Goal: Transaction & Acquisition: Purchase product/service

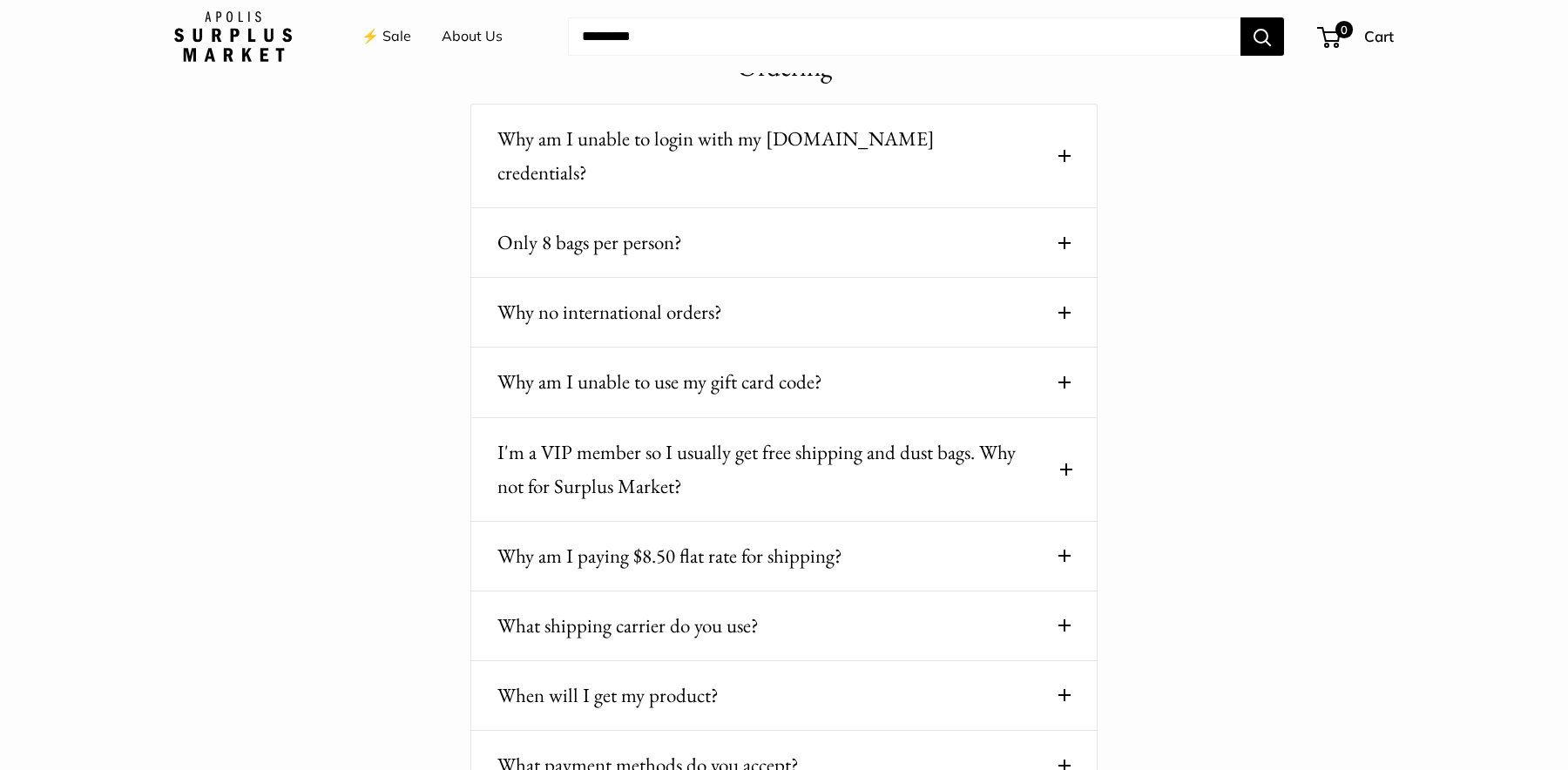
scroll to position [297, 0]
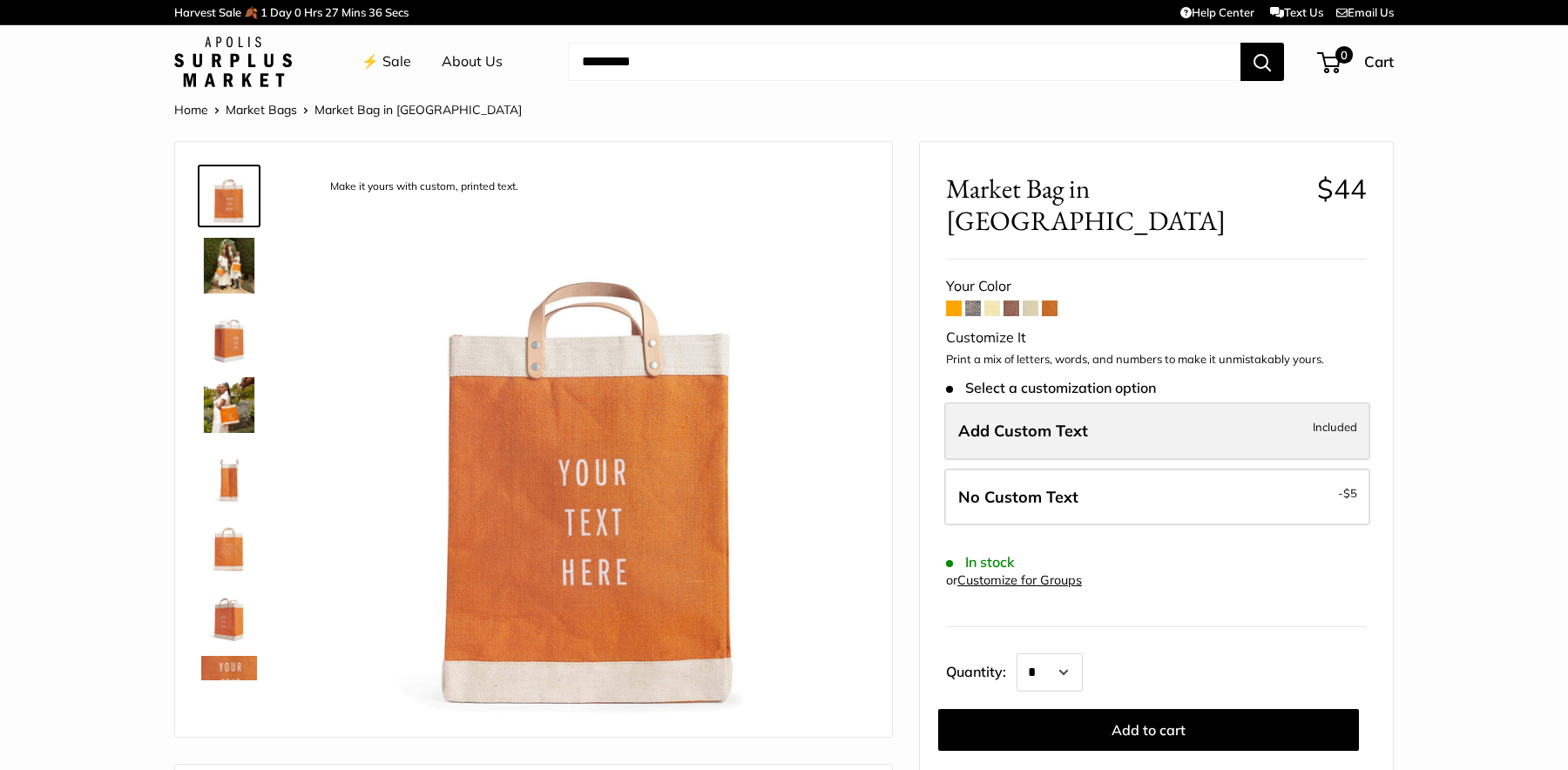
click at [1046, 421] on span "Add Custom Text" at bounding box center [1022, 431] width 130 height 20
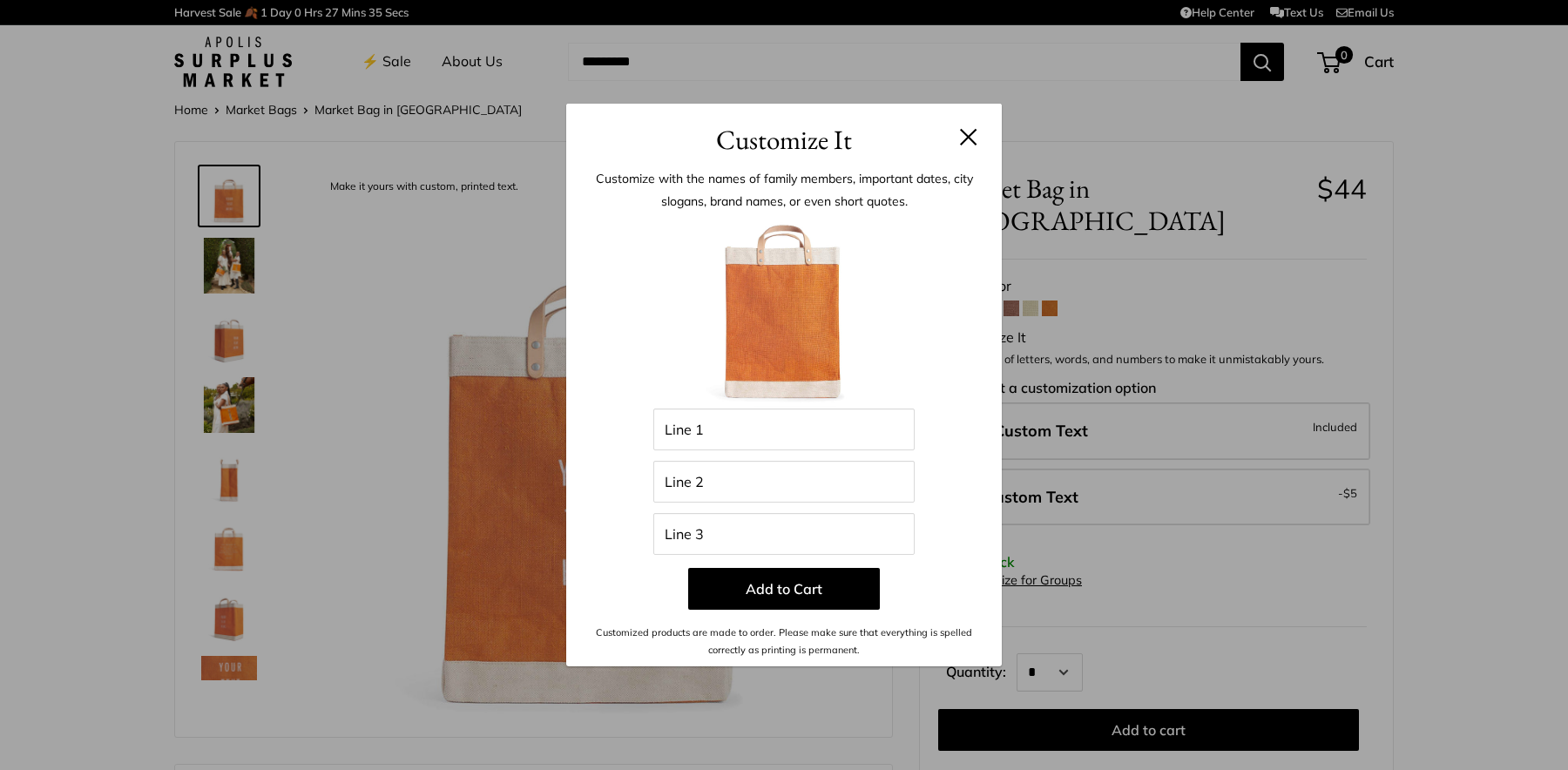
click at [971, 142] on button at bounding box center [968, 136] width 17 height 17
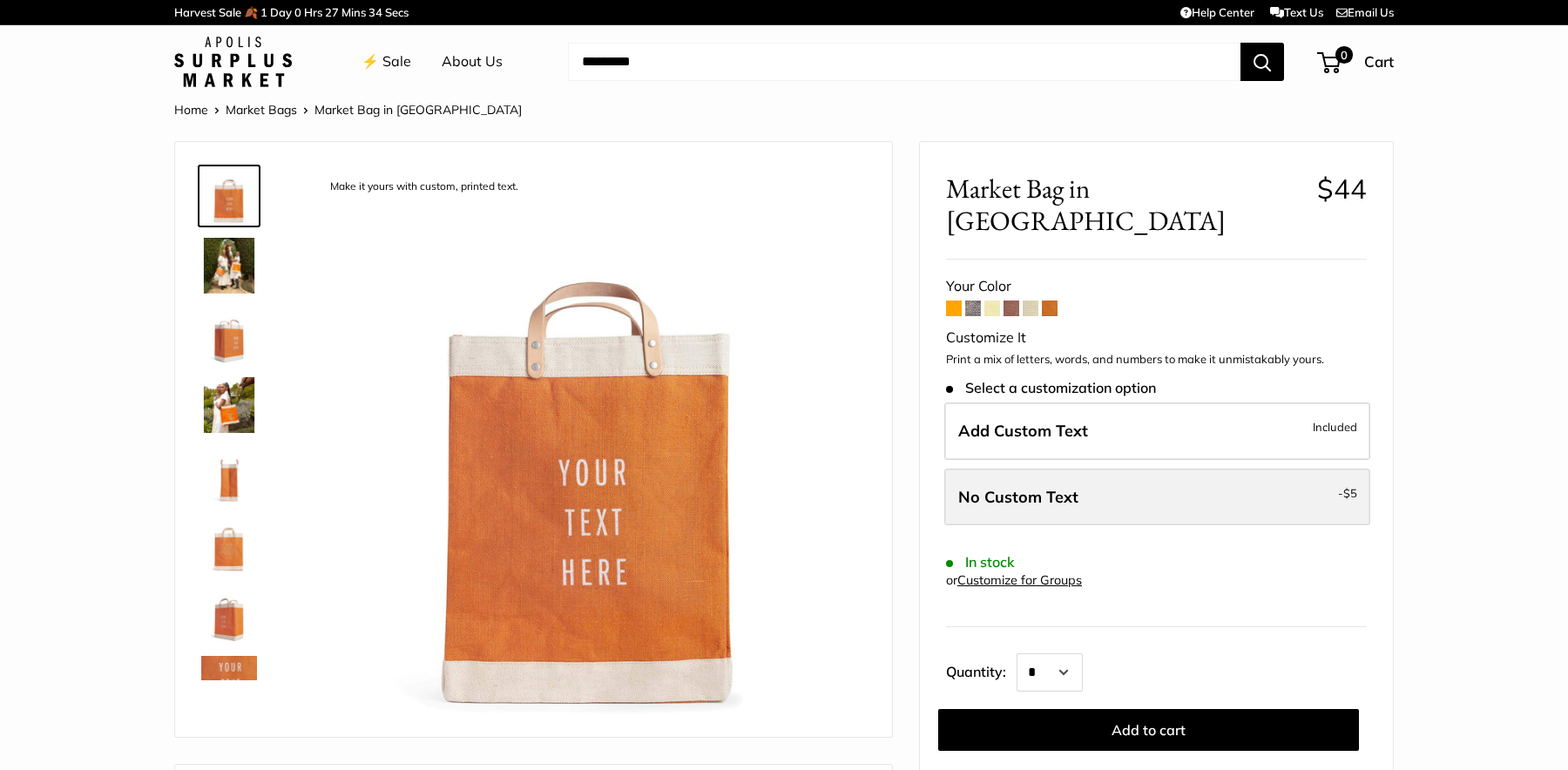
click at [1108, 468] on label "No Custom Text - $5" at bounding box center [1157, 497] width 426 height 57
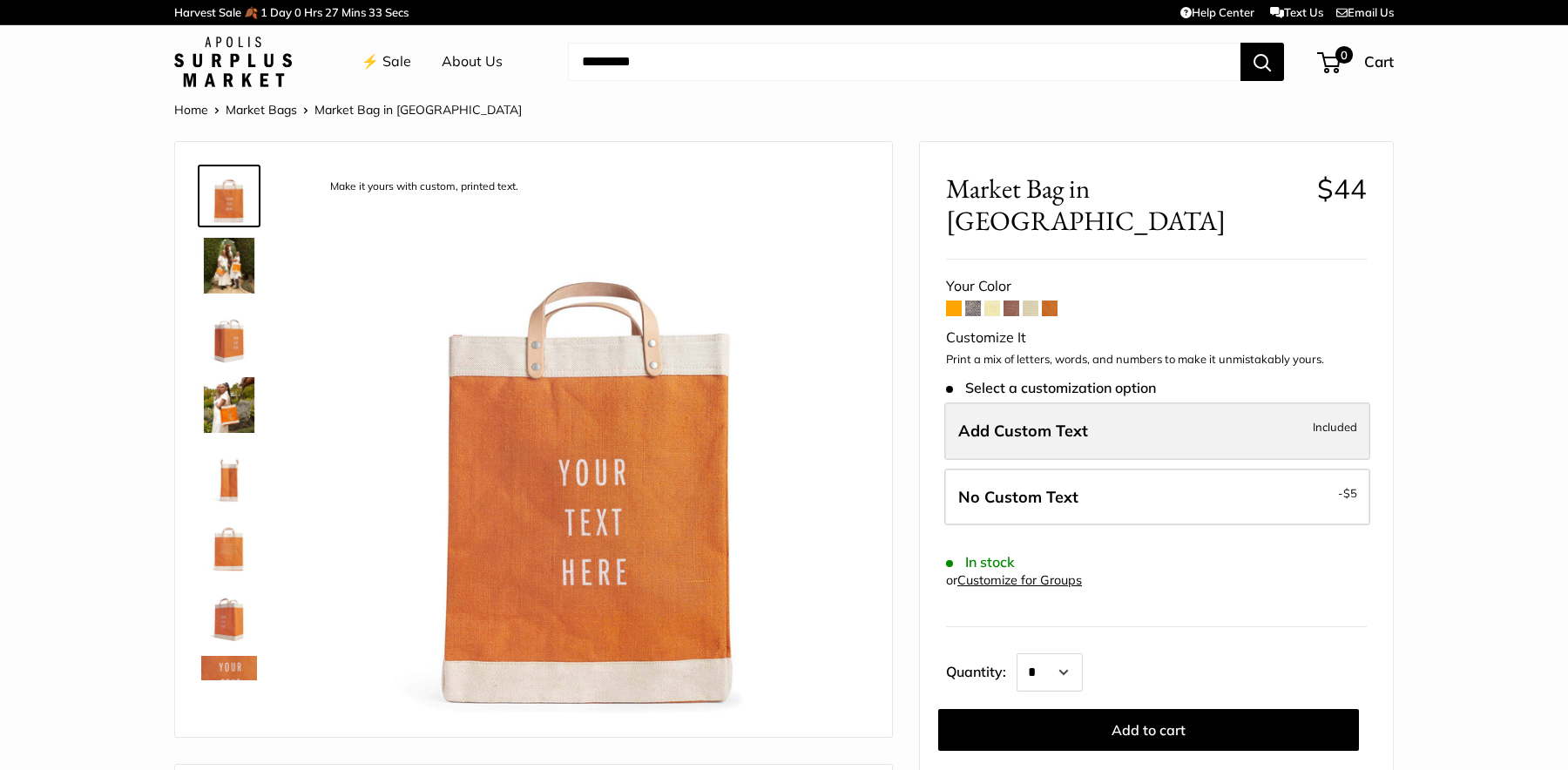
click at [1086, 409] on label "Add Custom Text Included" at bounding box center [1157, 431] width 426 height 57
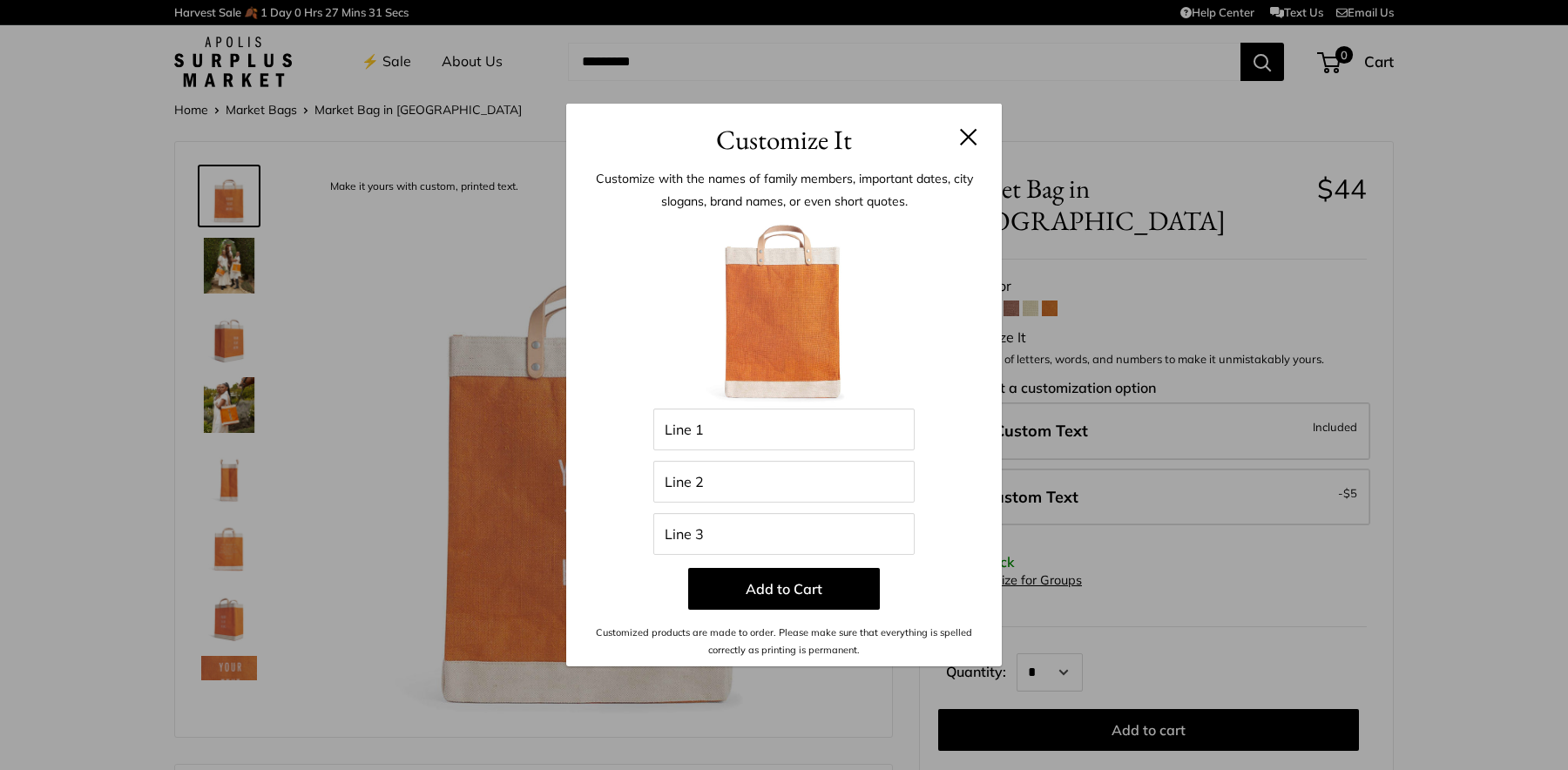
click at [974, 127] on h3 "Customize It" at bounding box center [784, 140] width 383 height 41
click at [967, 140] on button at bounding box center [968, 136] width 17 height 17
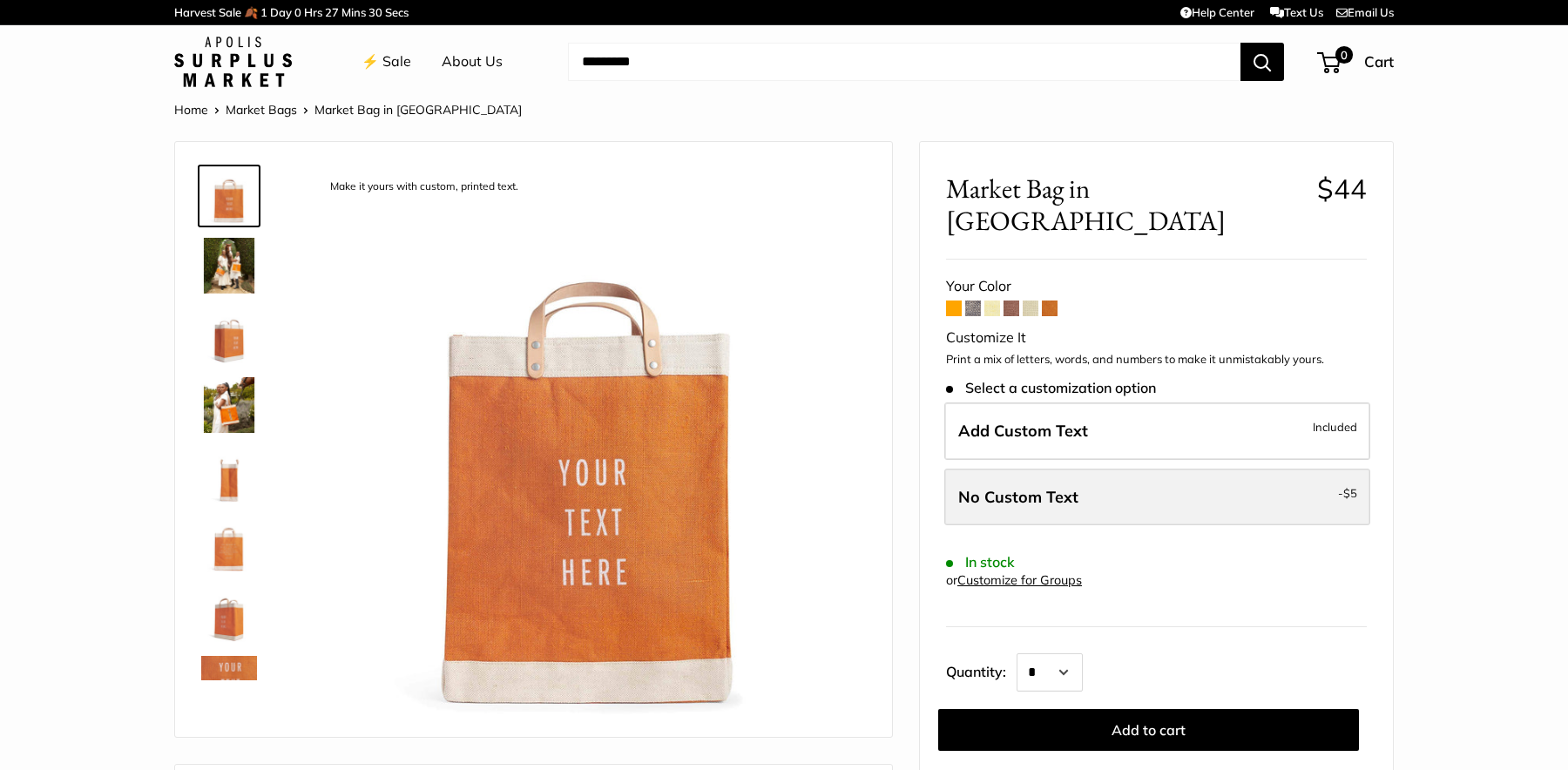
click at [1039, 487] on span "No Custom Text" at bounding box center [1018, 497] width 121 height 20
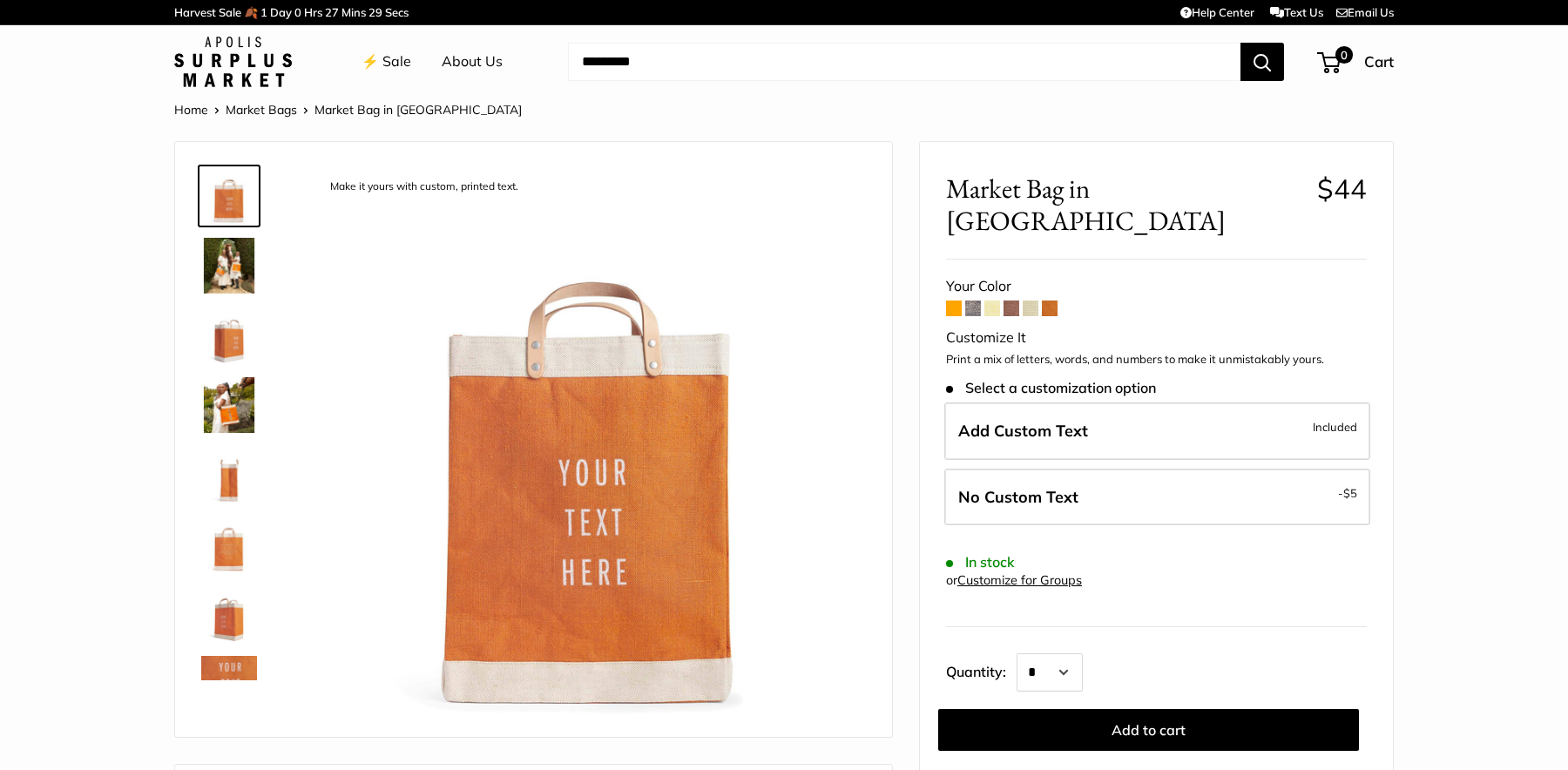
click at [1283, 499] on div "Add Custom Text Included No Custom Text - $5" at bounding box center [1156, 467] width 428 height 131
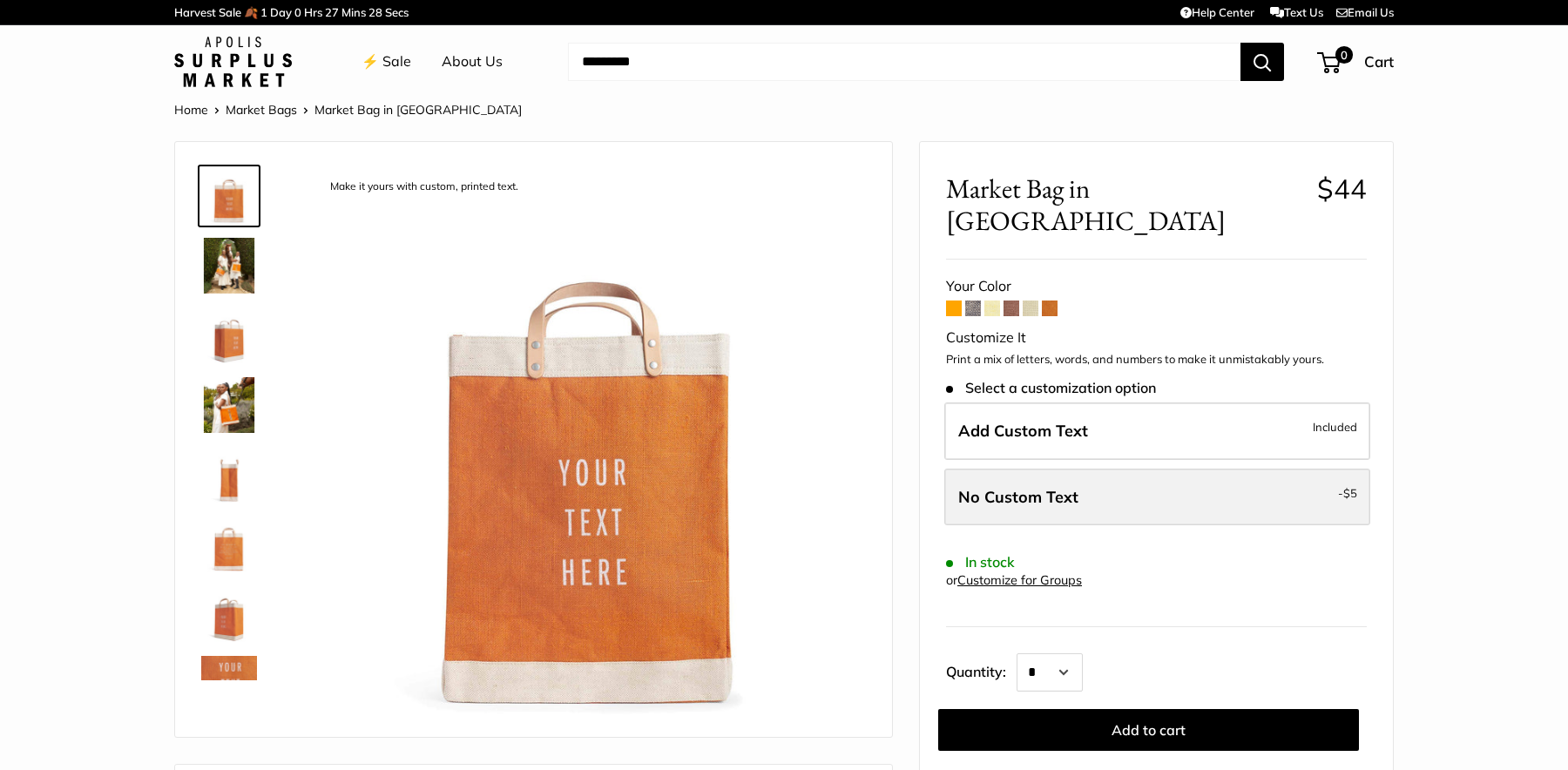
click at [1265, 468] on label "No Custom Text - $5" at bounding box center [1157, 497] width 426 height 57
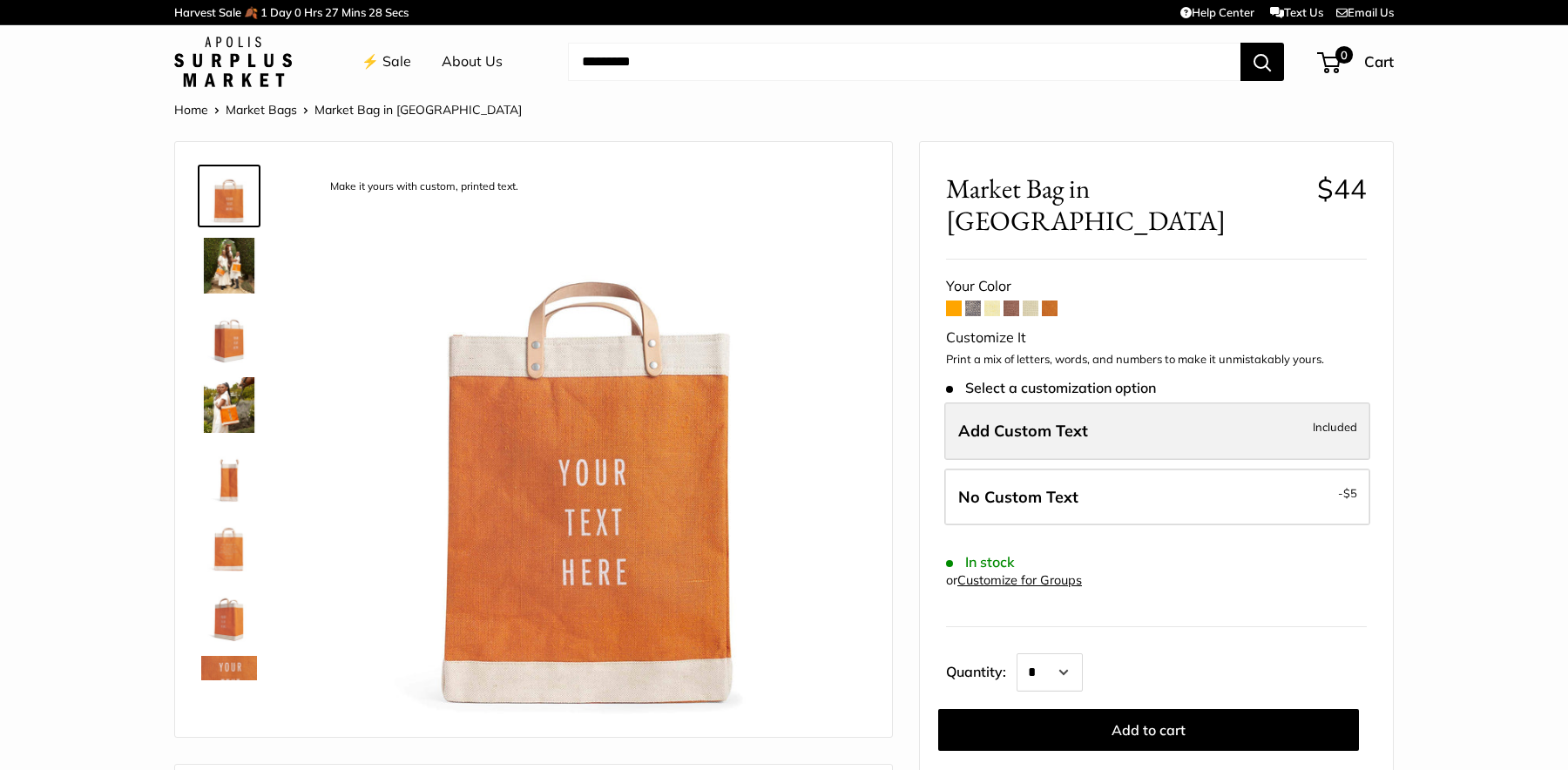
click at [1175, 402] on label "Add Custom Text Included" at bounding box center [1157, 431] width 426 height 57
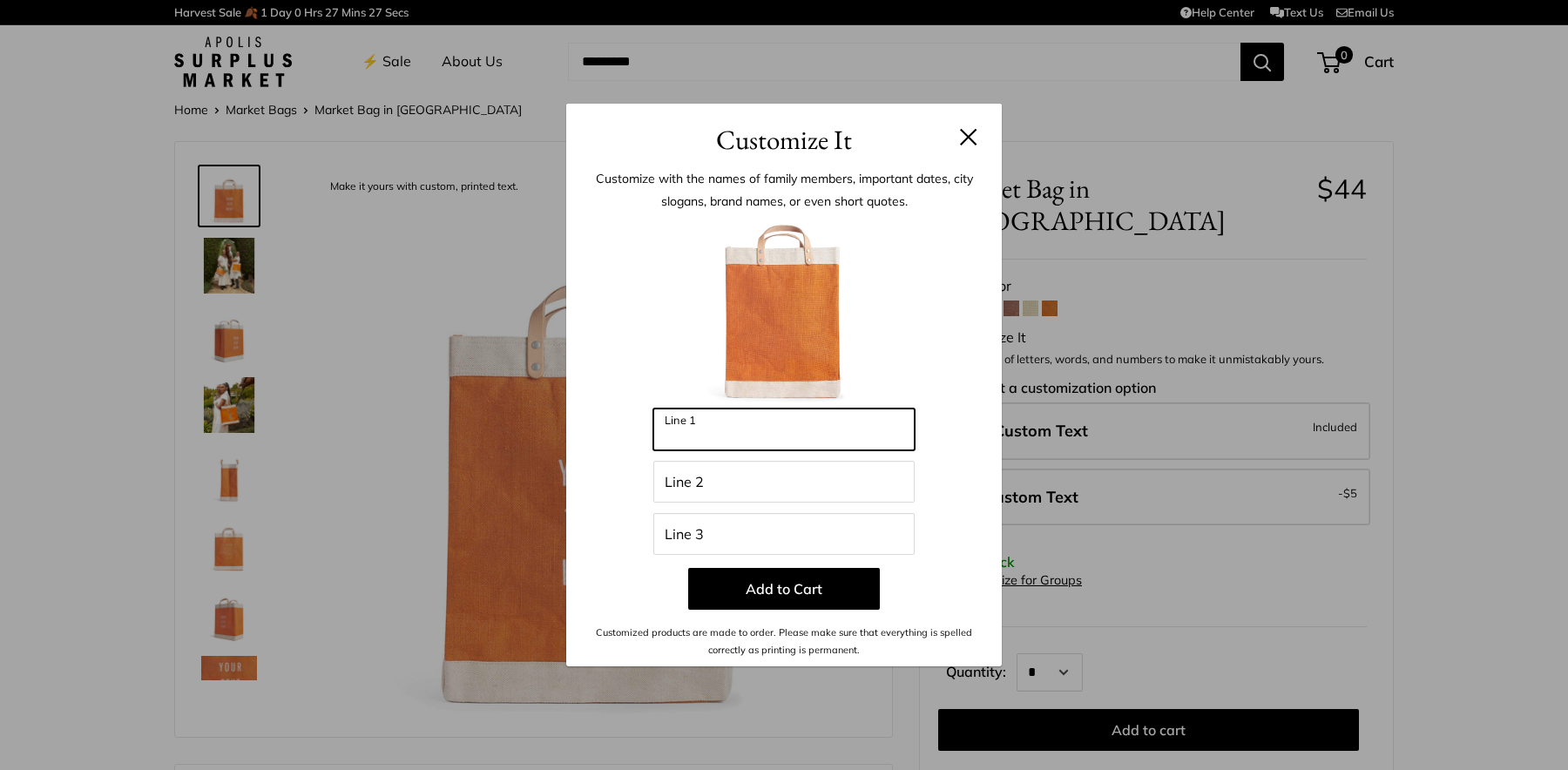
click at [736, 422] on input "Line 1" at bounding box center [784, 429] width 261 height 42
type input "*****"
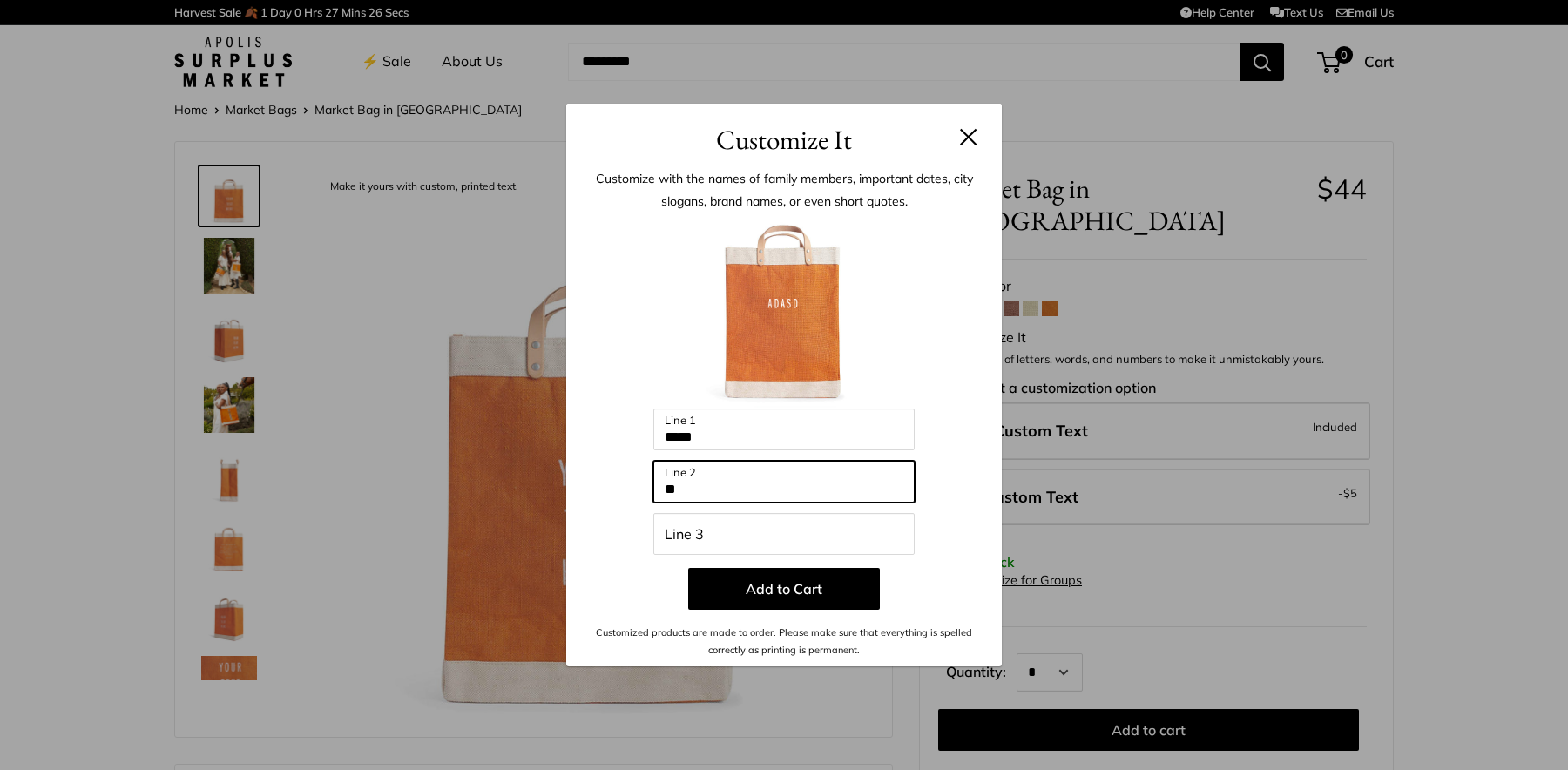
click at [736, 498] on input "**" at bounding box center [784, 481] width 261 height 42
type input "********"
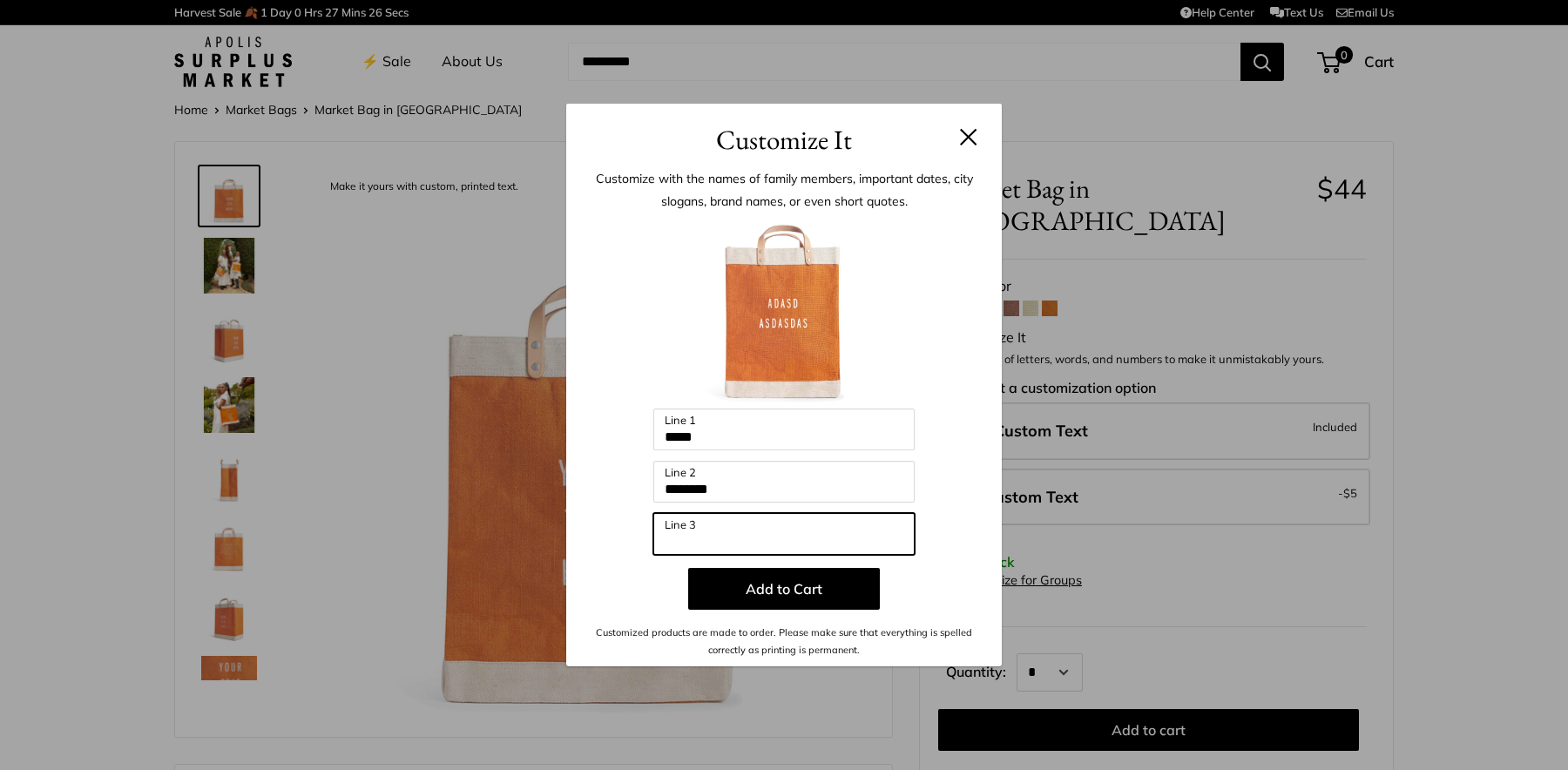
click at [734, 530] on input "Line 3" at bounding box center [784, 533] width 261 height 42
type input "****"
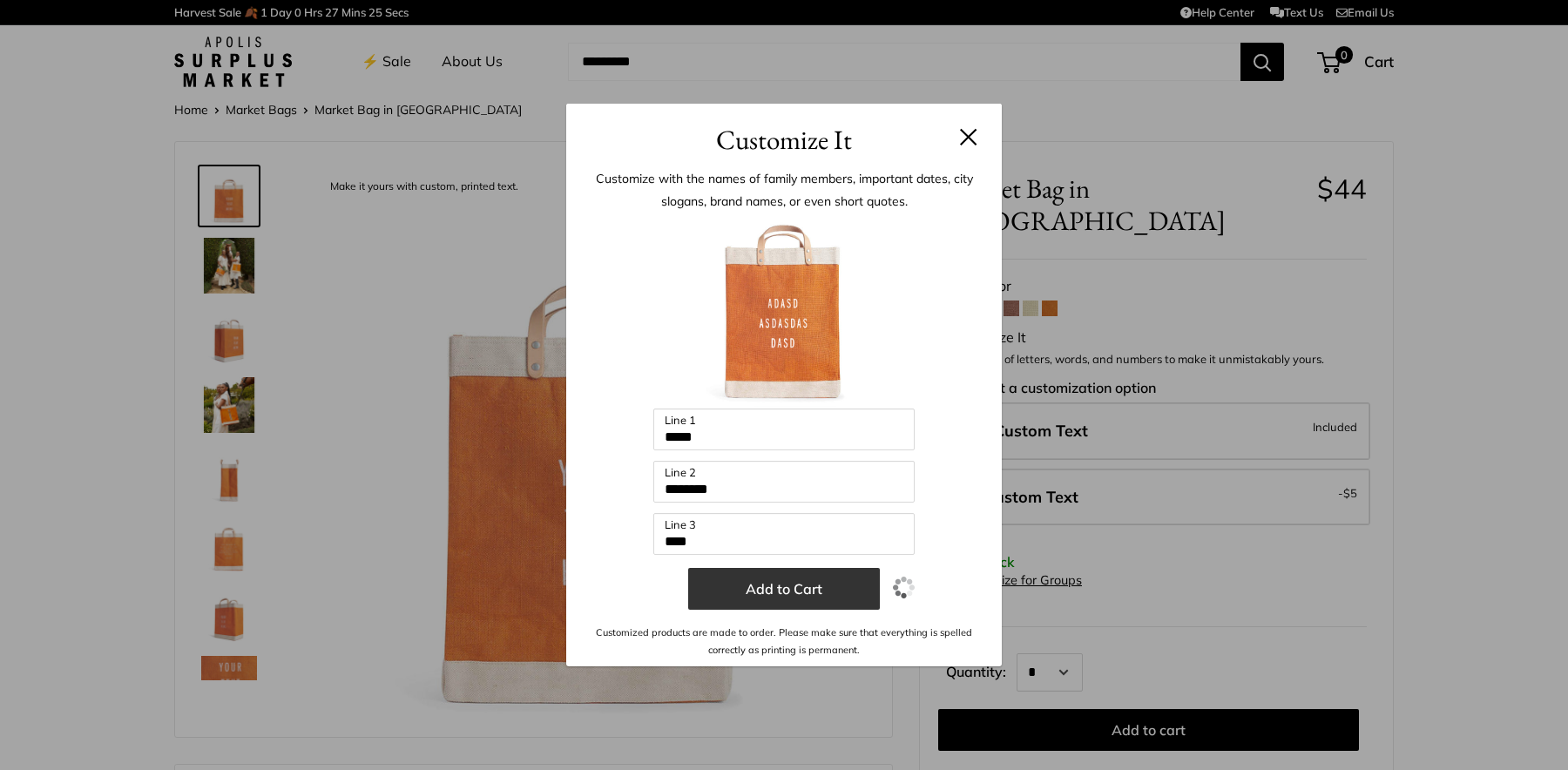
click at [783, 587] on button "Add to Cart" at bounding box center [784, 589] width 191 height 42
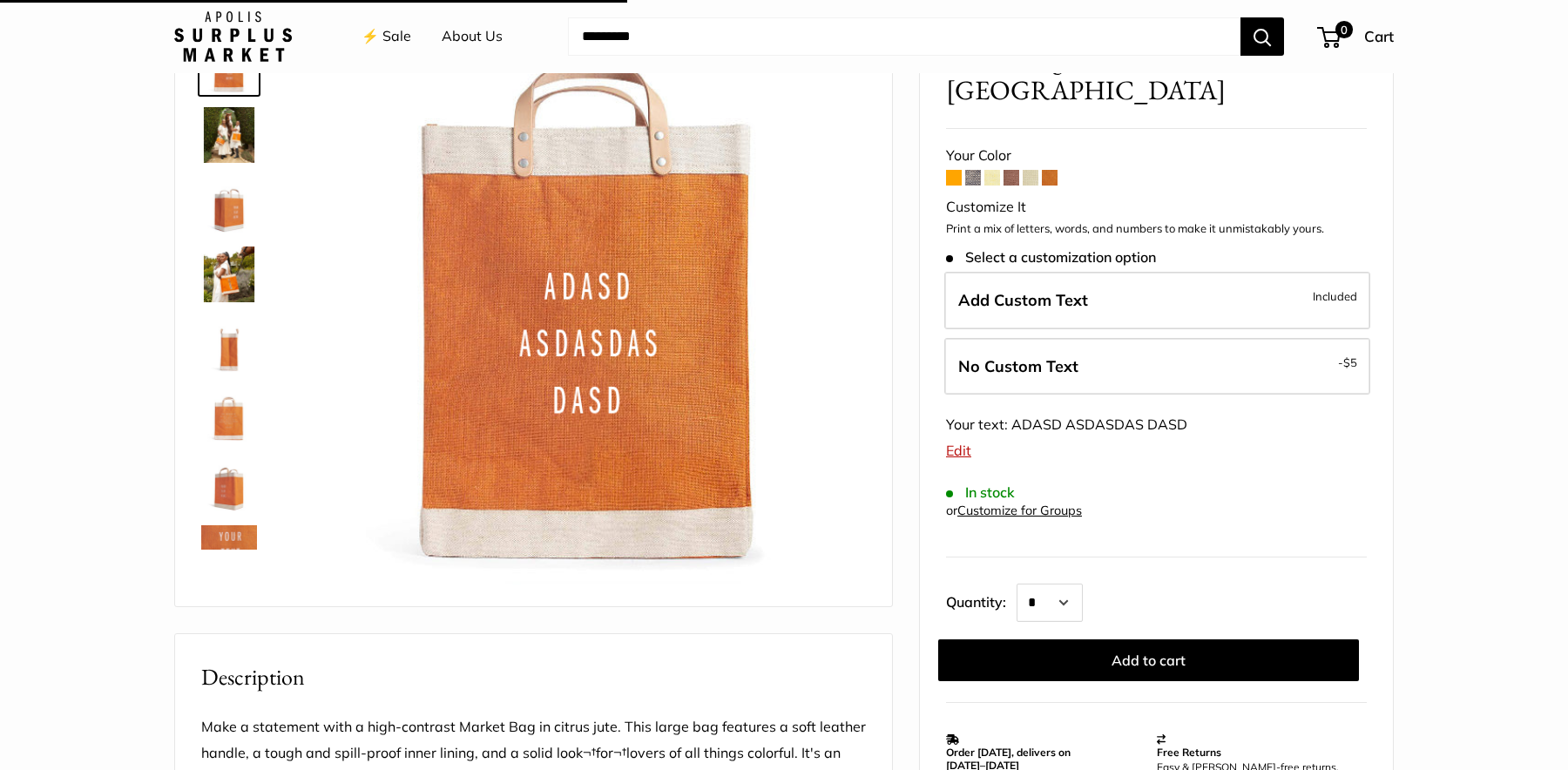
scroll to position [161, 0]
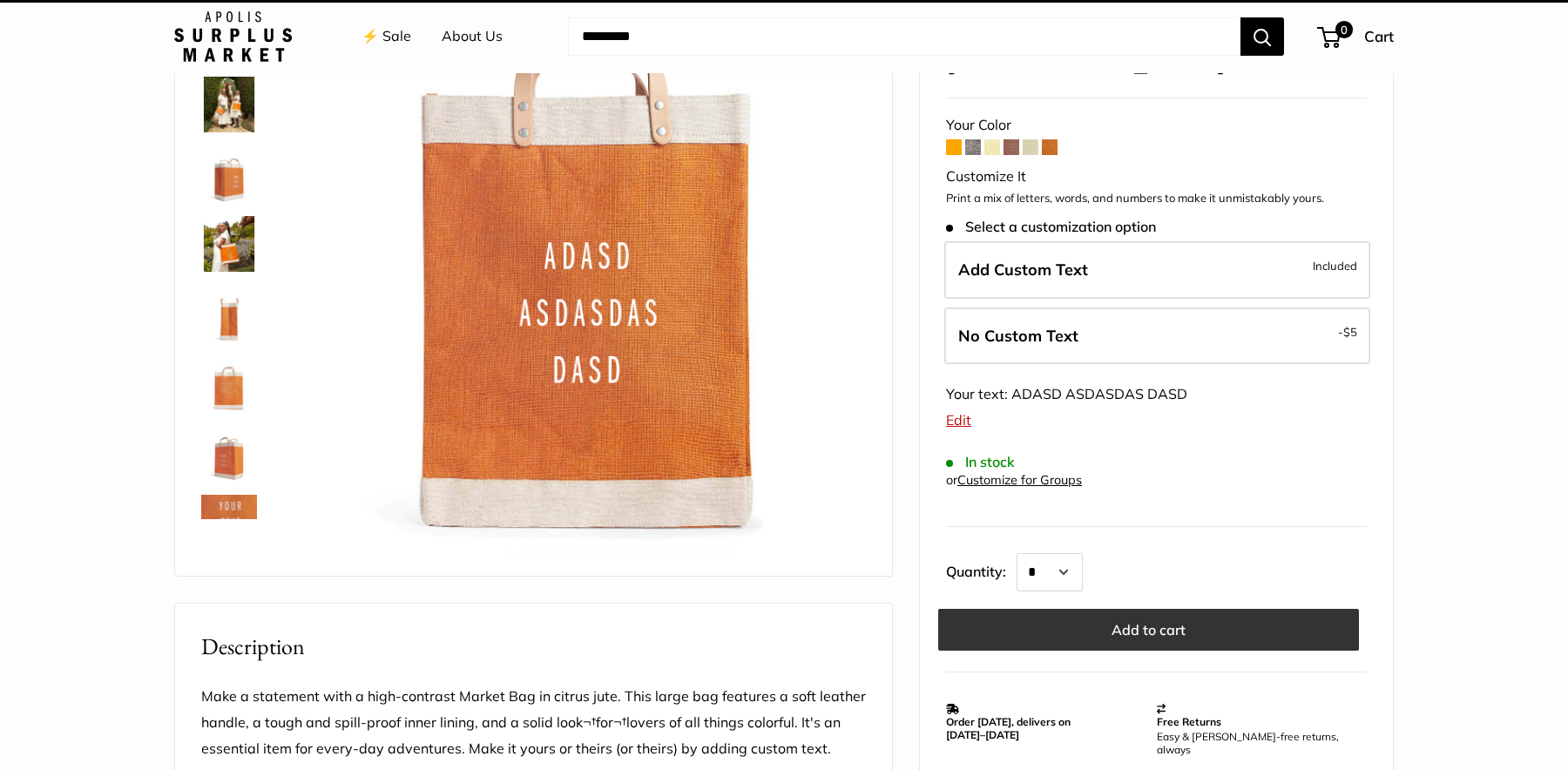
click at [1073, 608] on button "Add to cart" at bounding box center [1148, 629] width 421 height 42
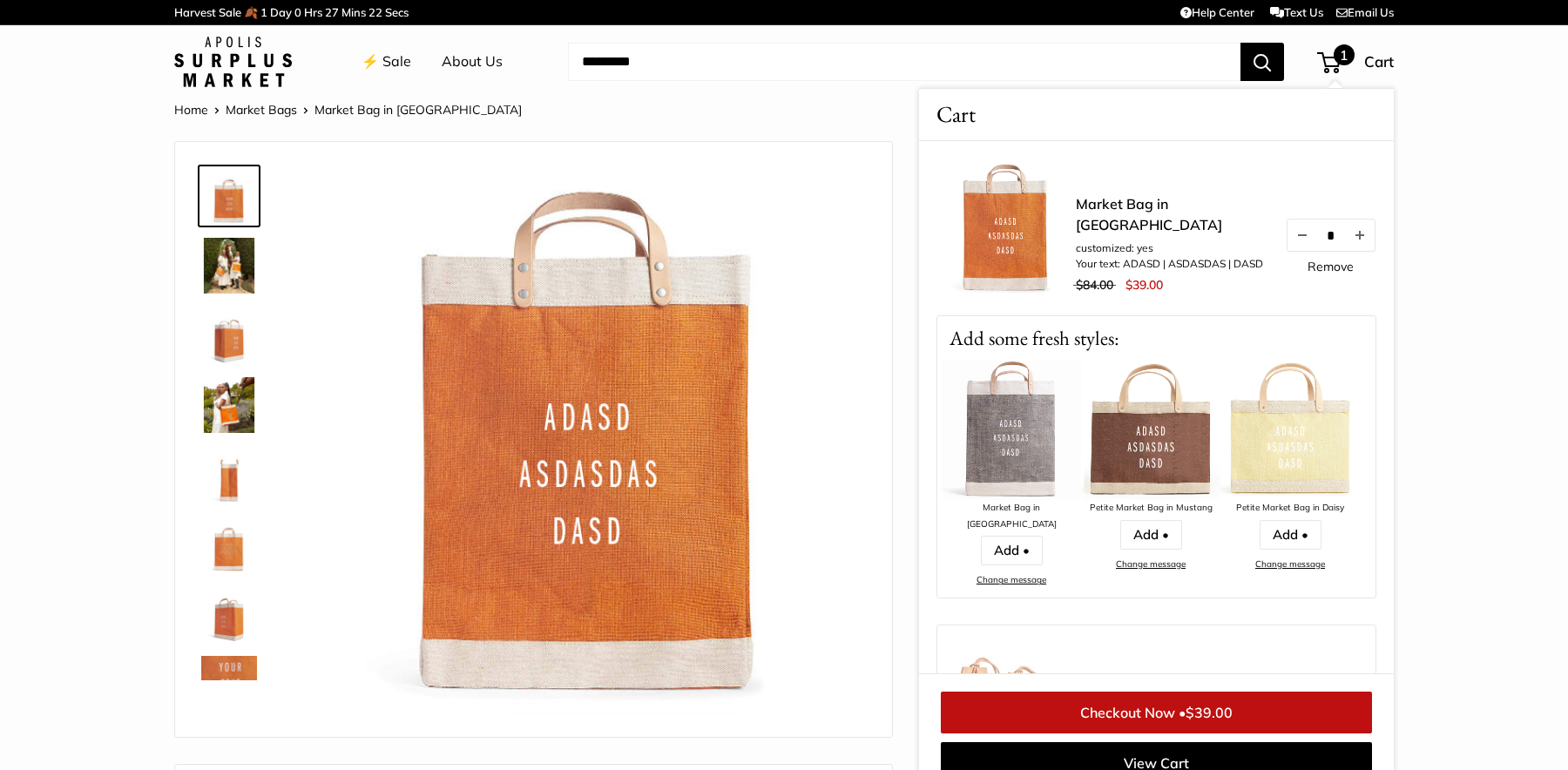
scroll to position [7, 0]
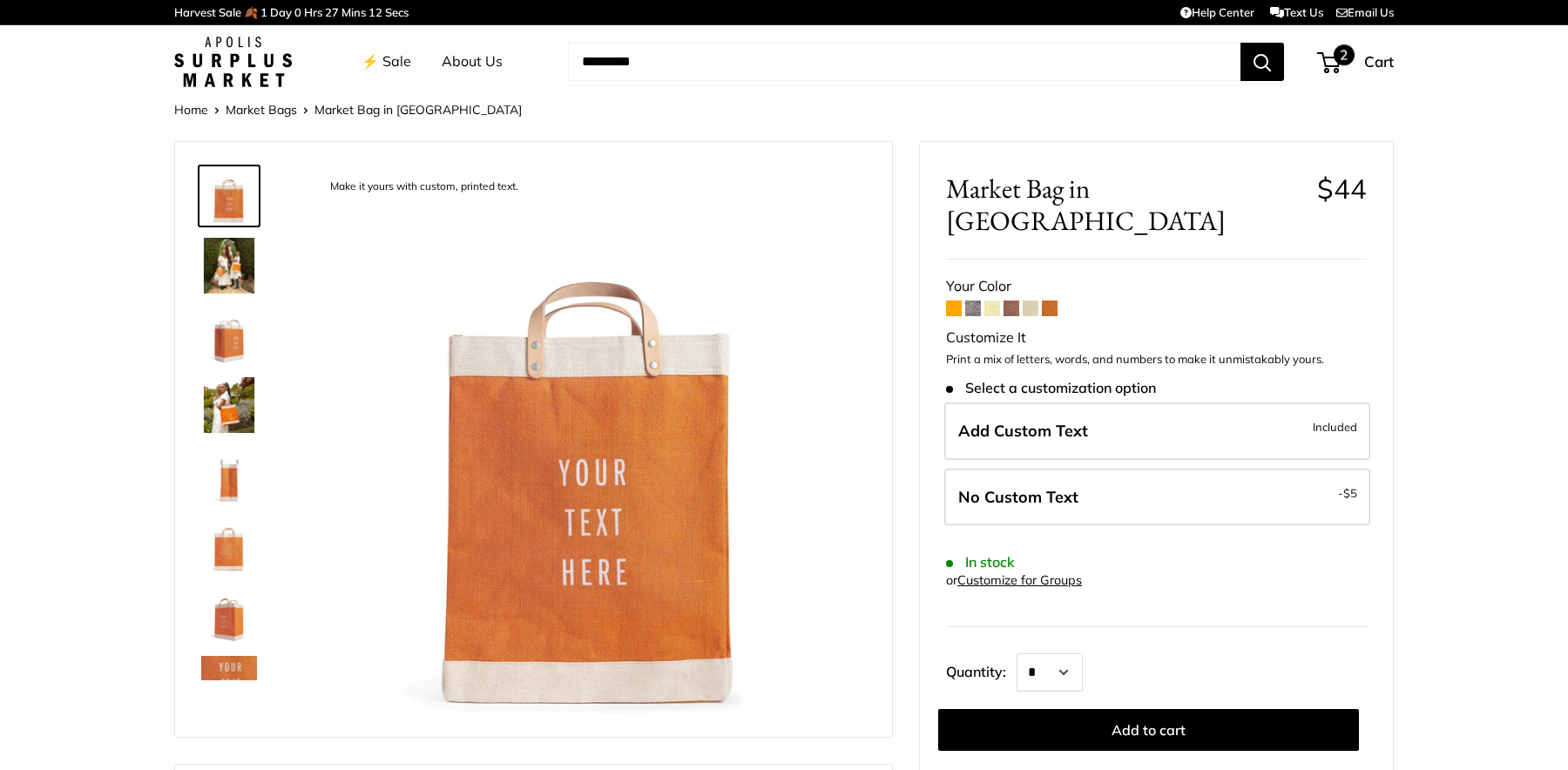
click at [1335, 60] on span "2" at bounding box center [1343, 54] width 21 height 21
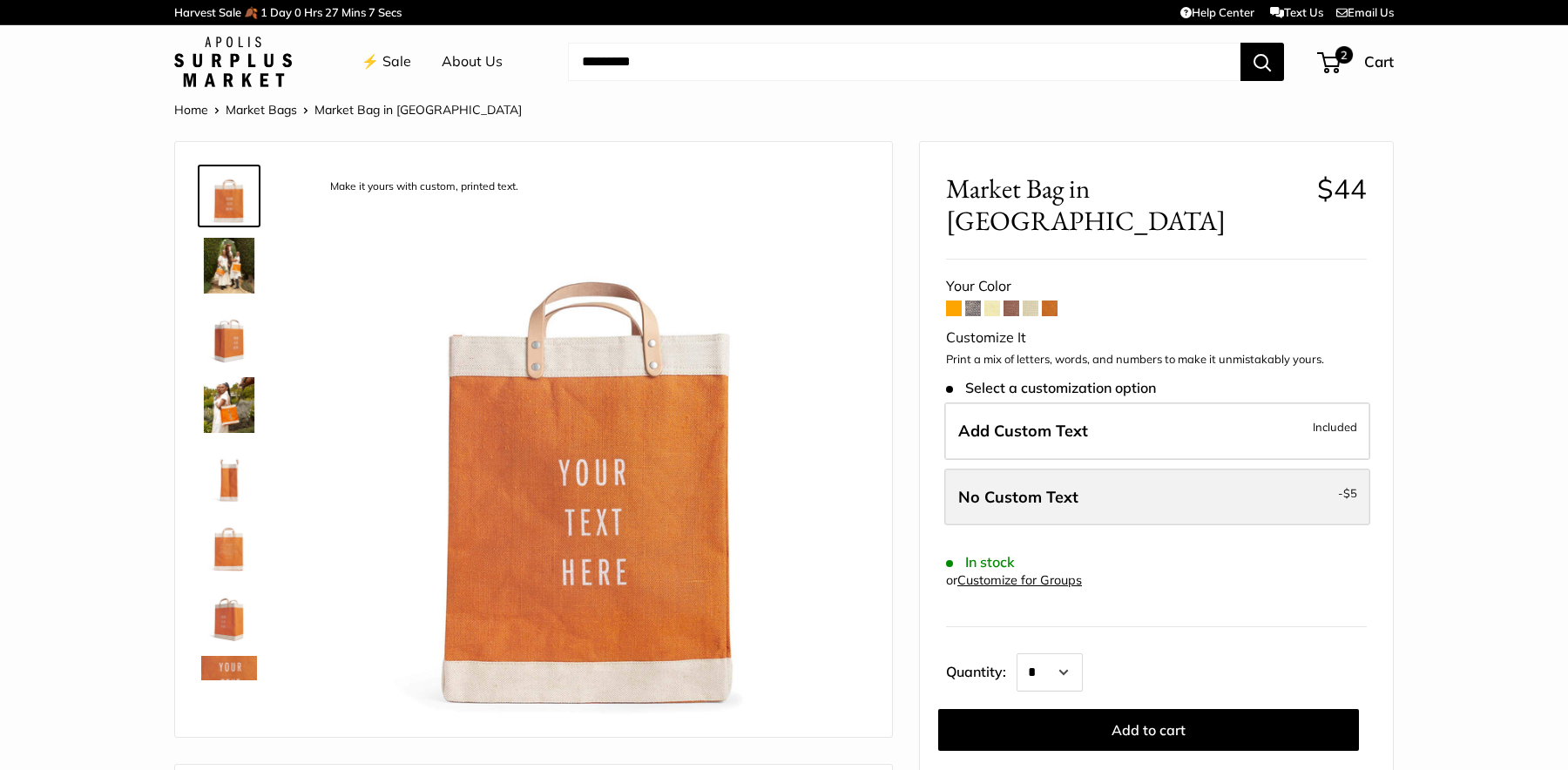
click at [1078, 475] on label "No Custom Text - $5" at bounding box center [1157, 497] width 426 height 57
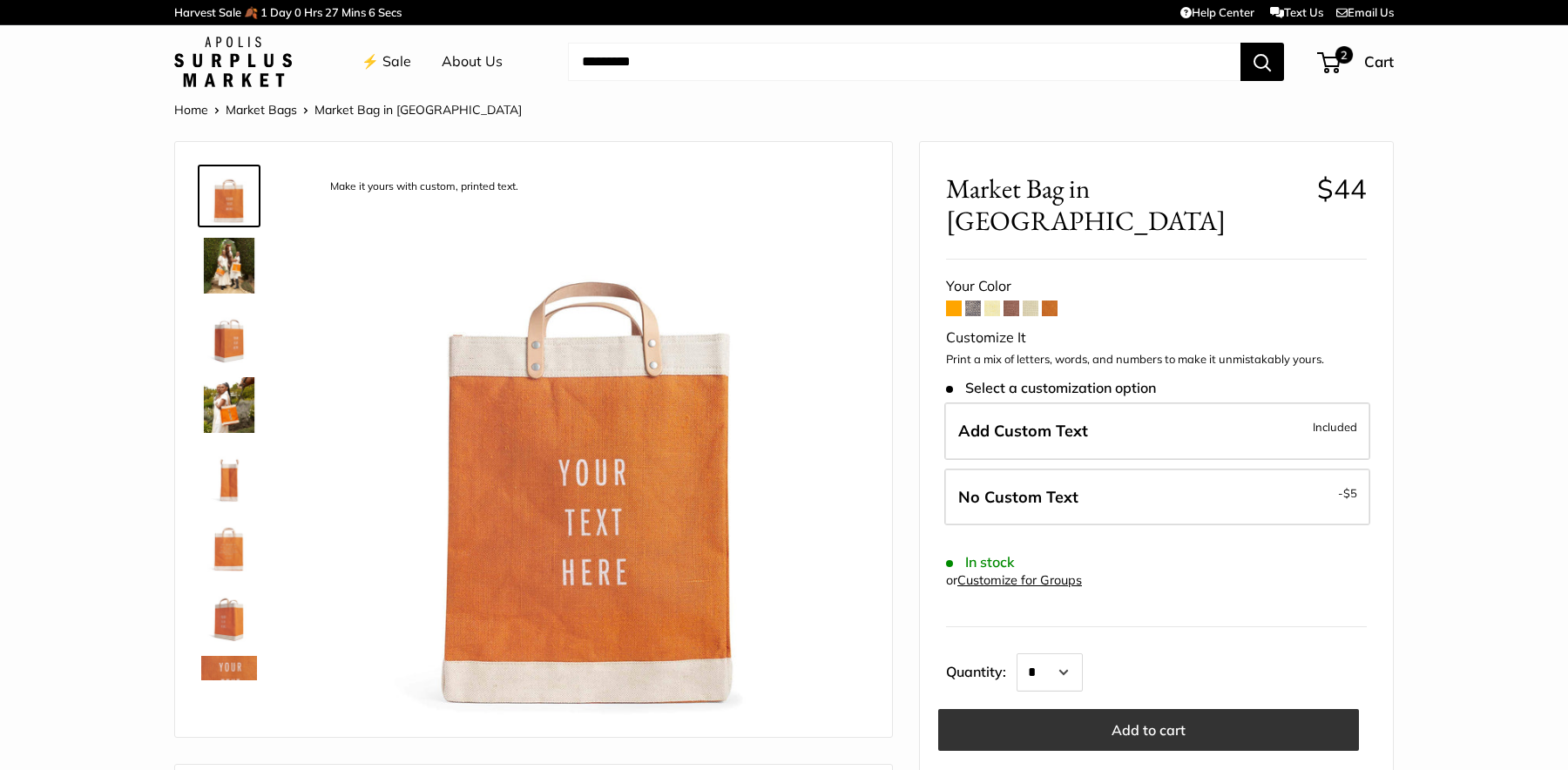
click at [1107, 709] on button "Add to cart" at bounding box center [1148, 730] width 421 height 42
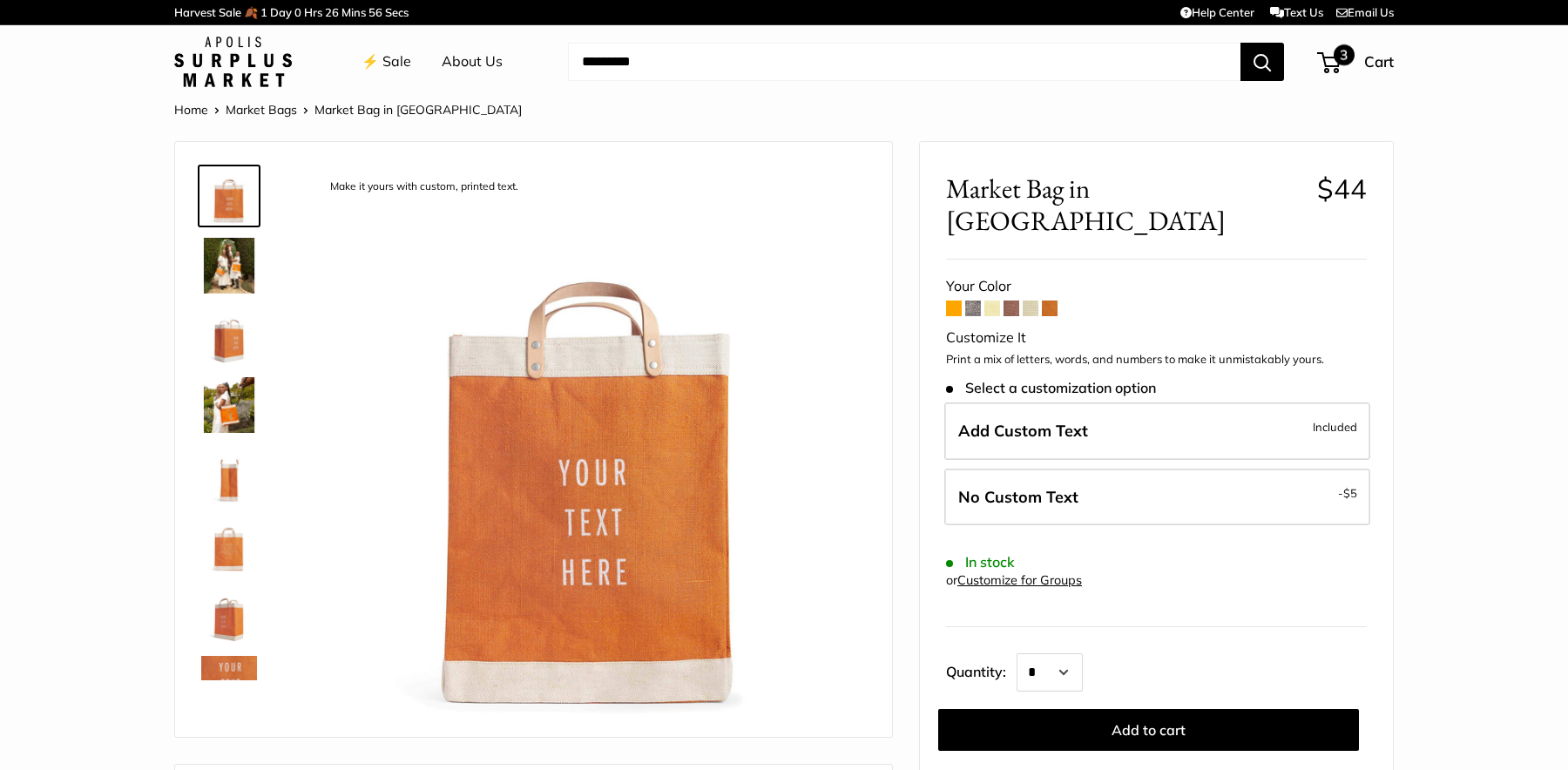
click at [1338, 68] on span "3" at bounding box center [1329, 62] width 23 height 21
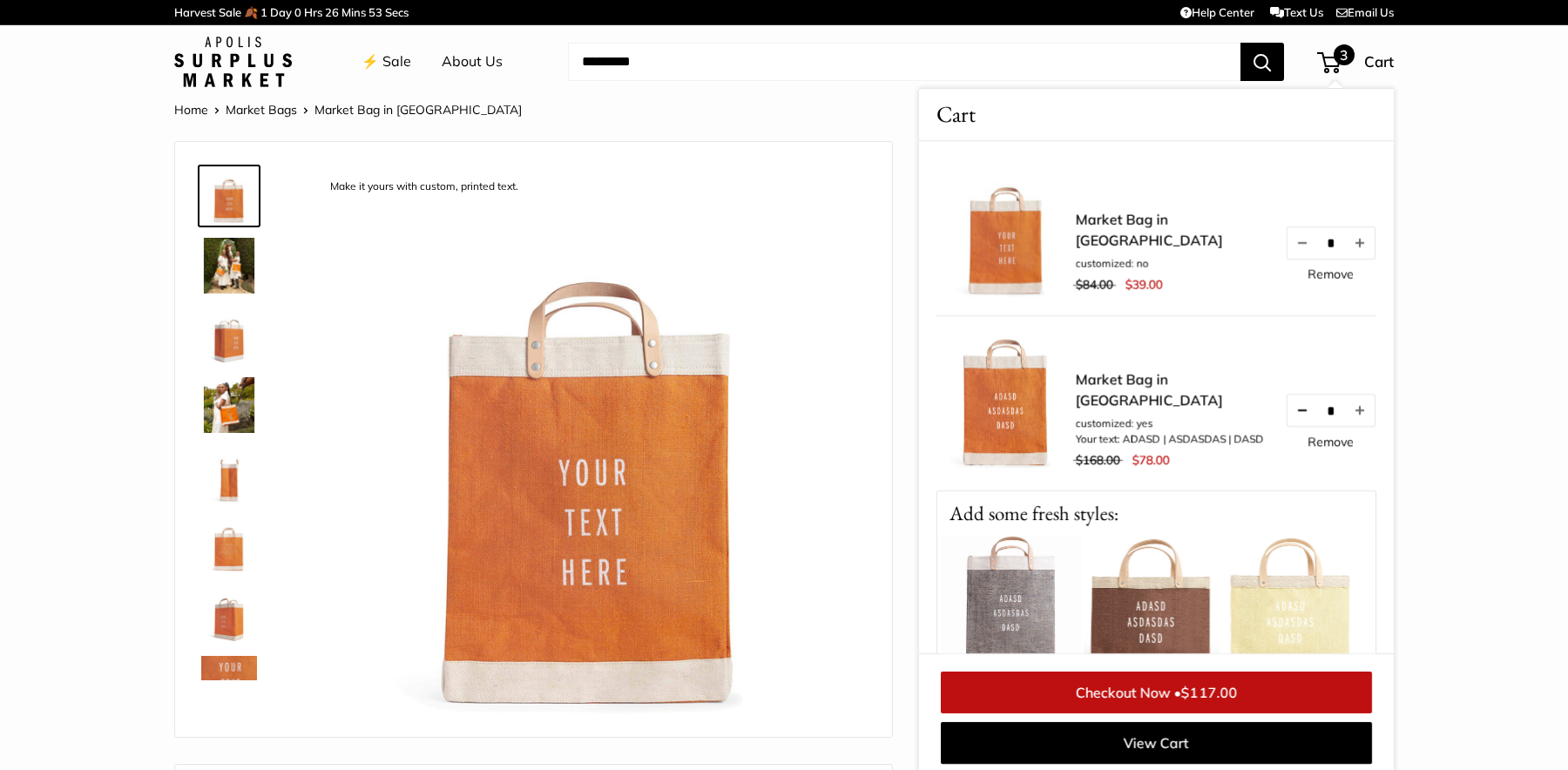
click at [1304, 410] on button "Decrease quantity by 1" at bounding box center [1302, 410] width 29 height 31
click at [1295, 422] on button "Decrease quantity by 1" at bounding box center [1302, 410] width 29 height 31
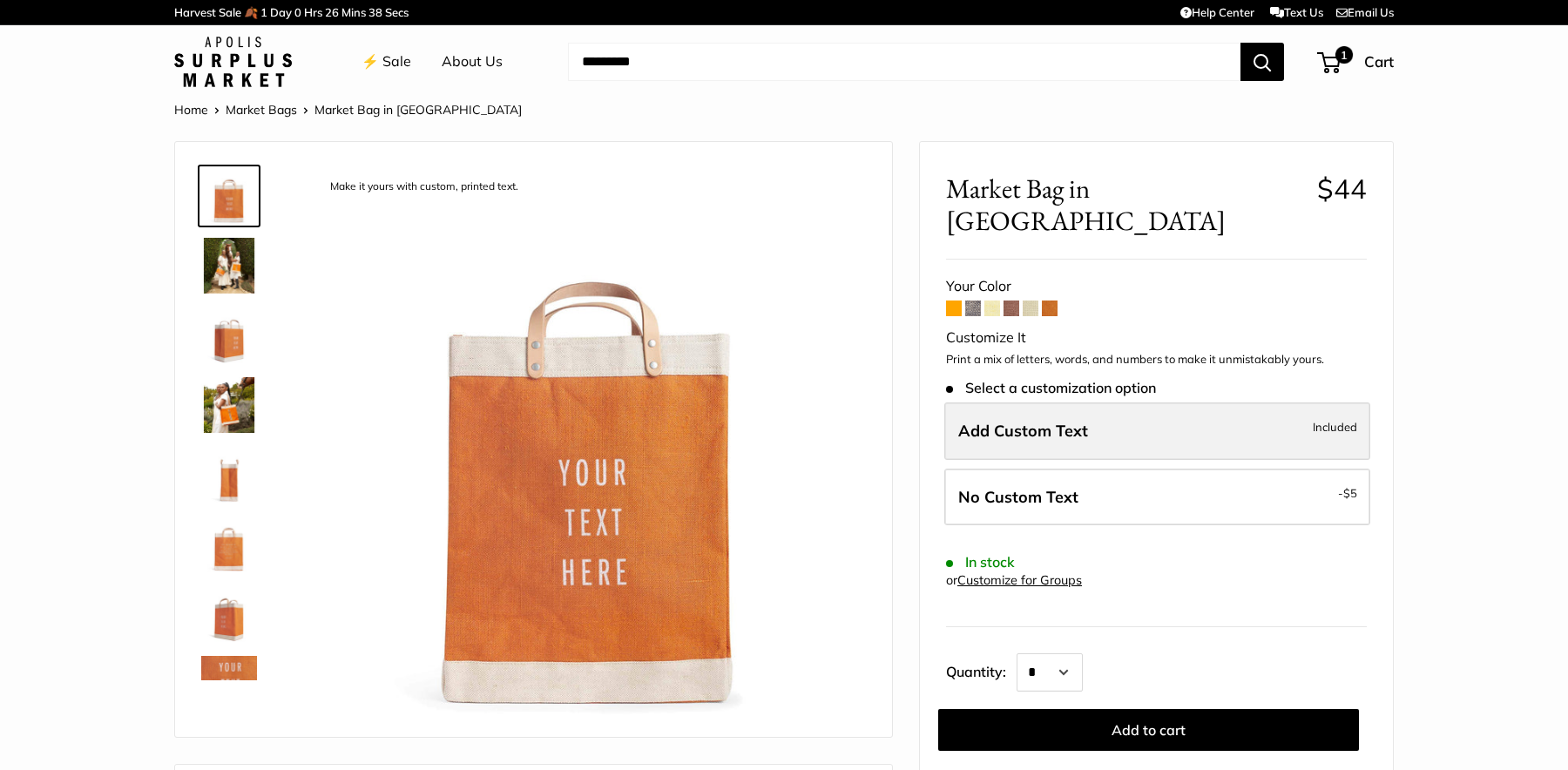
click at [1068, 410] on label "Add Custom Text Included" at bounding box center [1157, 431] width 426 height 57
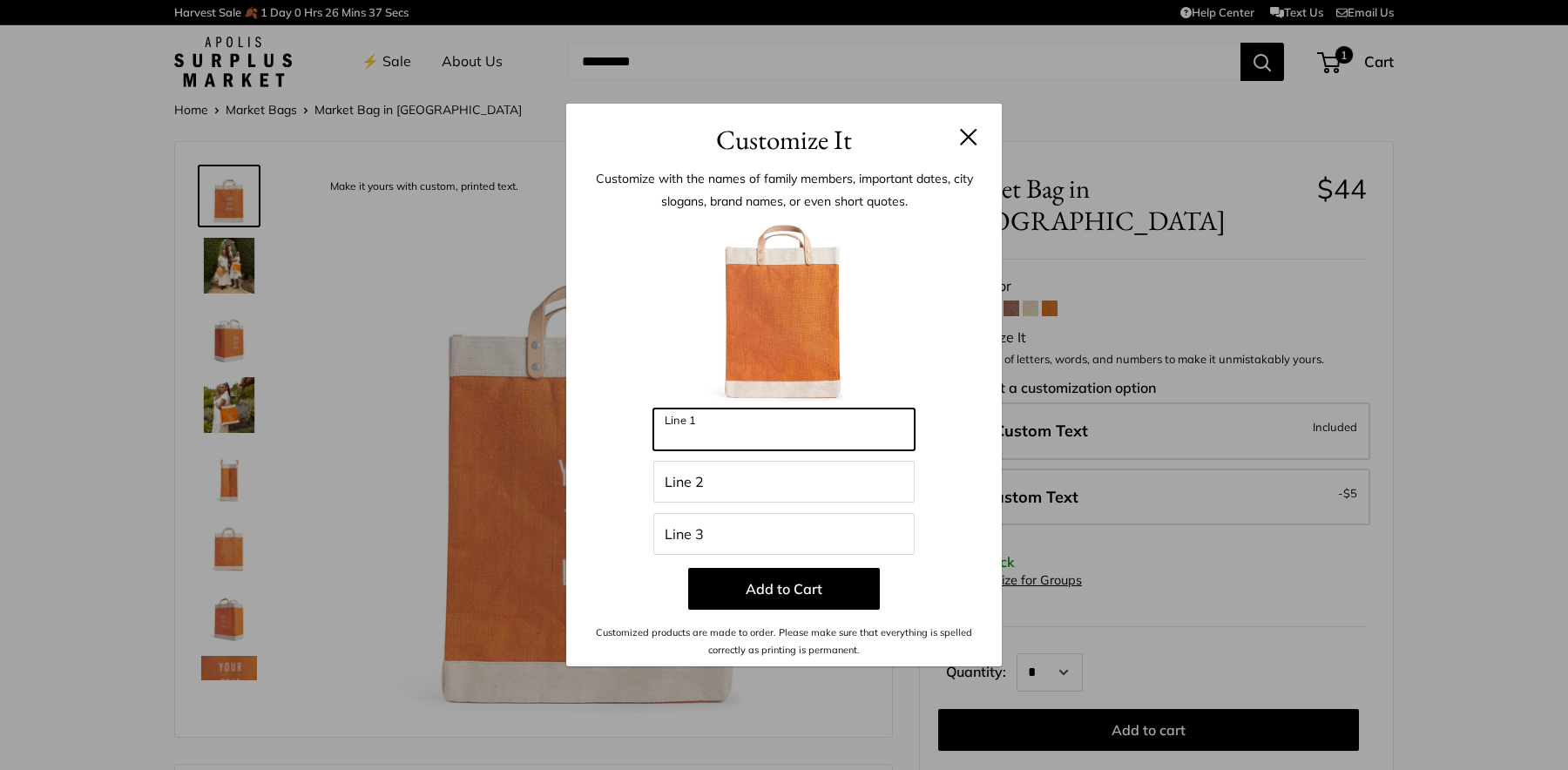
click at [733, 412] on input "Line 1" at bounding box center [784, 429] width 261 height 42
type input "*****"
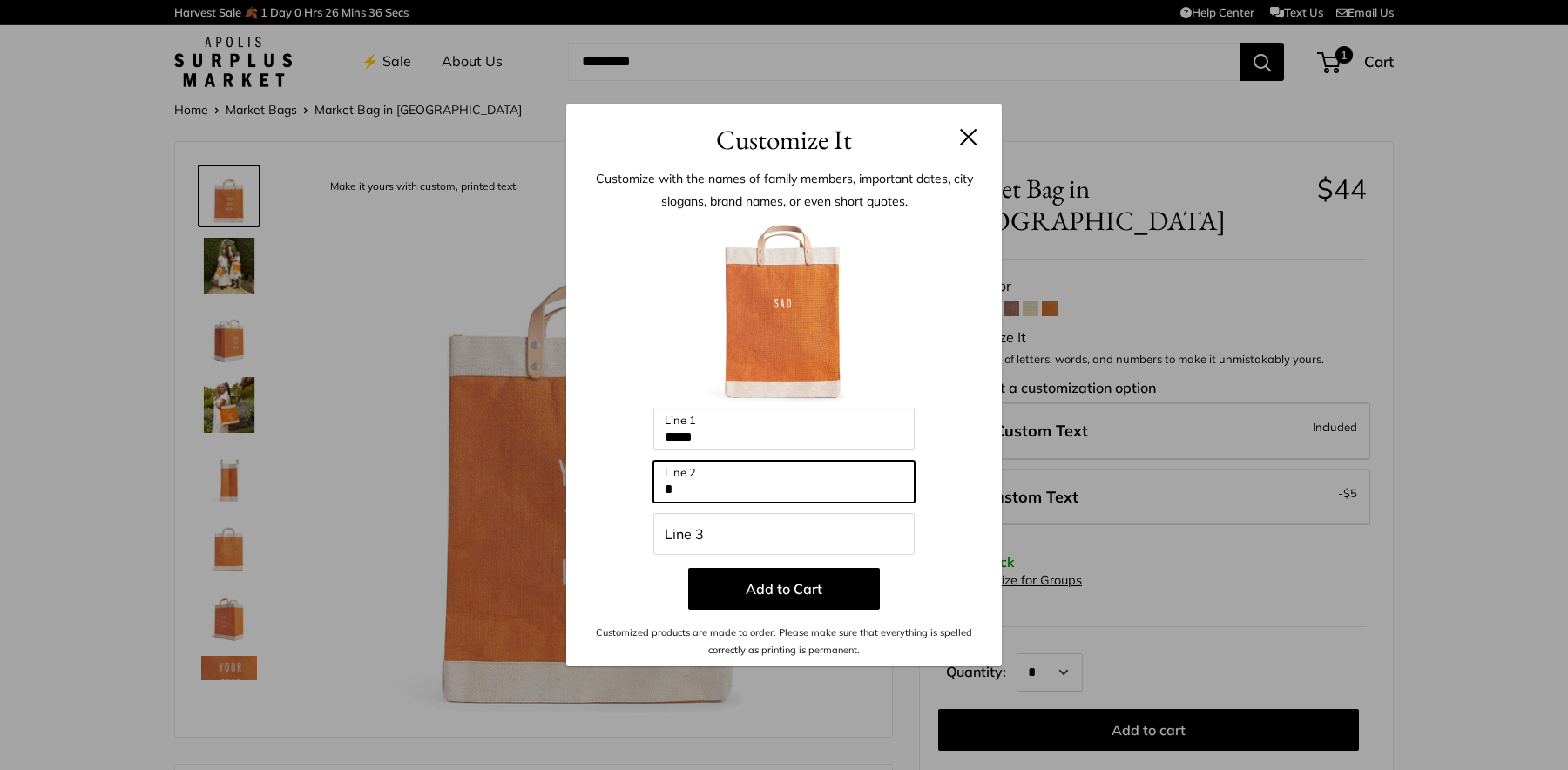
click at [728, 476] on input "*" at bounding box center [784, 481] width 261 height 42
click at [728, 476] on input "*******" at bounding box center [784, 481] width 261 height 42
type input "*******"
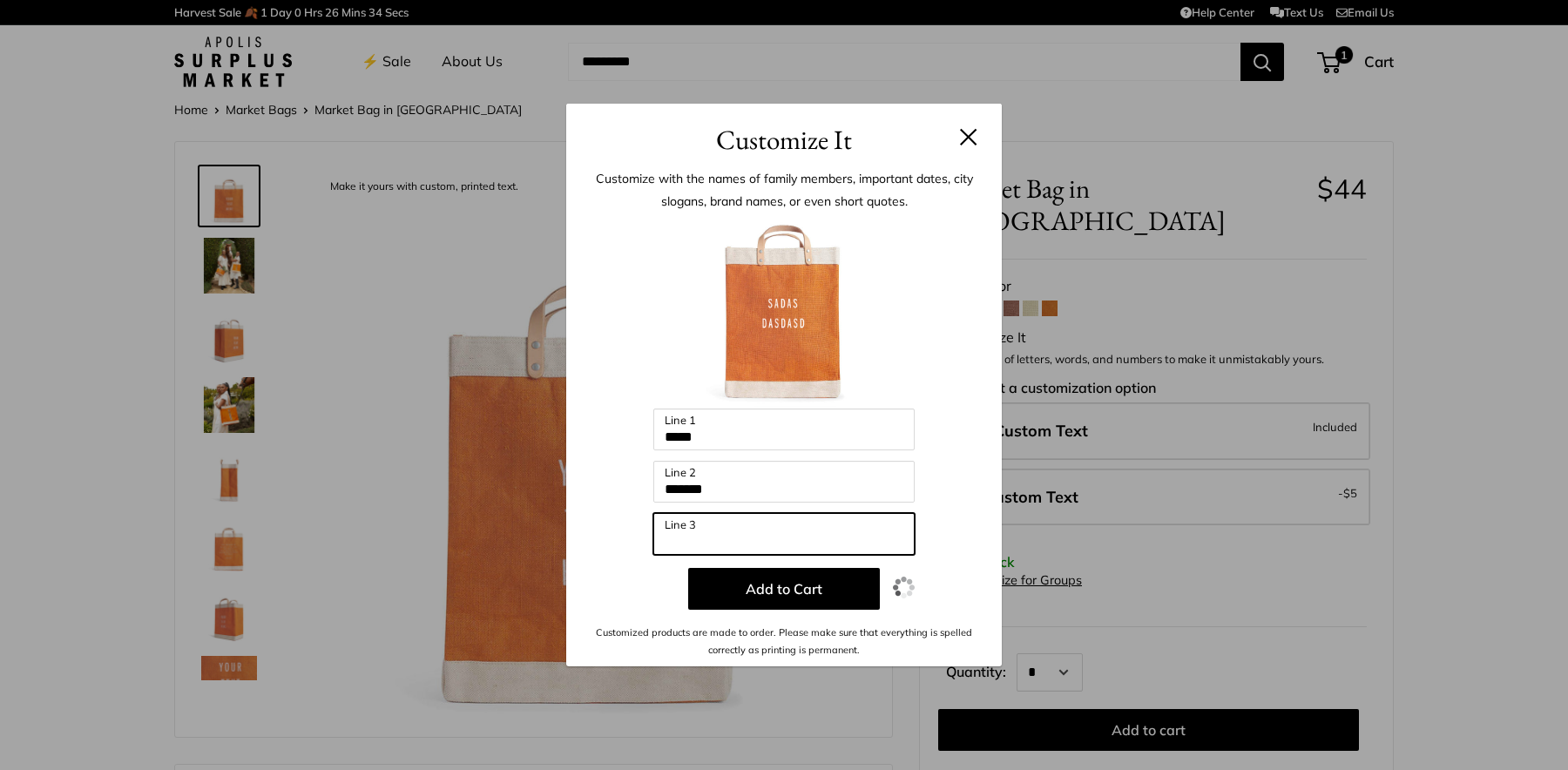
click at [703, 522] on input "Line 3" at bounding box center [784, 533] width 261 height 42
type input "******"
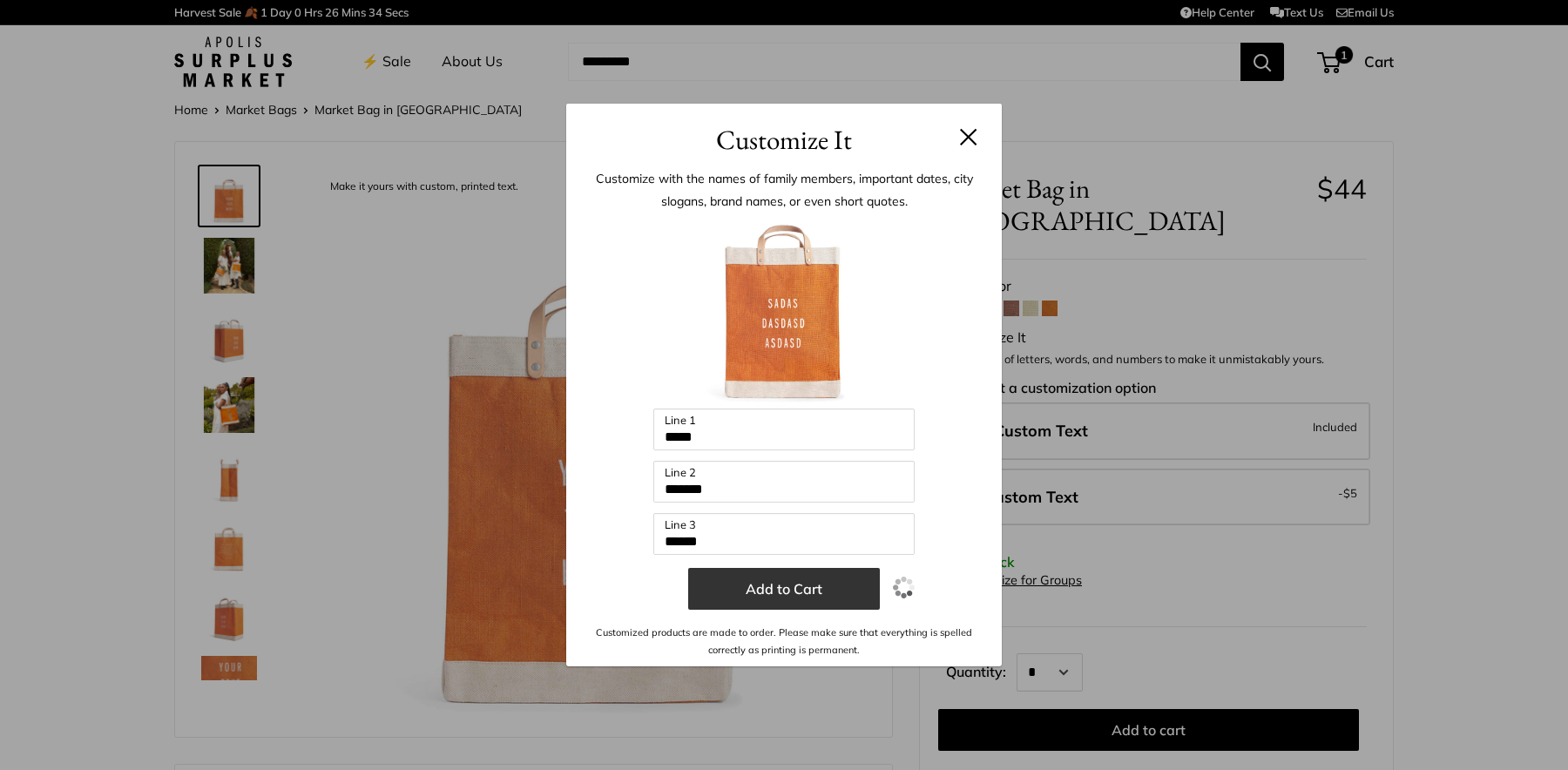
click at [723, 572] on button "Add to Cart" at bounding box center [784, 589] width 191 height 42
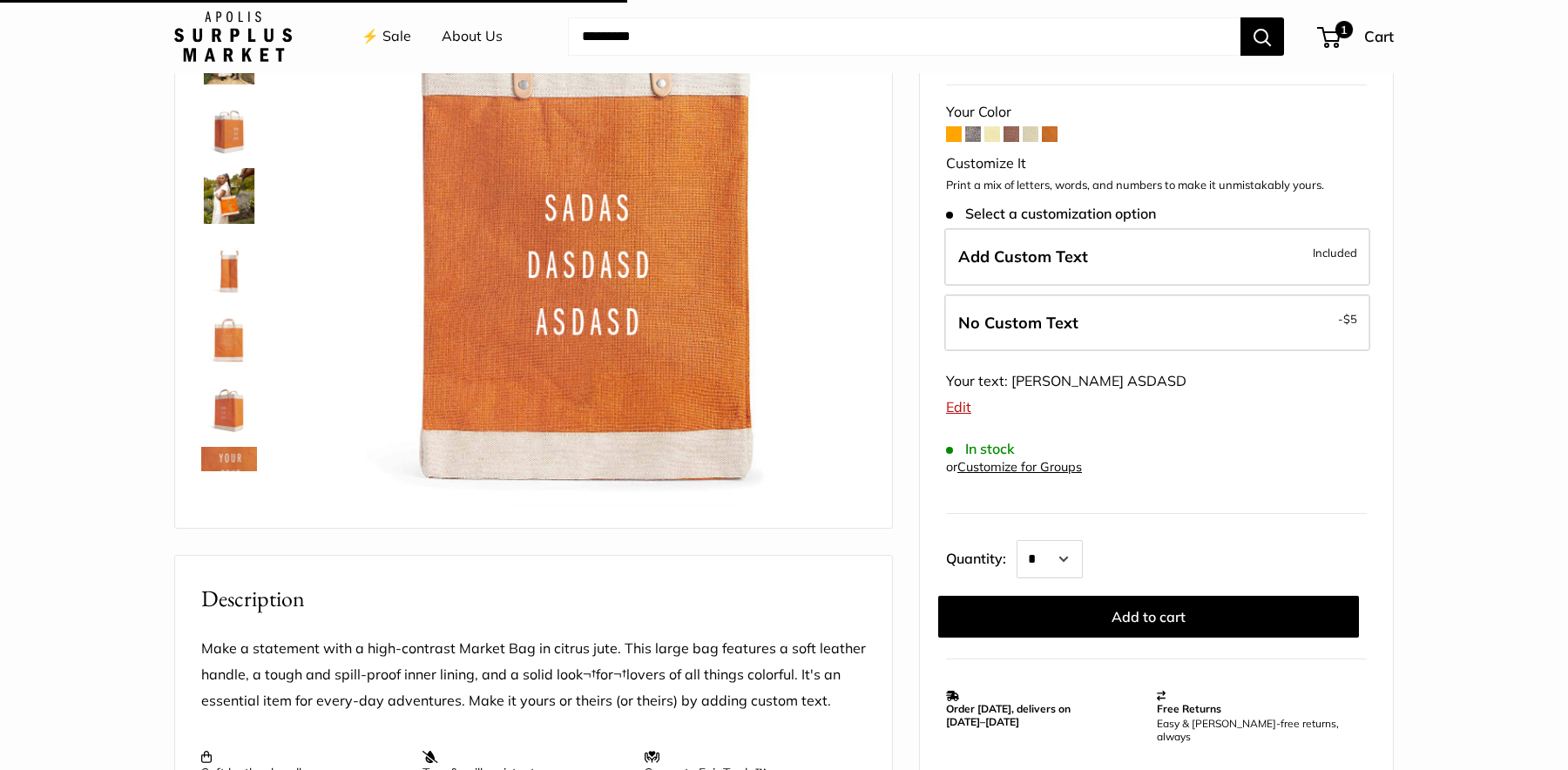
scroll to position [276, 0]
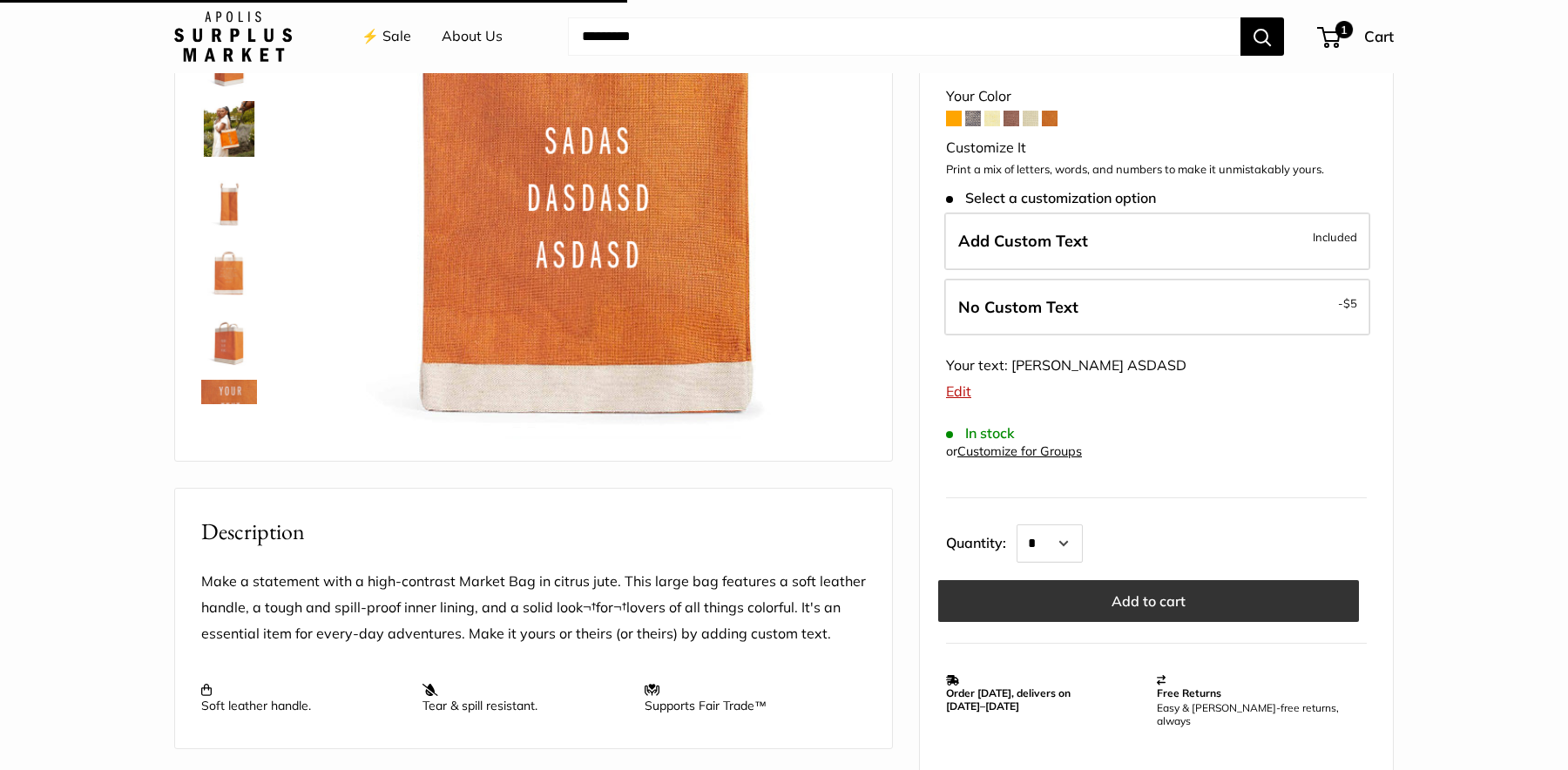
click at [1128, 580] on button "Add to cart" at bounding box center [1148, 600] width 421 height 42
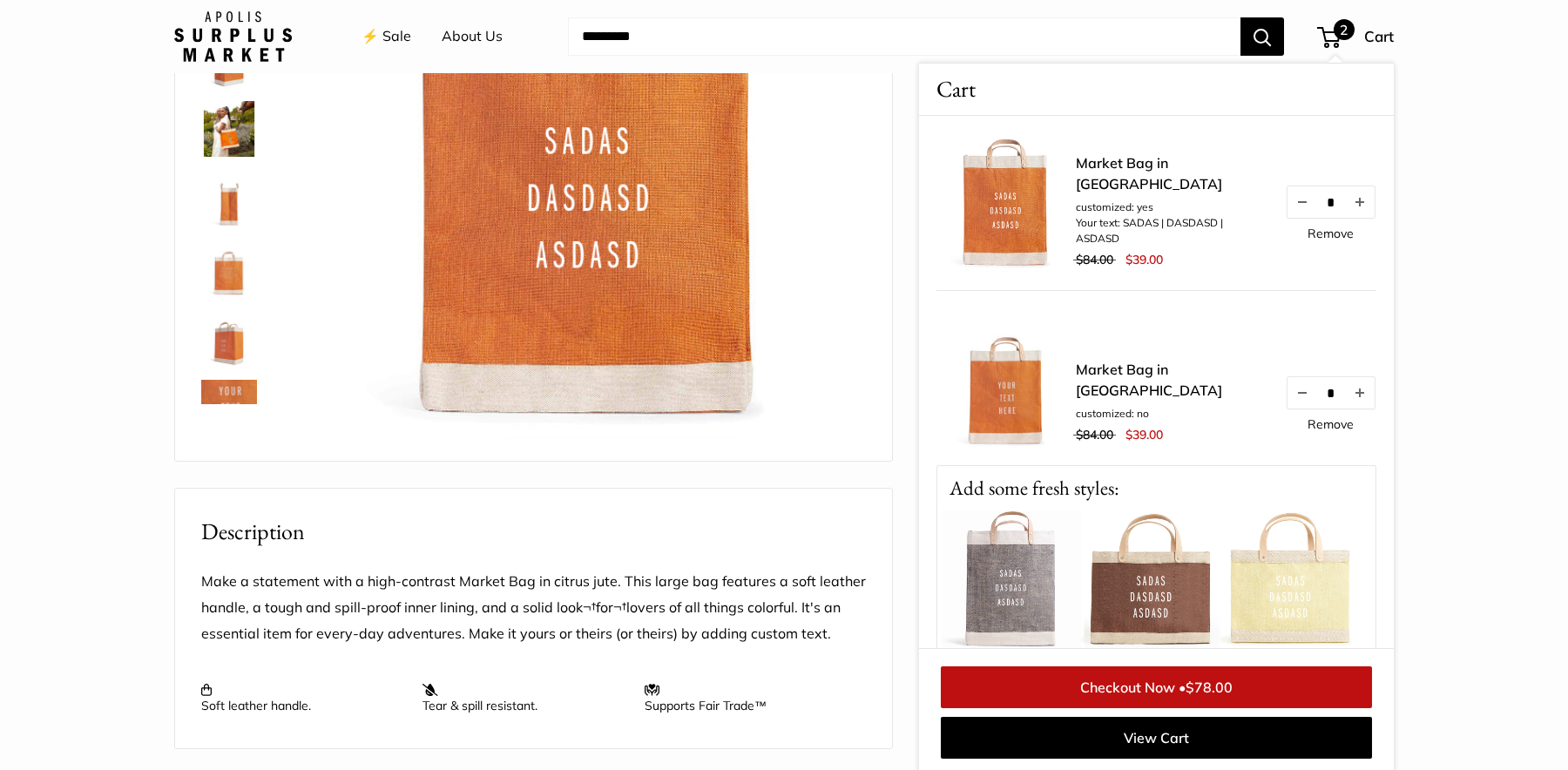
scroll to position [278, 0]
click at [1299, 213] on button "Decrease quantity by 1" at bounding box center [1302, 202] width 29 height 31
click at [1404, 264] on div "Home Market Bags Market Bag in Citrus 13" wide, 18" high, 8" deep; handles: 3.5…" at bounding box center [784, 569] width 1289 height 1498
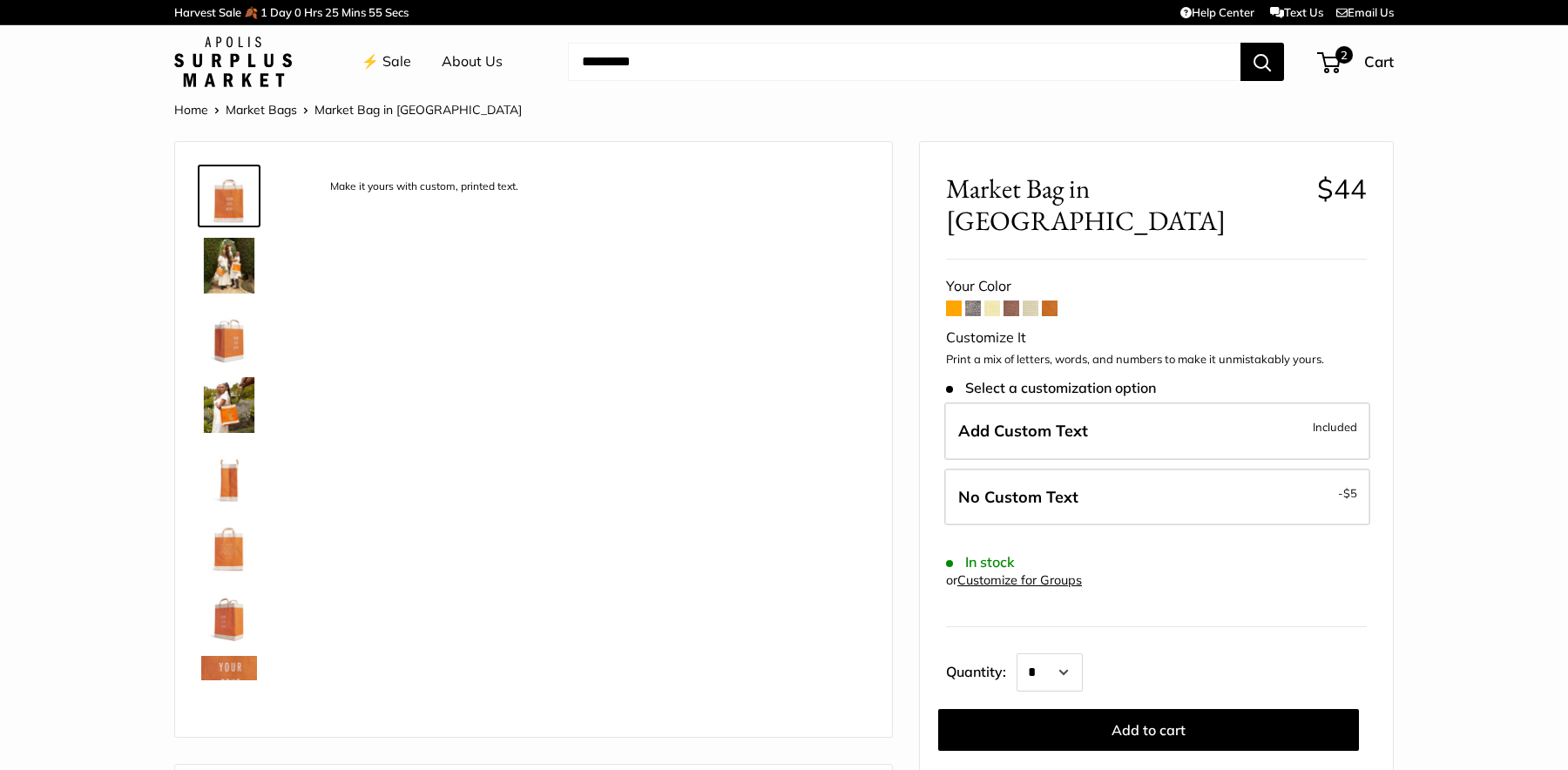
click at [1339, 39] on div "⚡️ Sale About Us Need help? Text Us: 20919 hello@apolisglobal.com Follow Us Fac…" at bounding box center [784, 62] width 1220 height 55
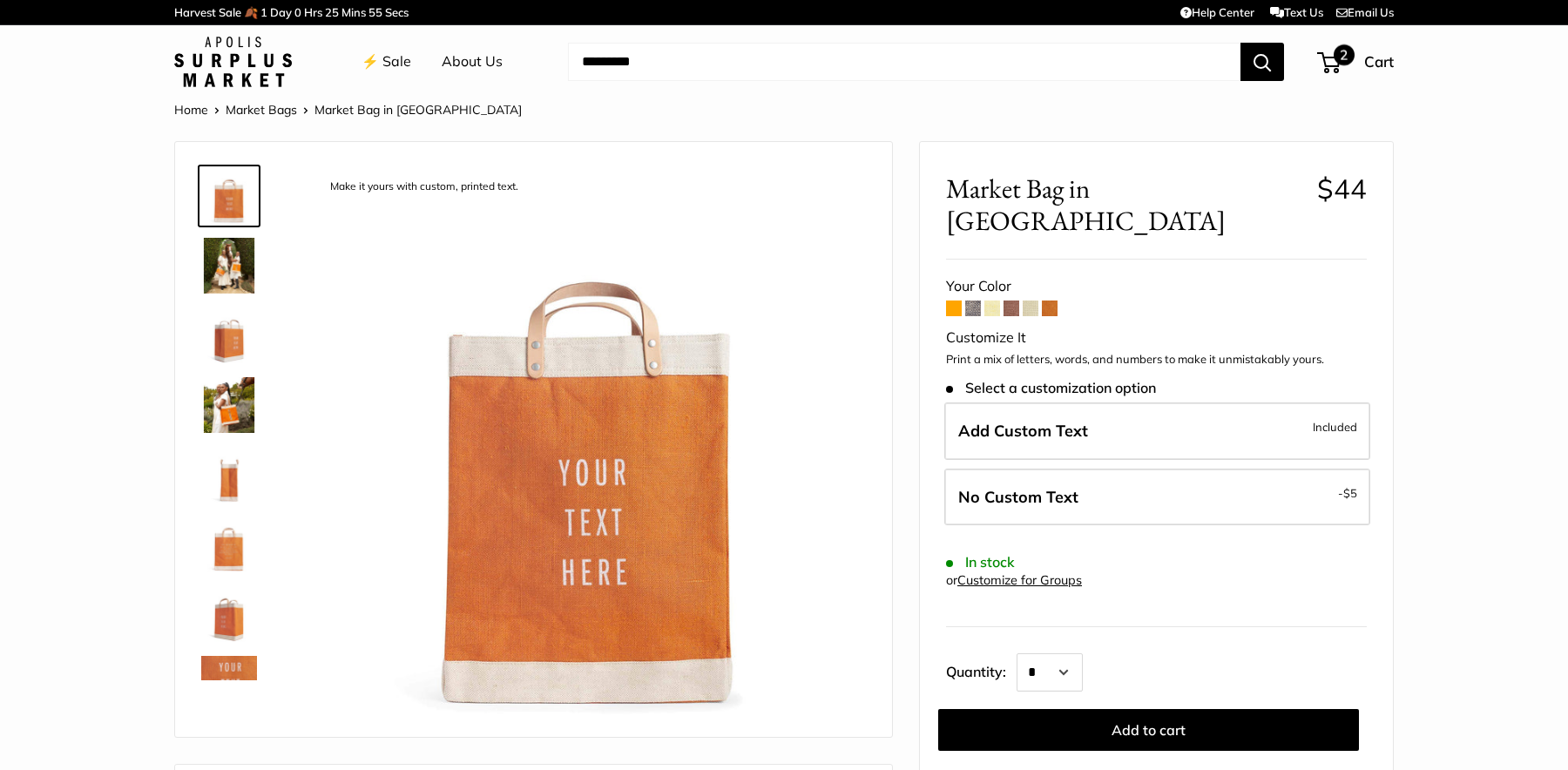
click at [1337, 57] on span "2" at bounding box center [1343, 54] width 21 height 21
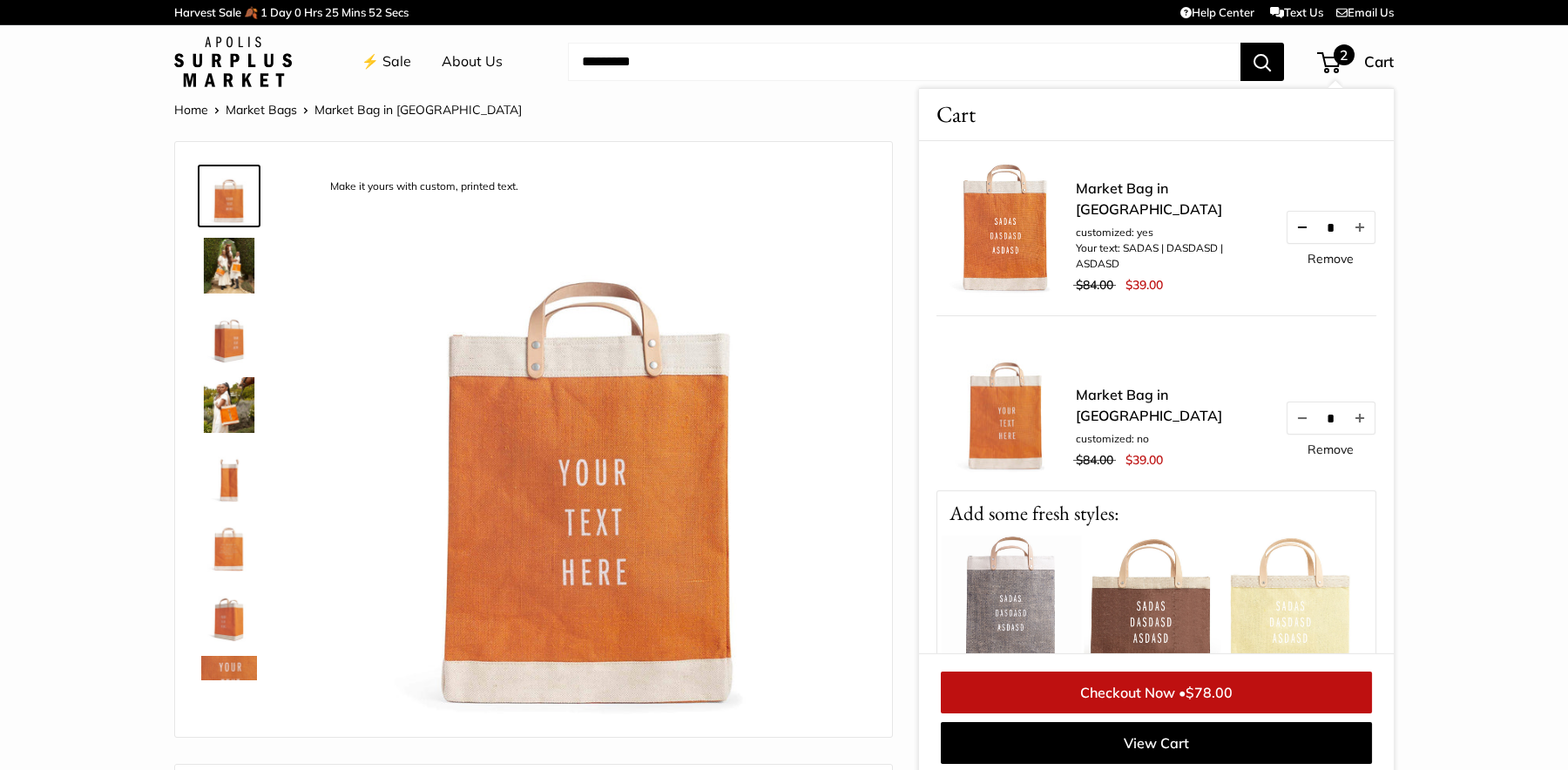
click at [1296, 238] on button "Decrease quantity by 1" at bounding box center [1302, 227] width 29 height 31
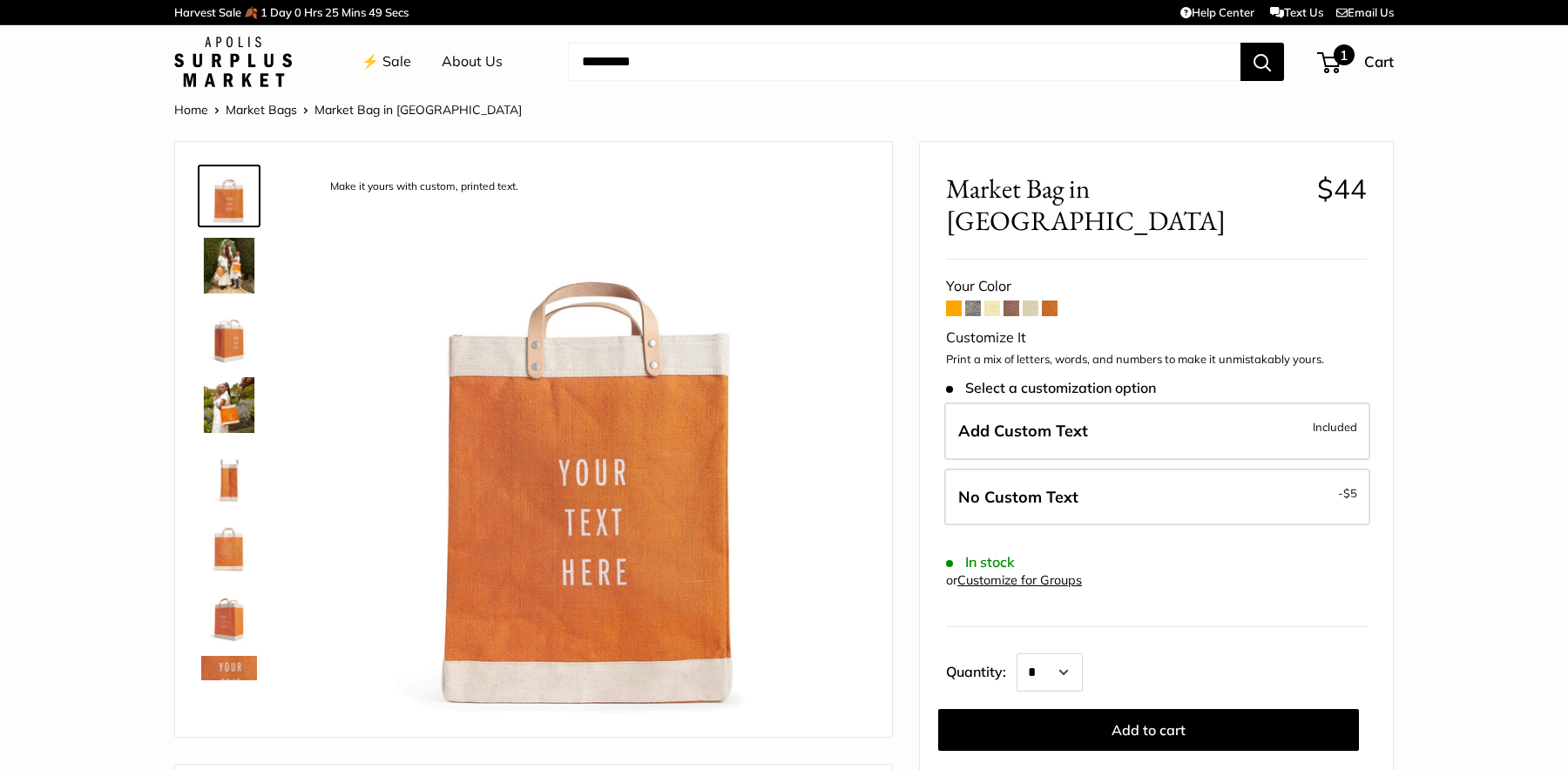
click at [1335, 58] on span "1" at bounding box center [1343, 54] width 21 height 21
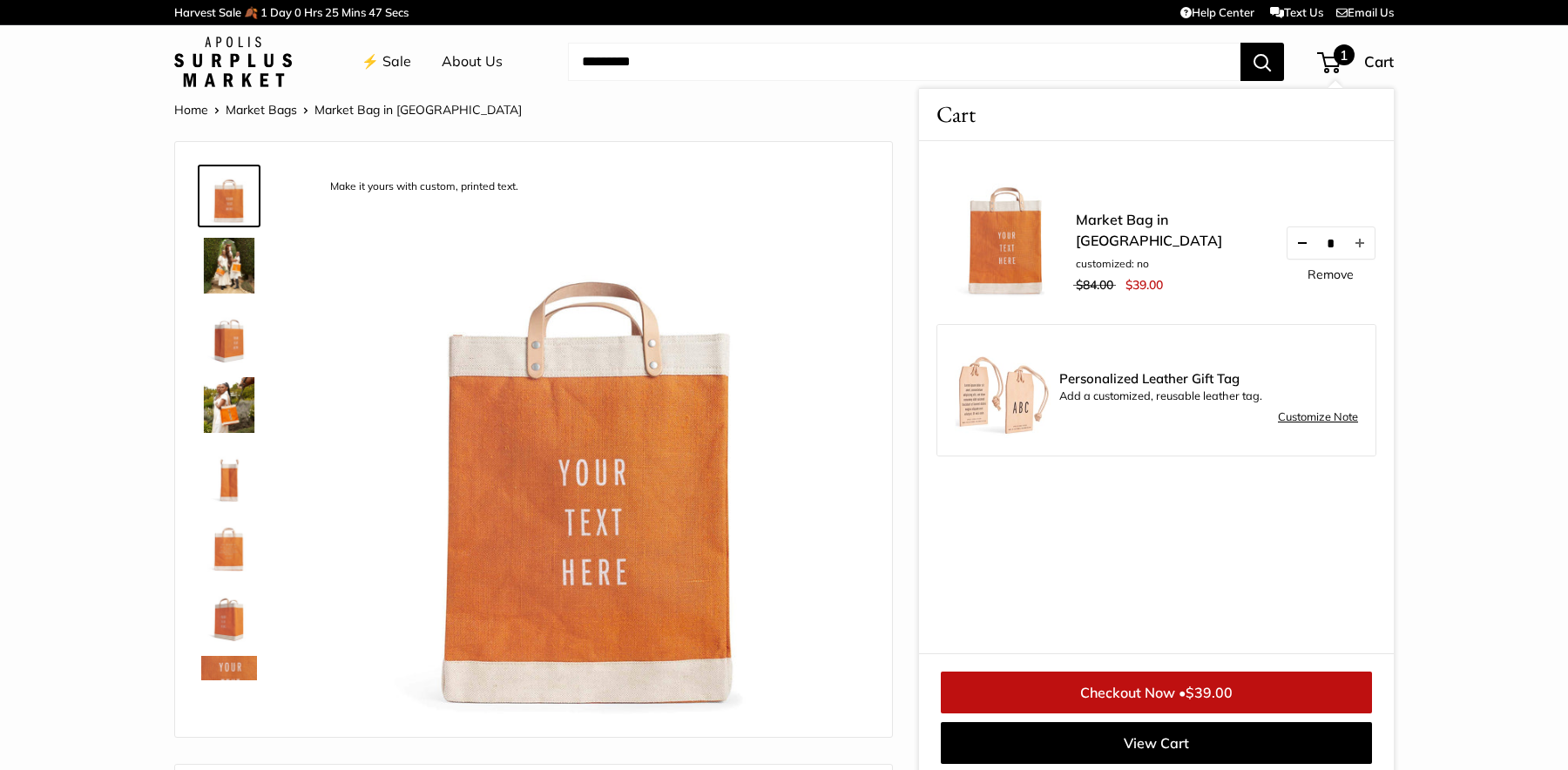
click at [1308, 259] on button "Decrease quantity by 1" at bounding box center [1302, 242] width 29 height 31
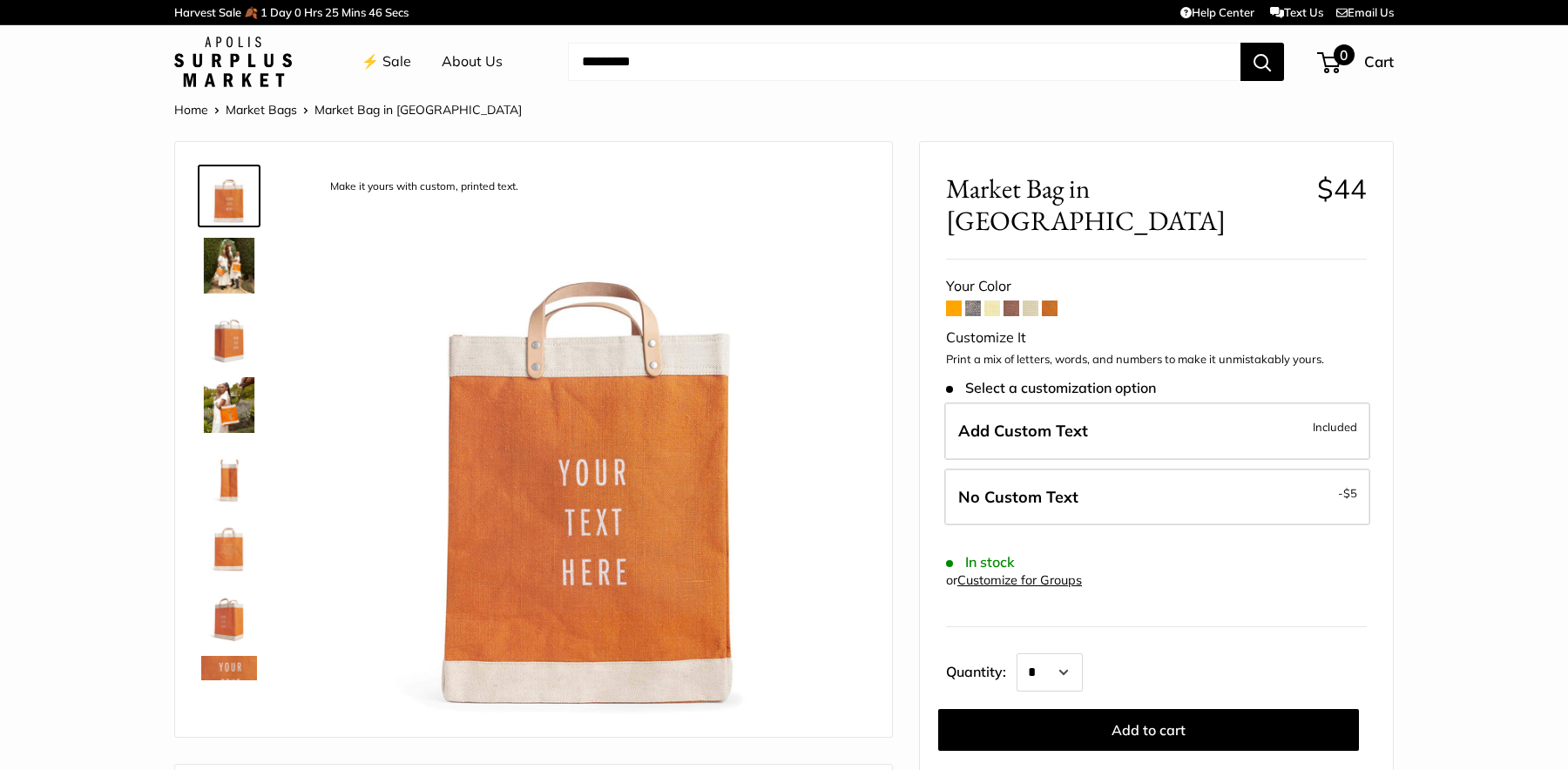
click at [1330, 60] on span "0" at bounding box center [1329, 62] width 23 height 21
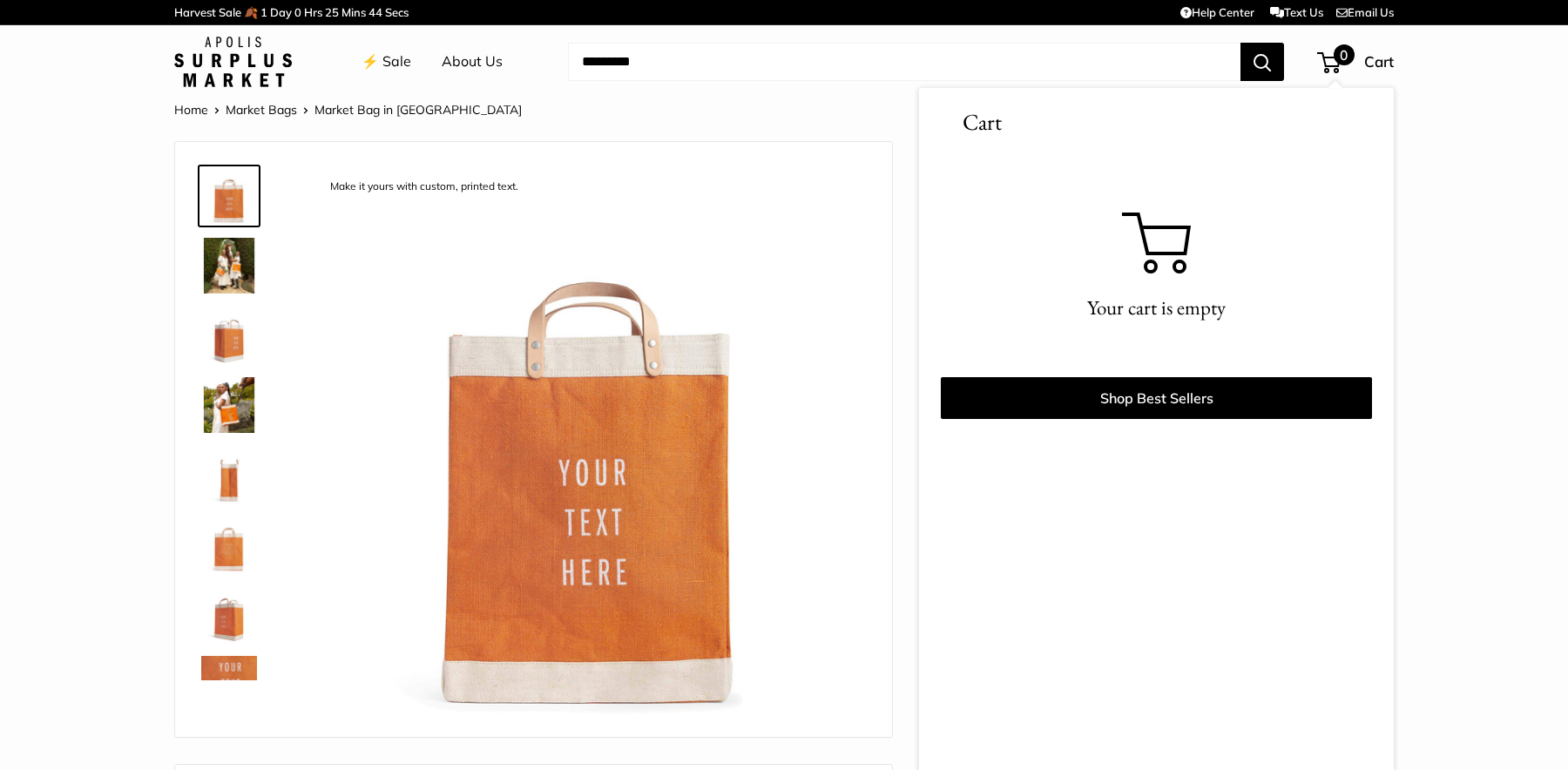
scroll to position [7, 0]
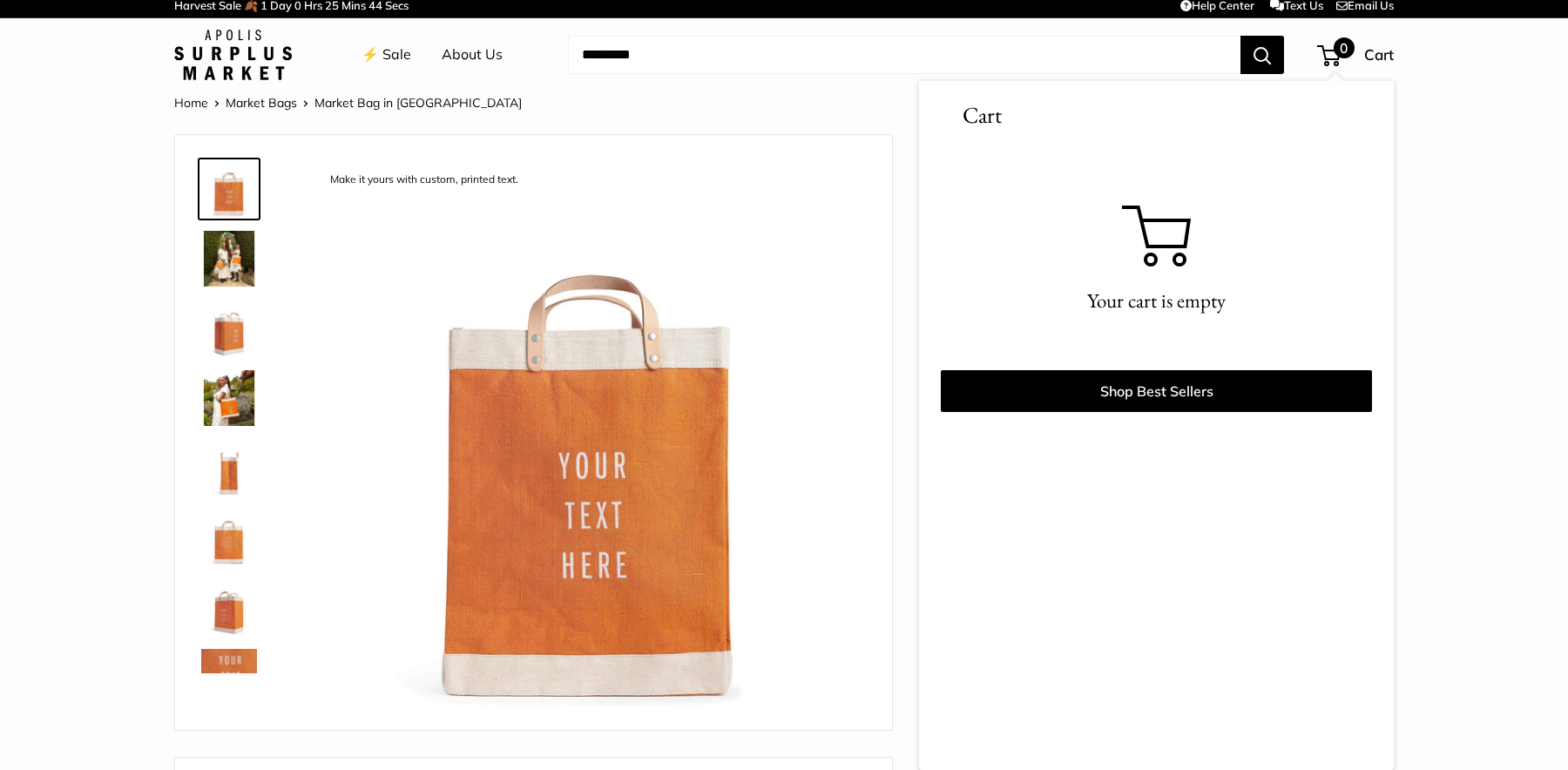
click at [391, 66] on link "⚡️ Sale" at bounding box center [387, 54] width 50 height 26
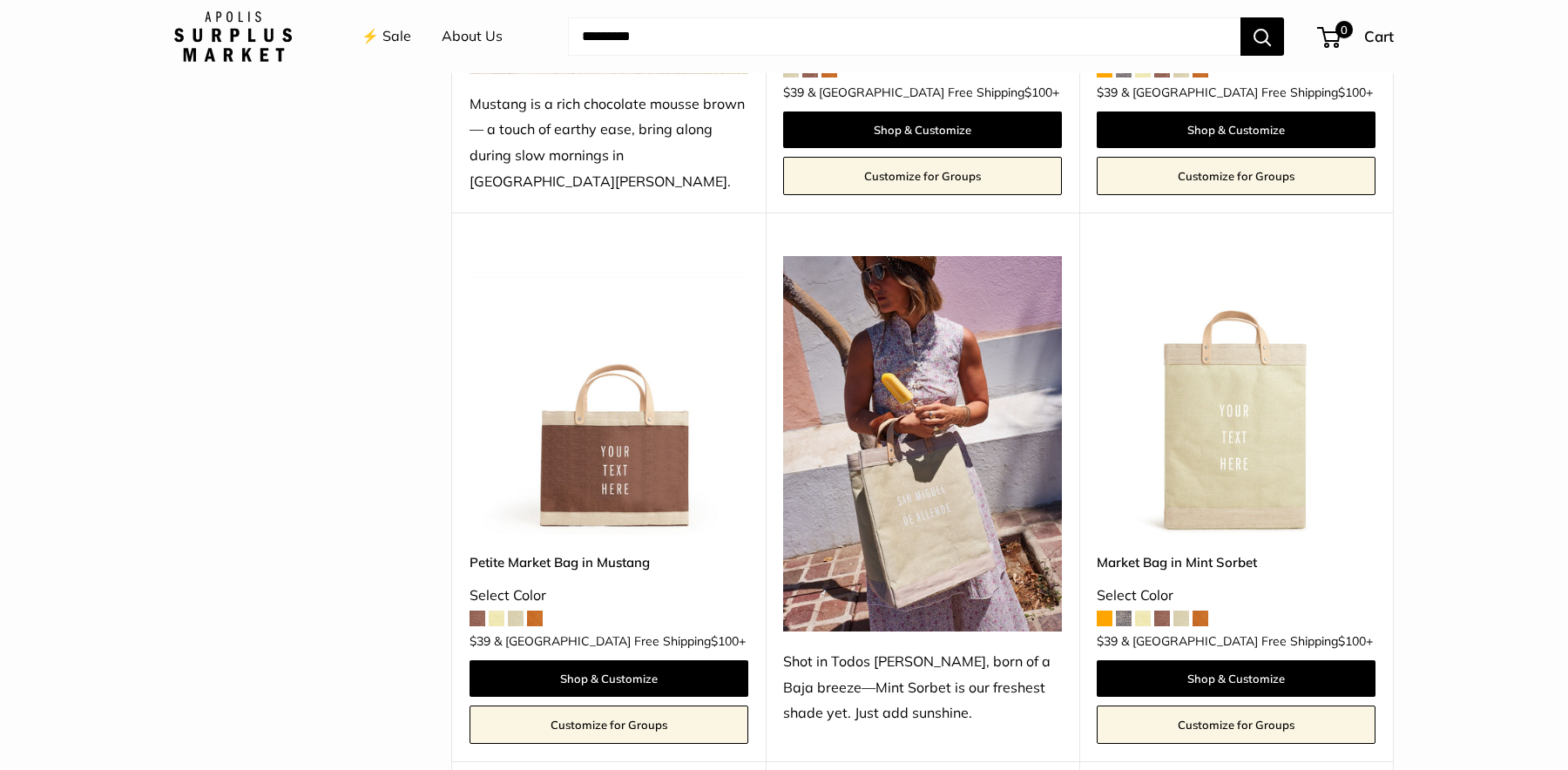
scroll to position [682, 0]
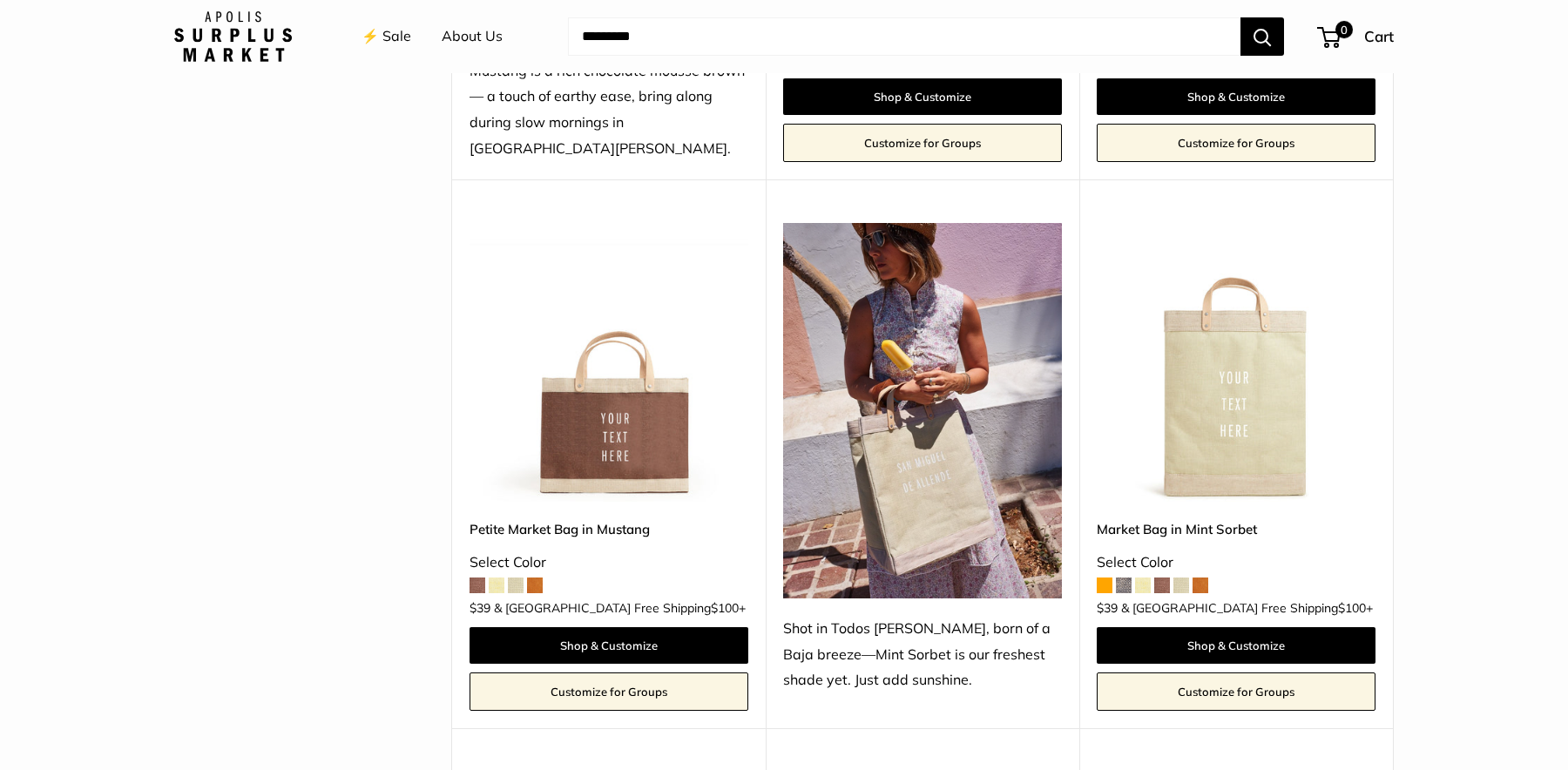
click at [0, 0] on img at bounding box center [0, 0] width 0 height 0
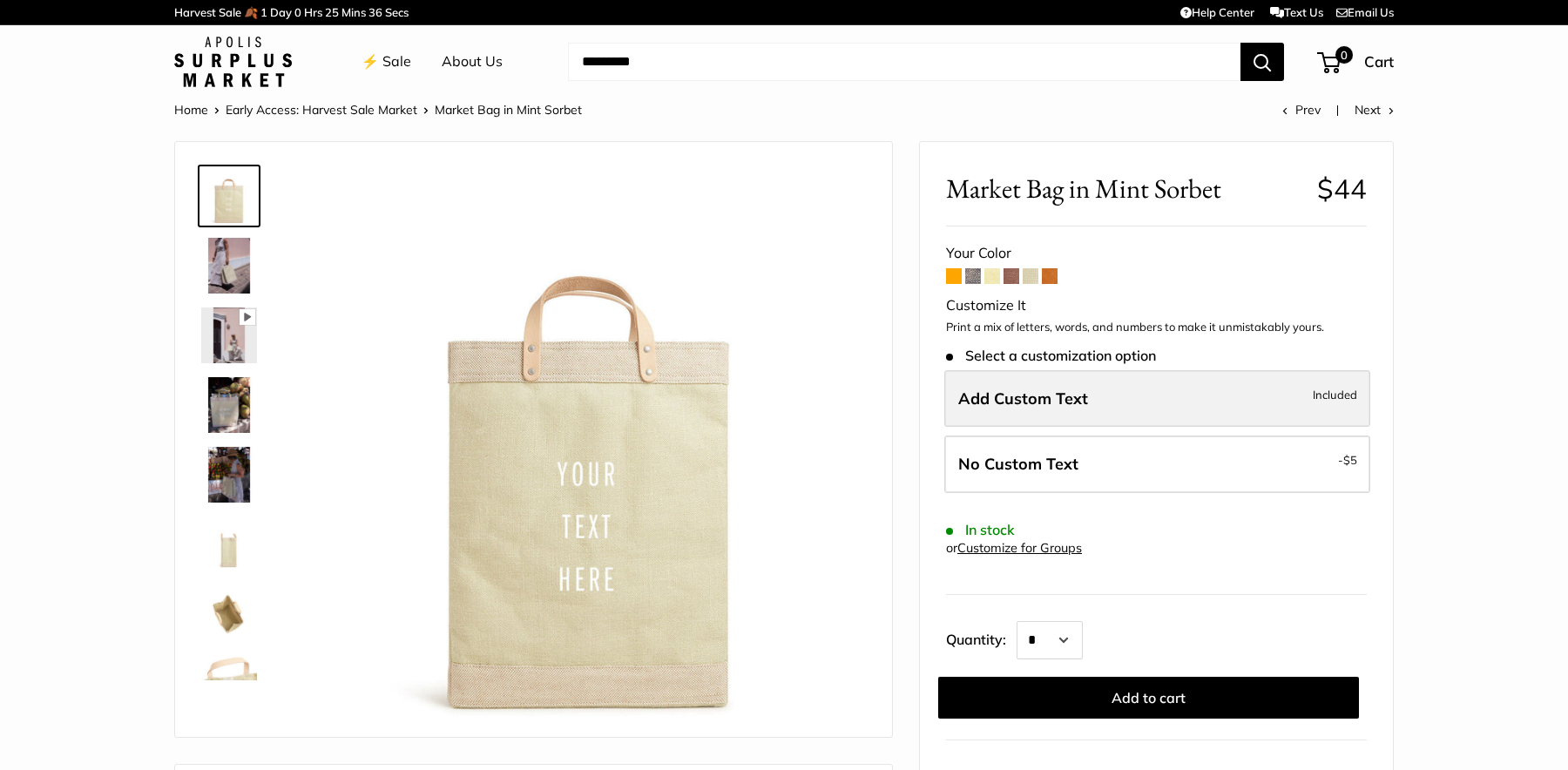
click at [1064, 422] on label "Add Custom Text Included" at bounding box center [1157, 398] width 426 height 57
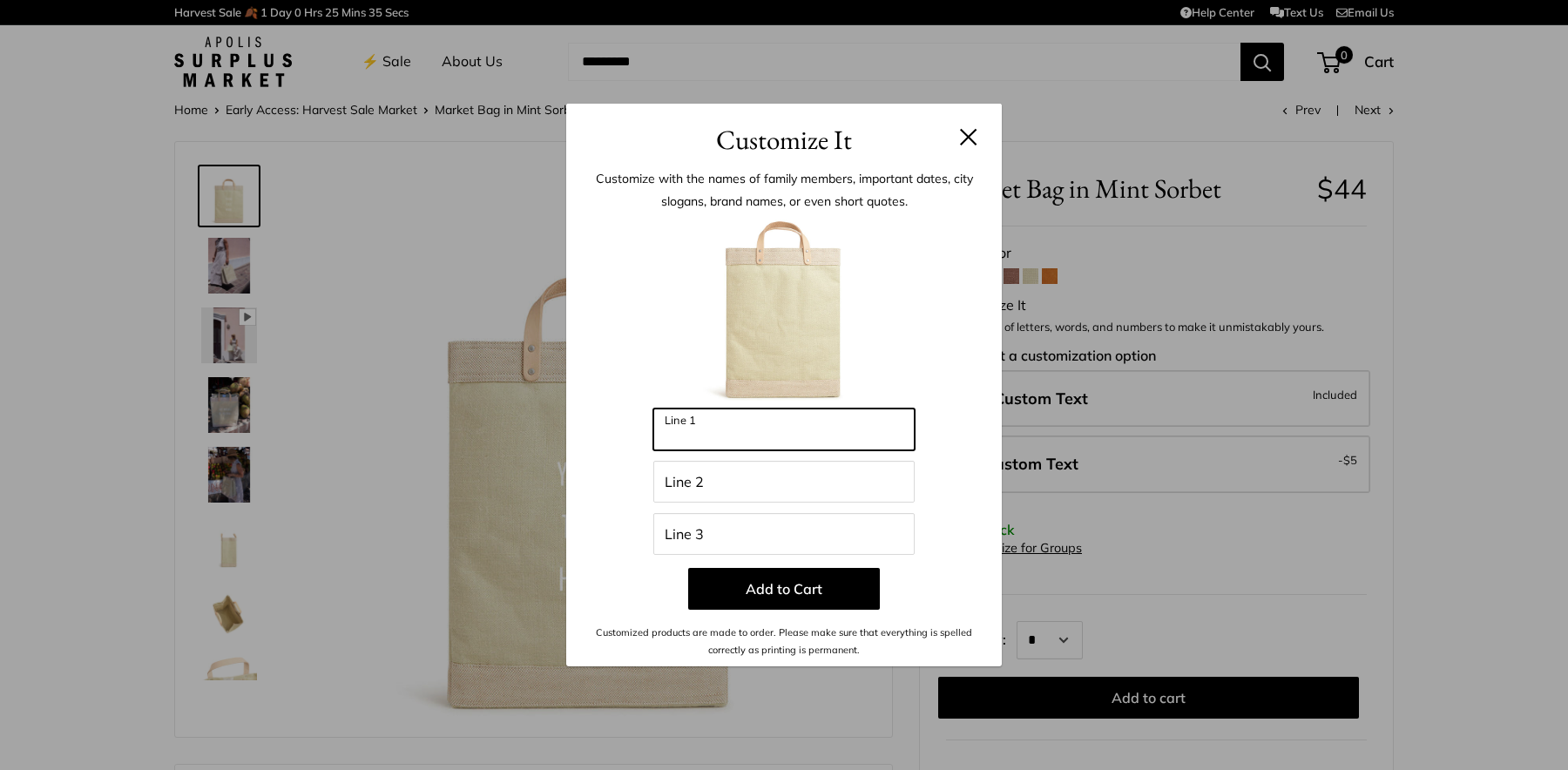
click at [738, 438] on input "Line 1" at bounding box center [784, 429] width 261 height 42
type input "******"
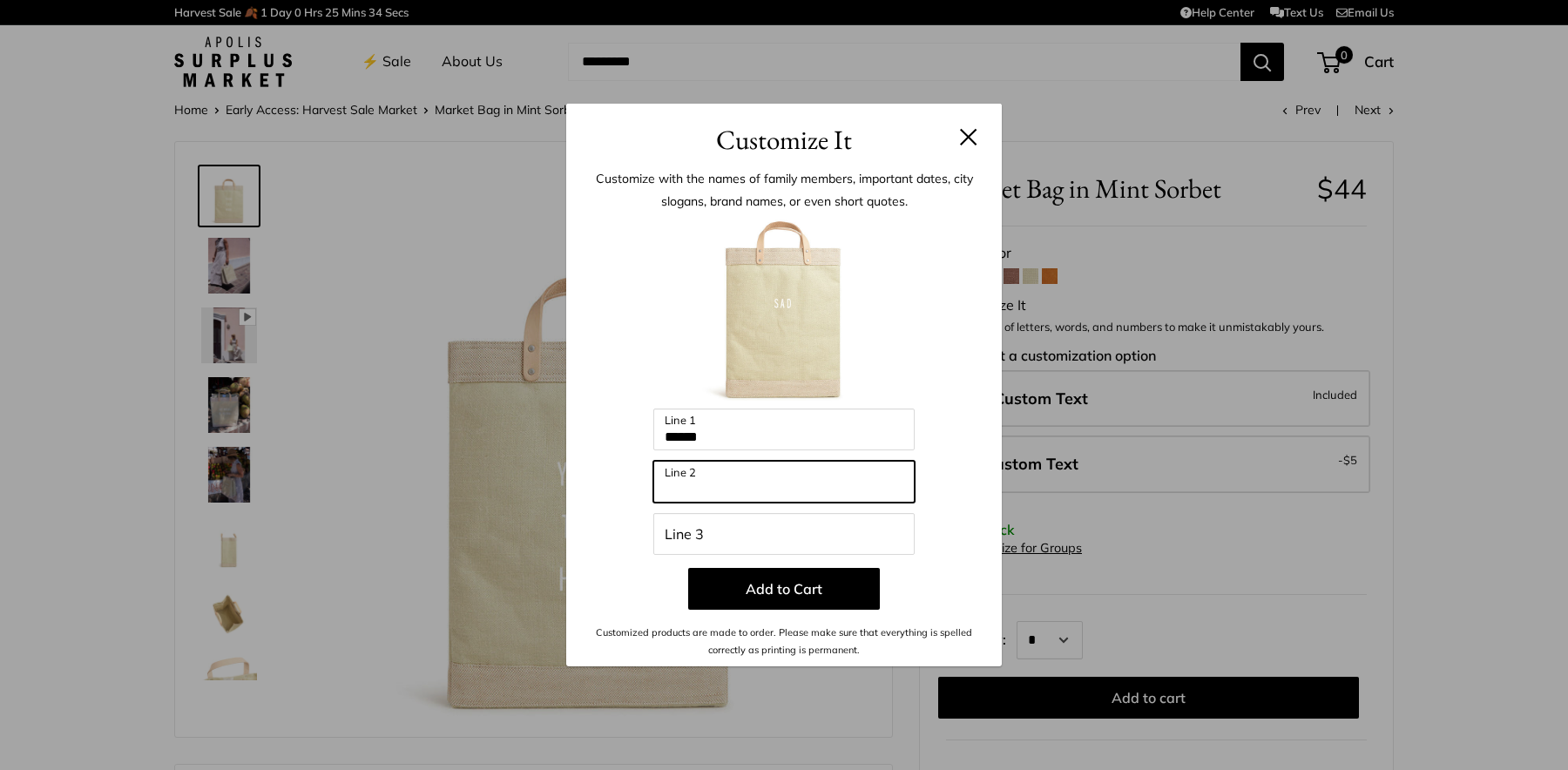
click at [713, 487] on input "Line 2" at bounding box center [784, 481] width 261 height 42
type input "*****"
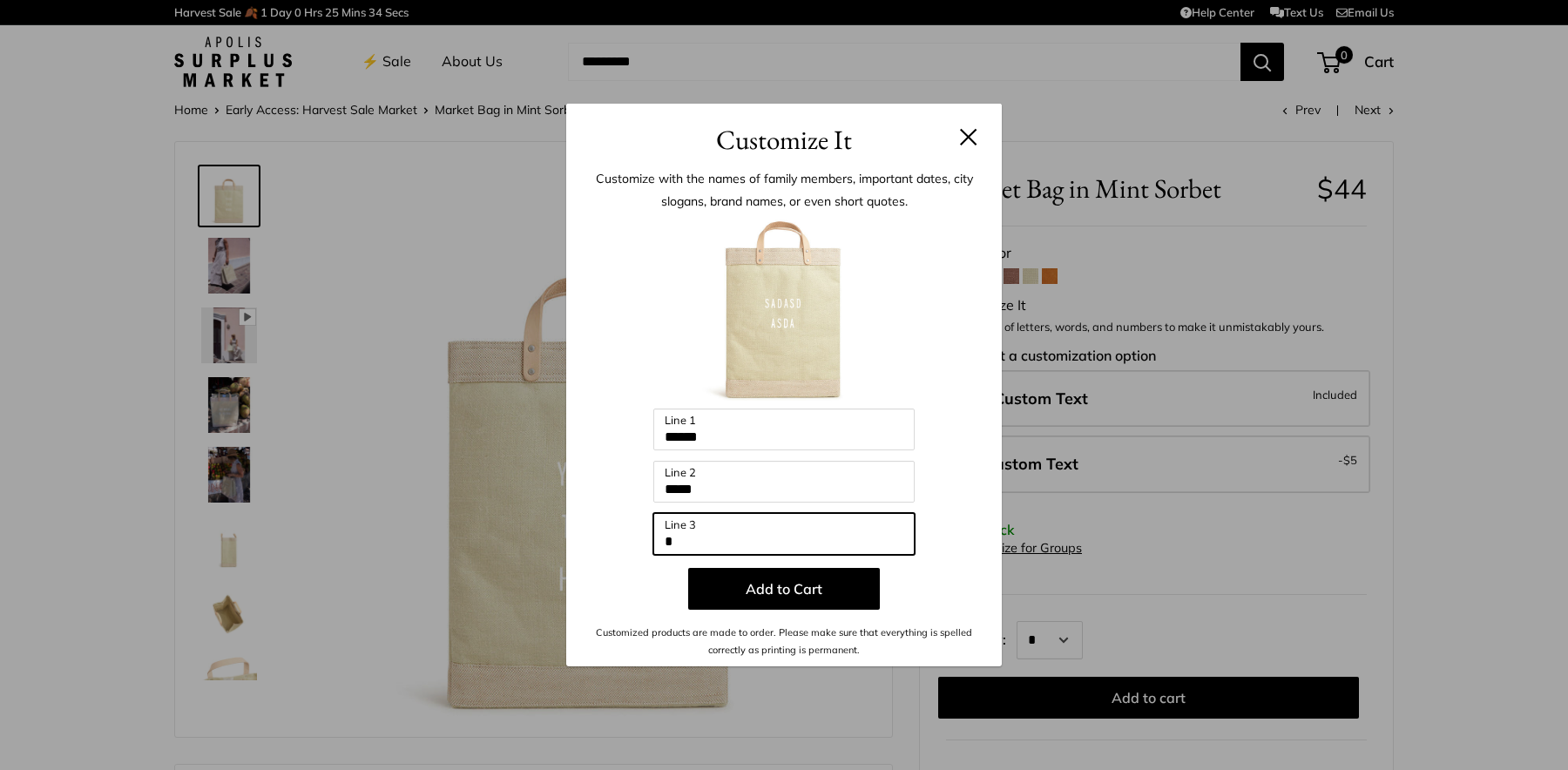
click at [710, 544] on input "*" at bounding box center [784, 533] width 261 height 42
type input "***"
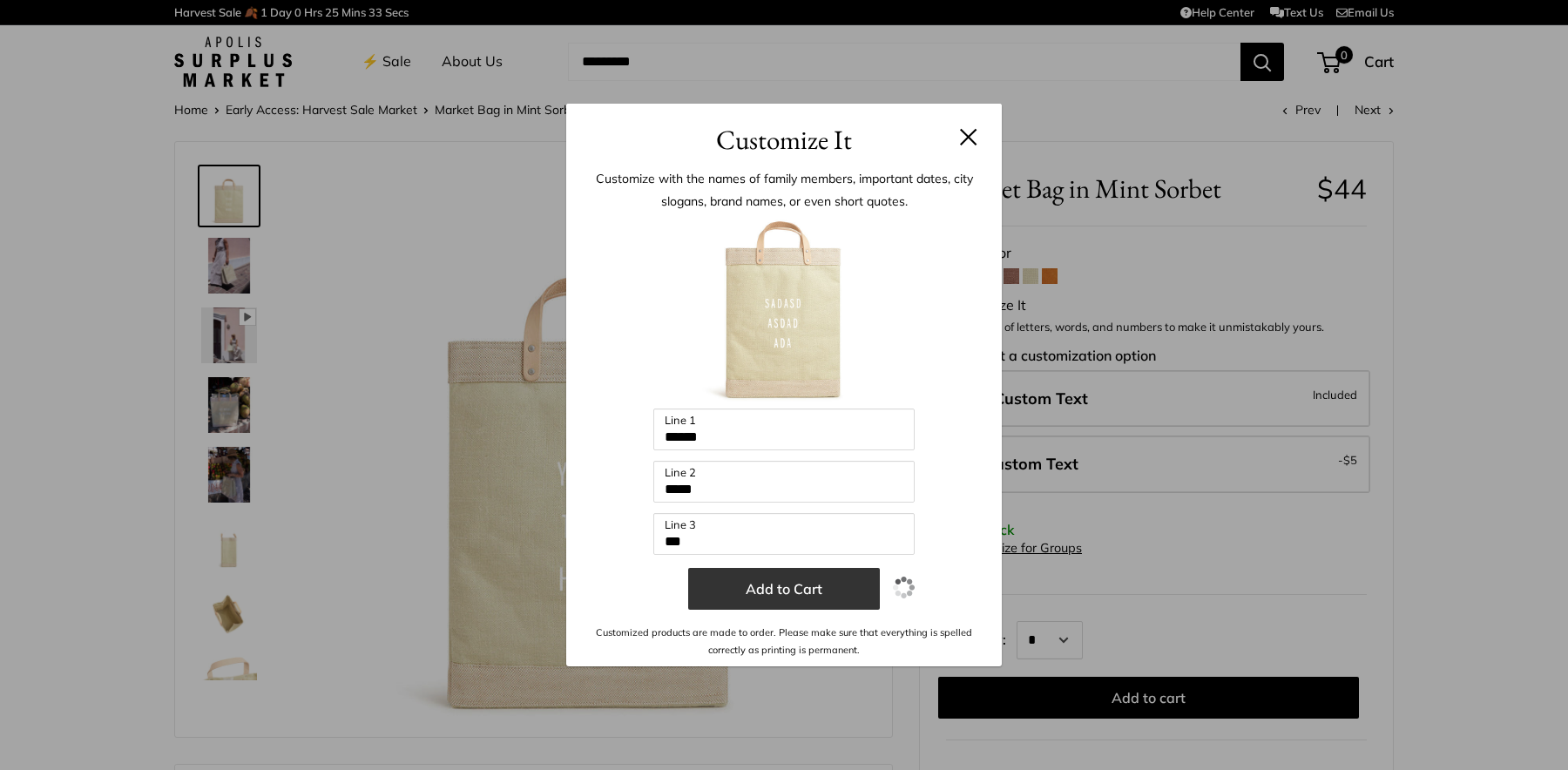
click at [806, 594] on button "Add to Cart" at bounding box center [784, 589] width 191 height 42
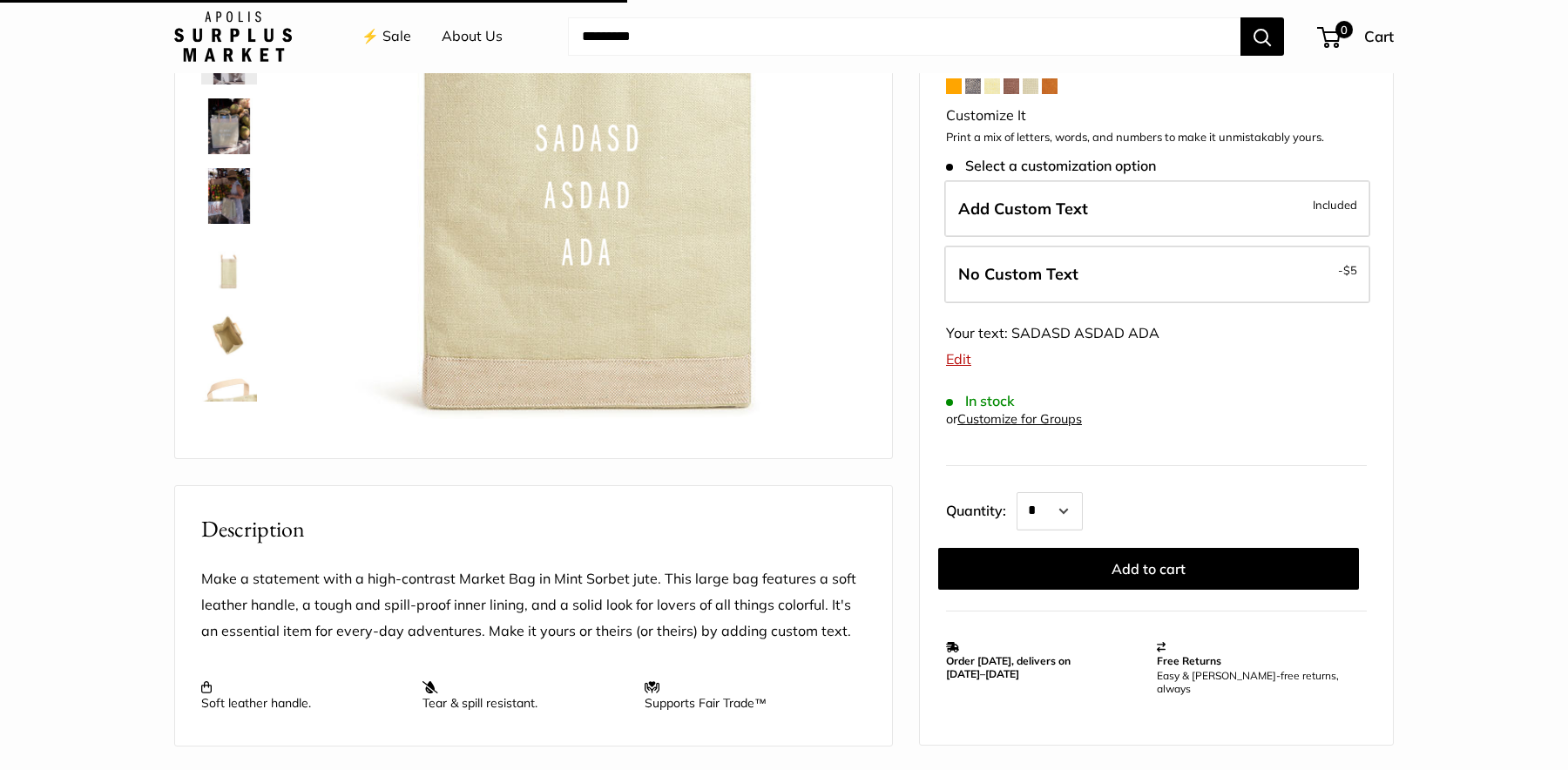
scroll to position [318, 0]
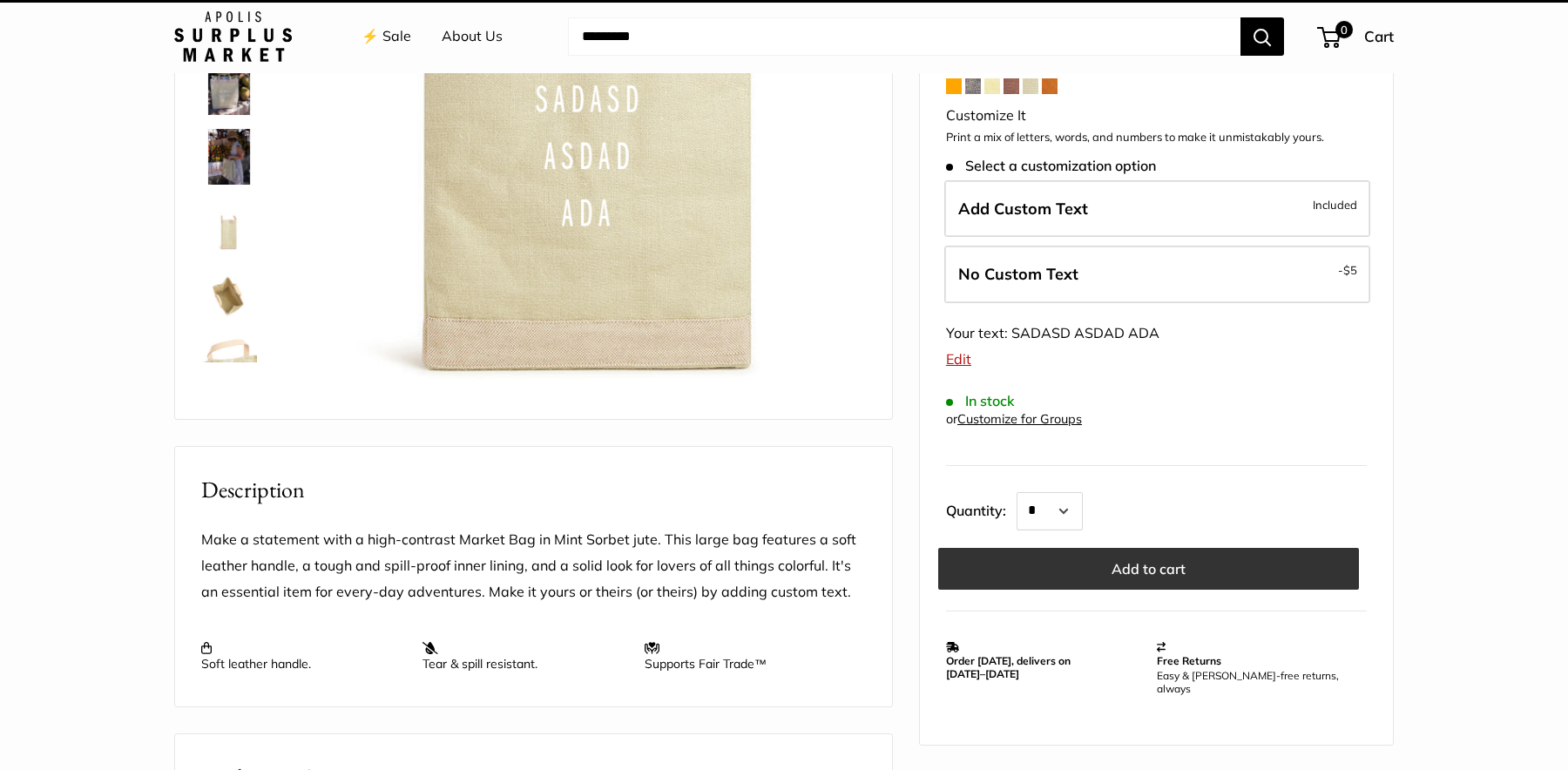
click at [1110, 554] on button "Add to cart" at bounding box center [1148, 568] width 421 height 42
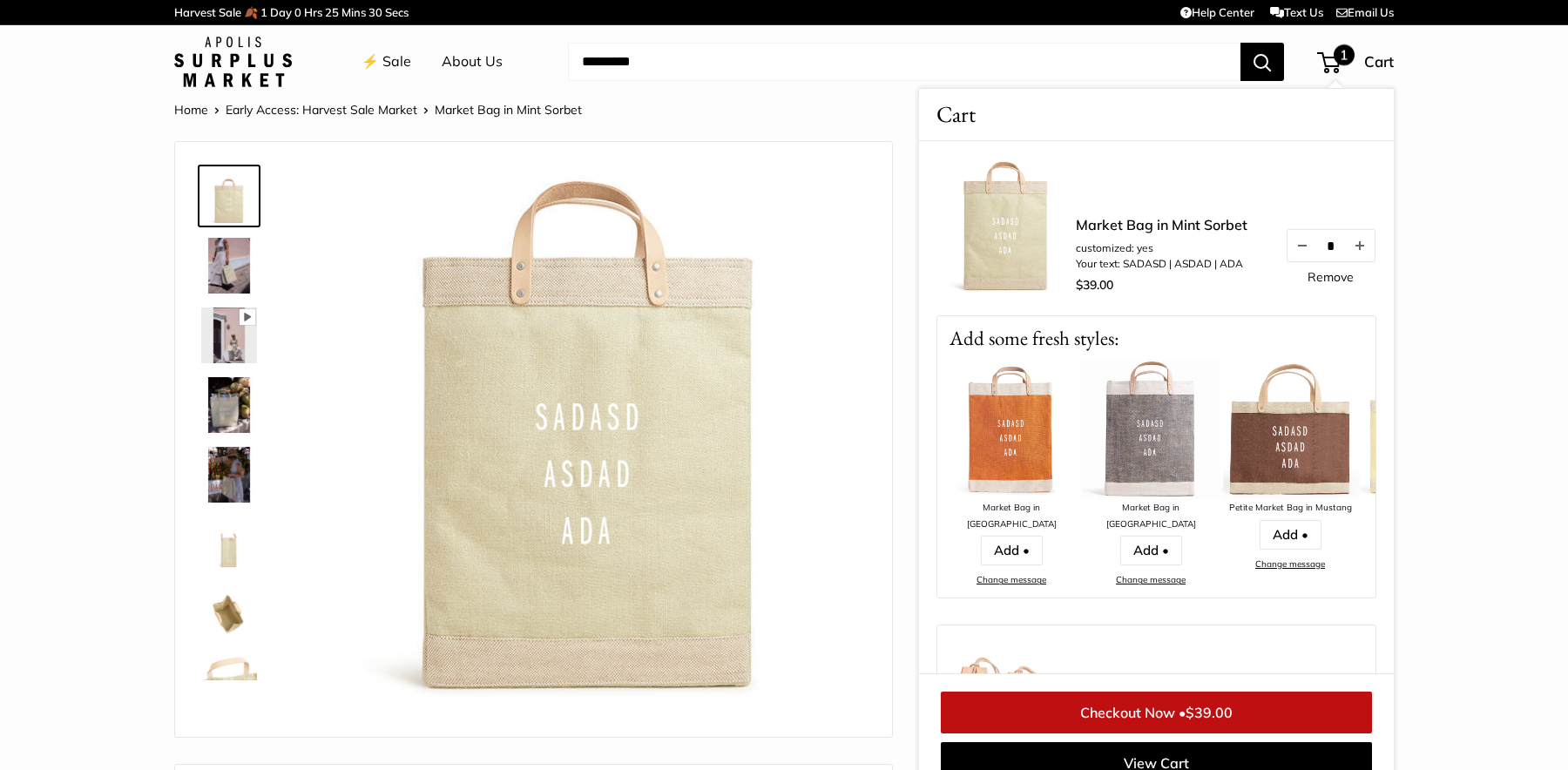
scroll to position [7, 0]
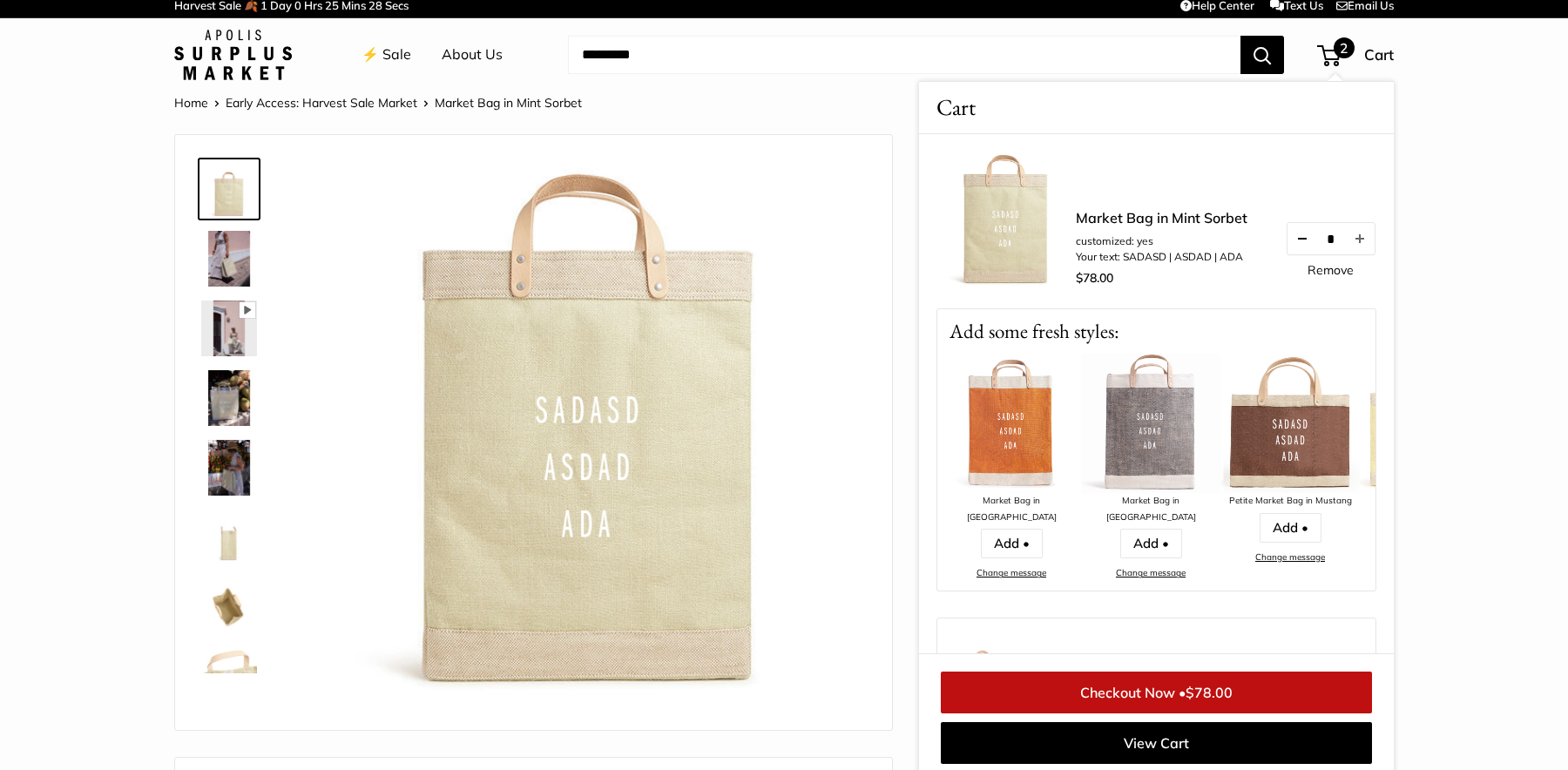
click at [1299, 239] on button "Decrease quantity by 1" at bounding box center [1302, 239] width 29 height 31
drag, startPoint x: 1165, startPoint y: 247, endPoint x: 1076, endPoint y: 248, distance: 89.0
click at [1076, 248] on li "customized: yes" at bounding box center [1161, 241] width 172 height 16
click at [1190, 297] on div "Market Bag in Mint Sorbet customized: yes Your text: SADASD | ASDAD | ADA $39.0…" at bounding box center [1156, 221] width 440 height 174
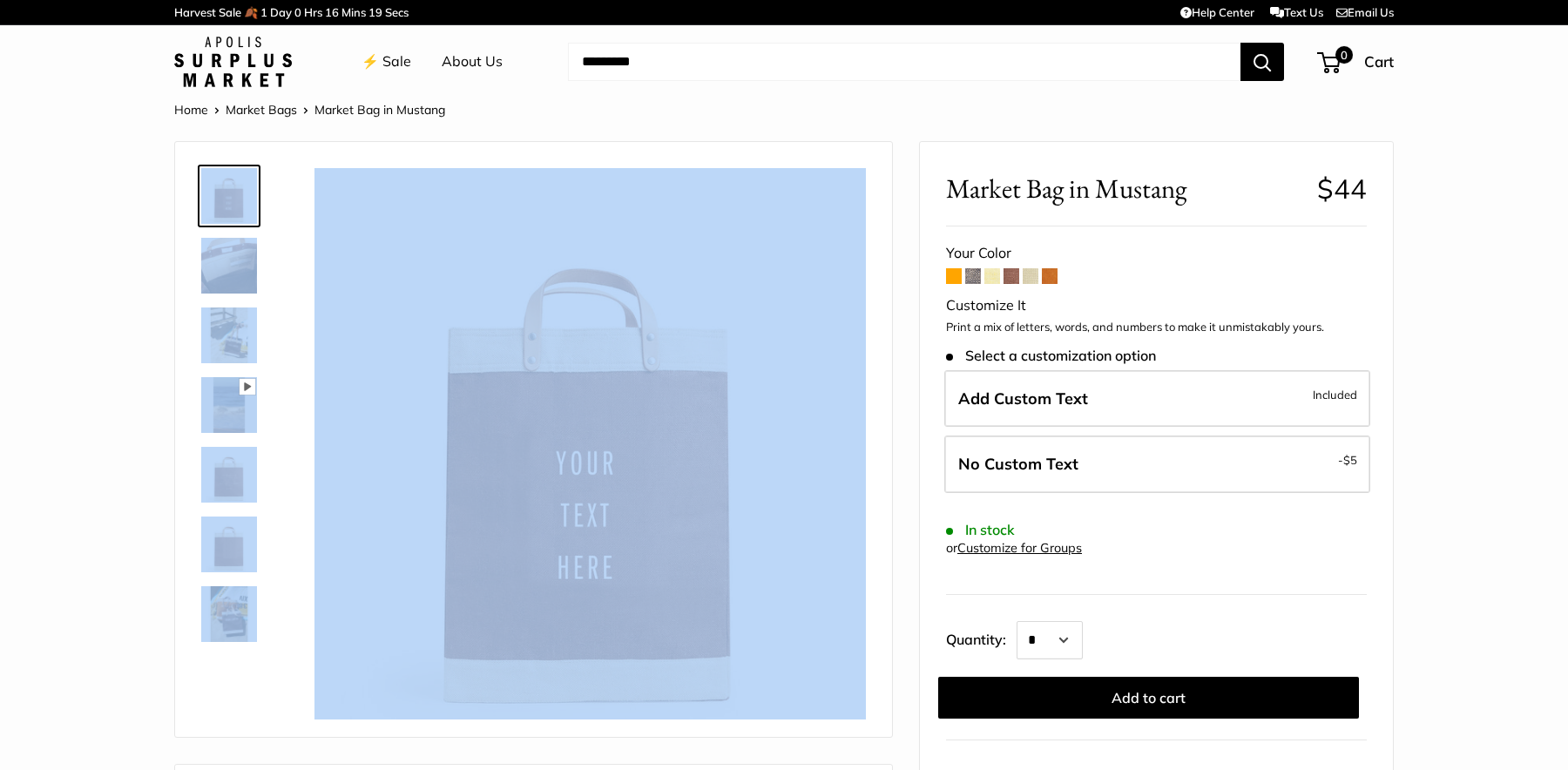
drag, startPoint x: 1221, startPoint y: 211, endPoint x: 915, endPoint y: 198, distance: 306.3
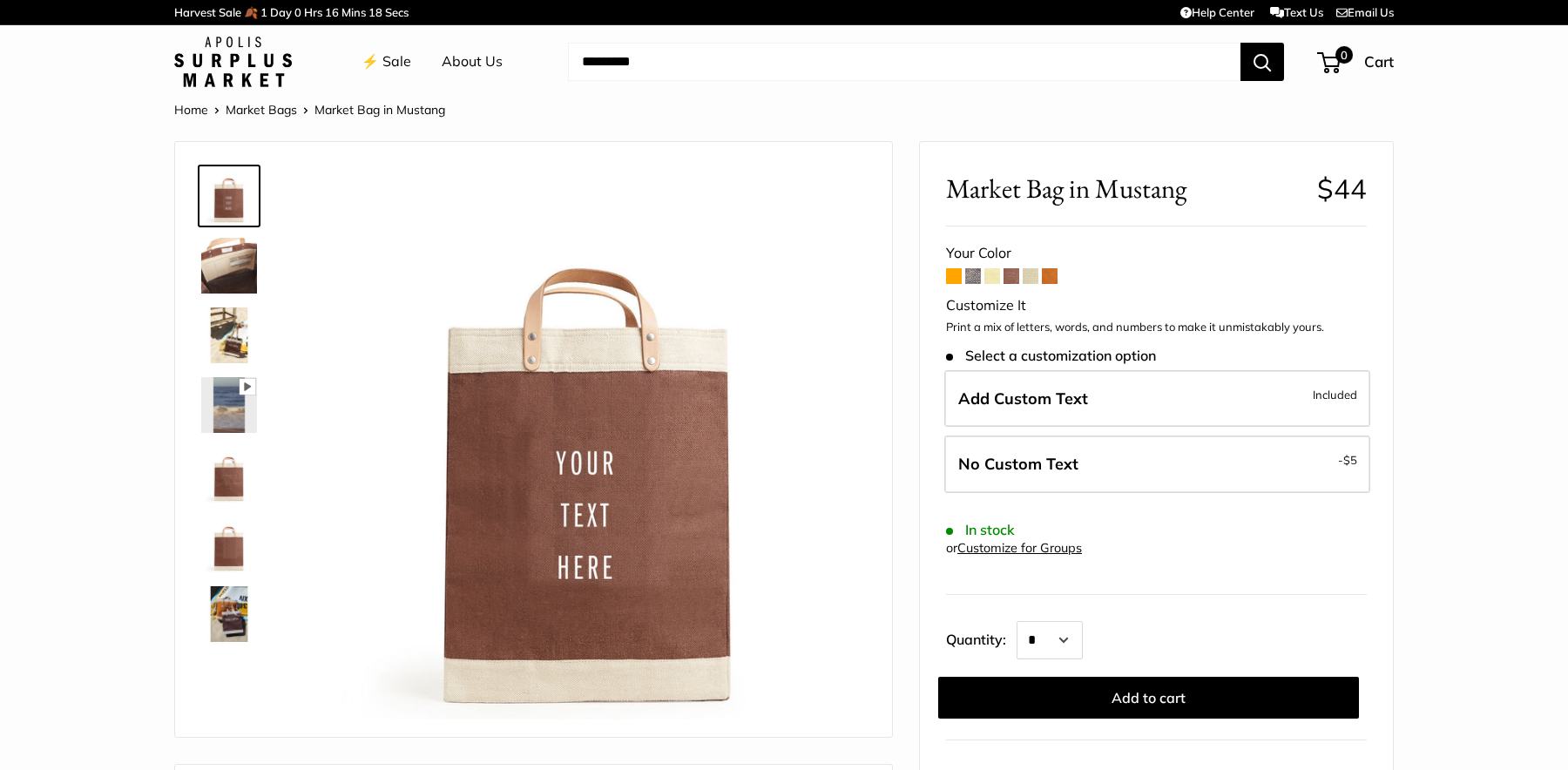
drag, startPoint x: 953, startPoint y: 191, endPoint x: 1186, endPoint y: 190, distance: 233.0
click at [1186, 190] on span "Market Bag in Mustang" at bounding box center [1125, 188] width 358 height 32
copy span "Market Bag in Mustang"
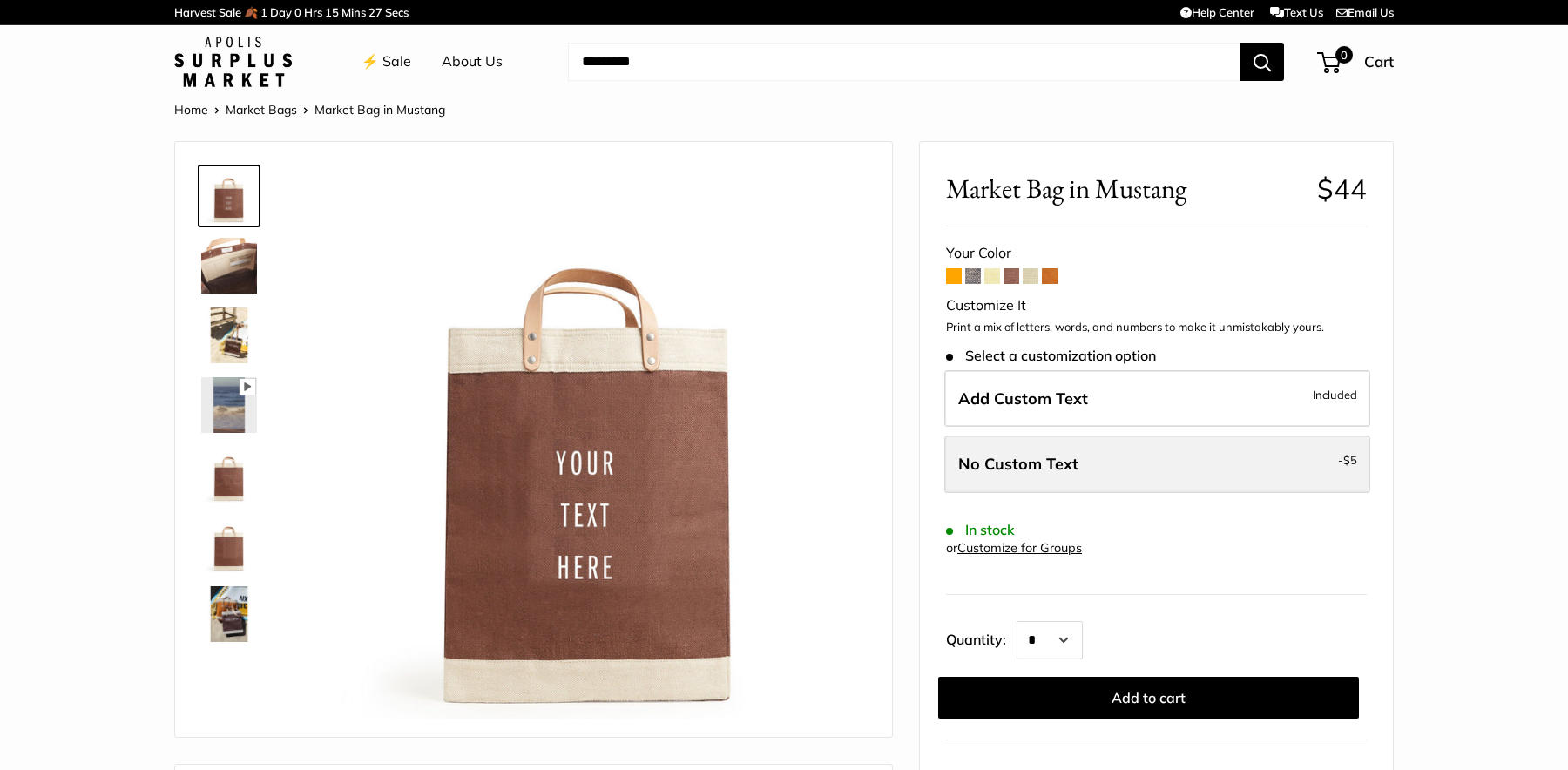
click at [994, 472] on span "No Custom Text" at bounding box center [1018, 464] width 121 height 20
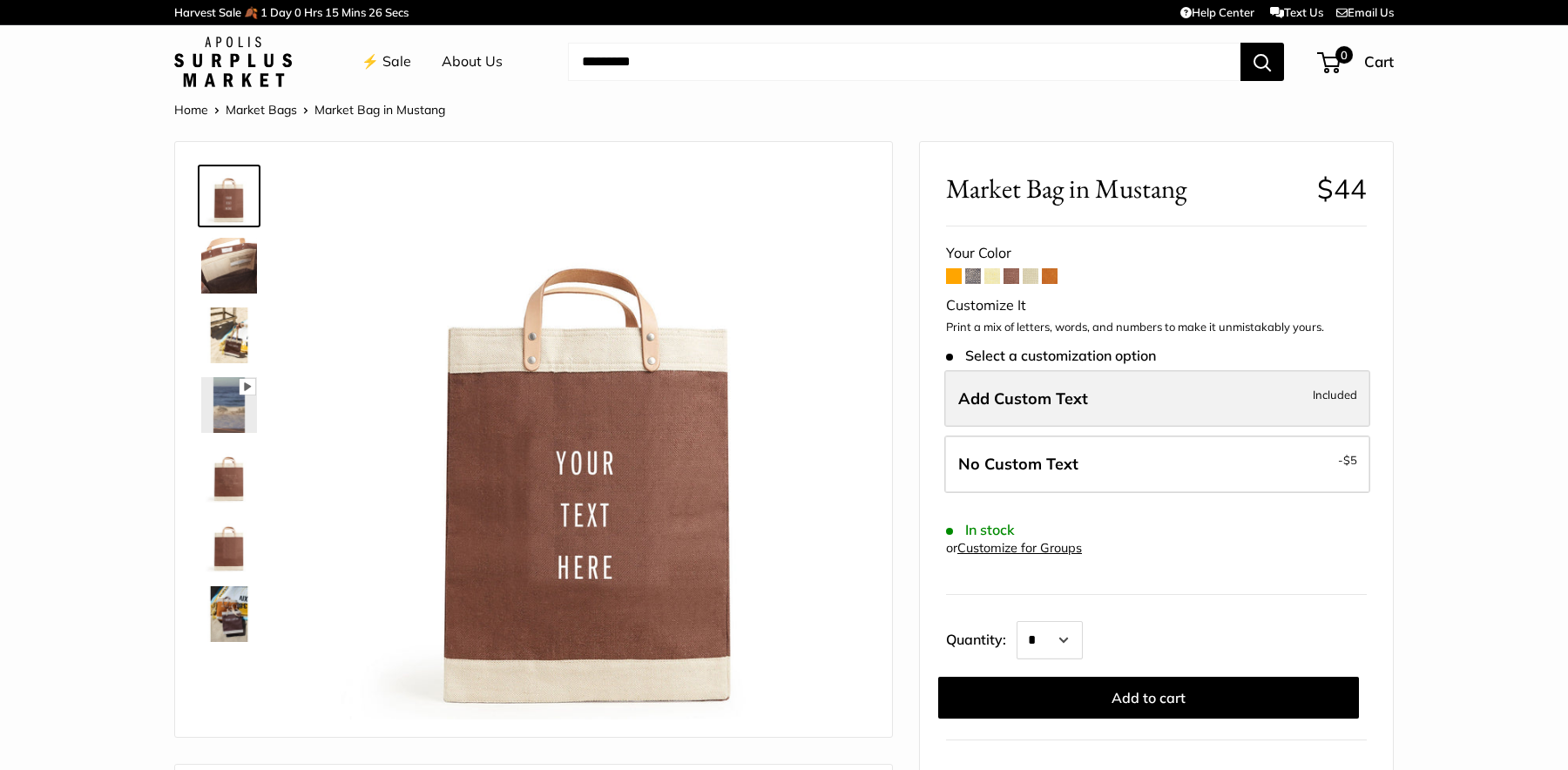
click at [994, 406] on span "Add Custom Text" at bounding box center [1022, 398] width 130 height 20
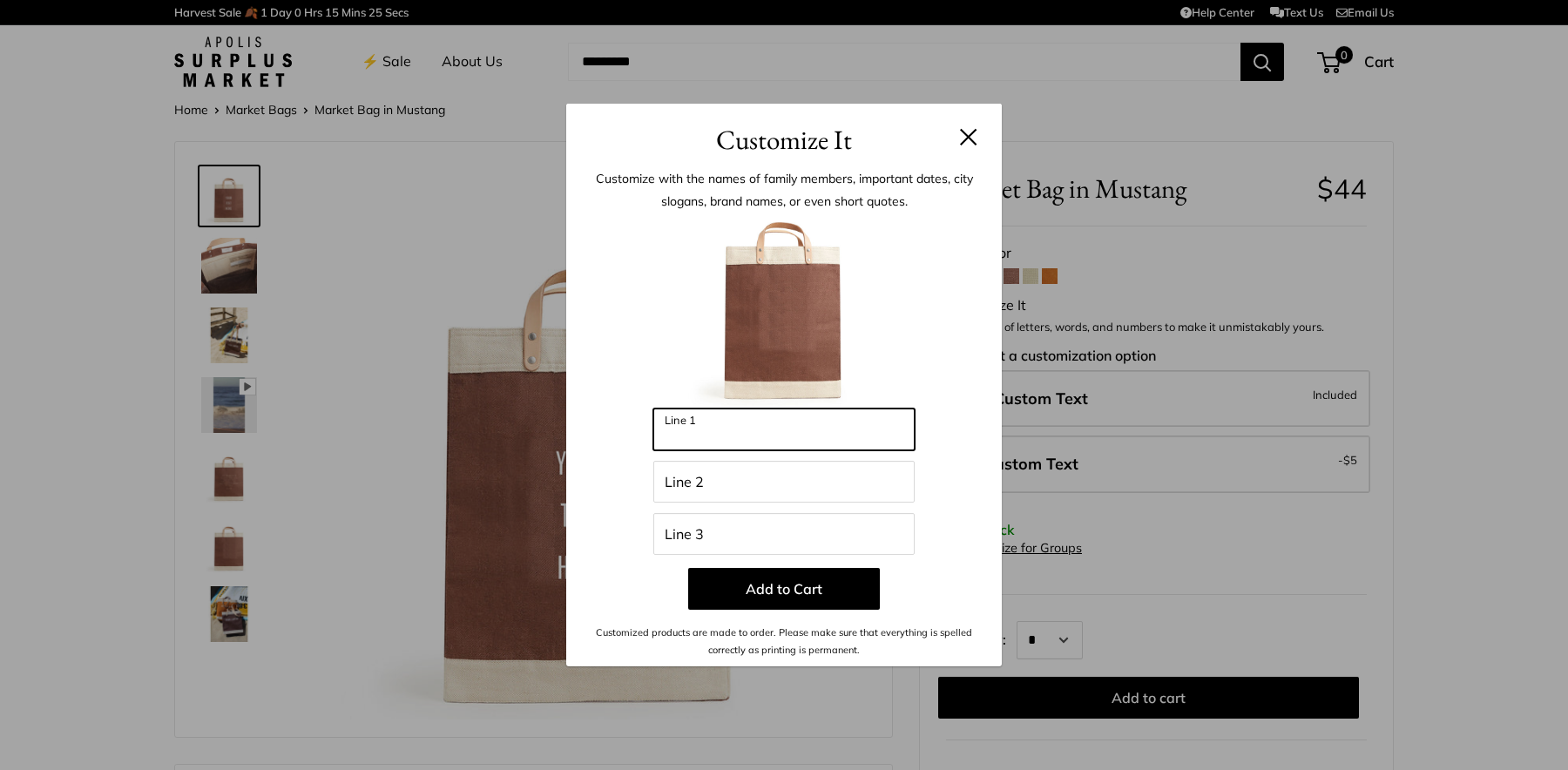
click at [845, 443] on input "Line 1" at bounding box center [784, 429] width 261 height 42
type input "**"
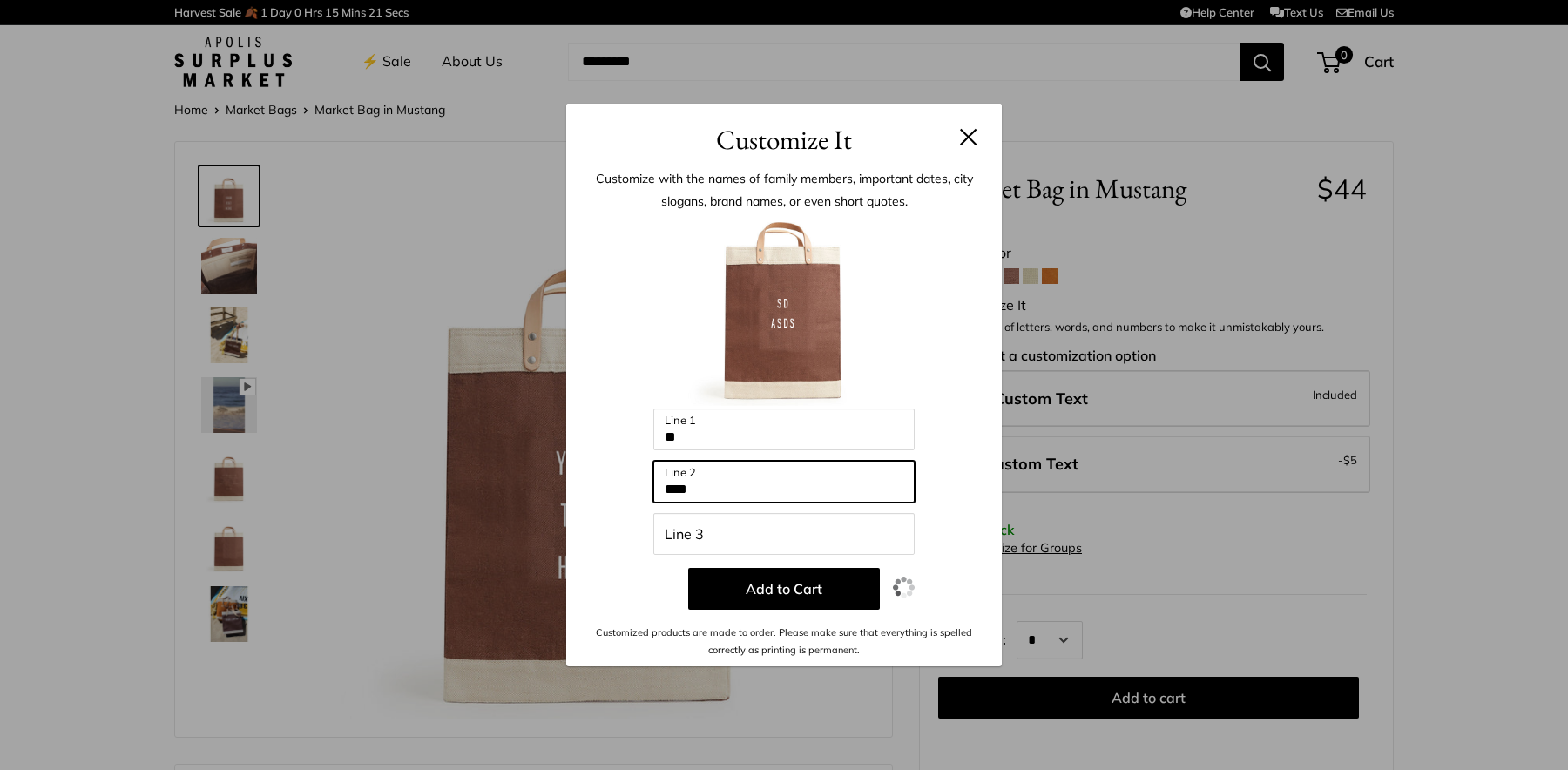
type input "****"
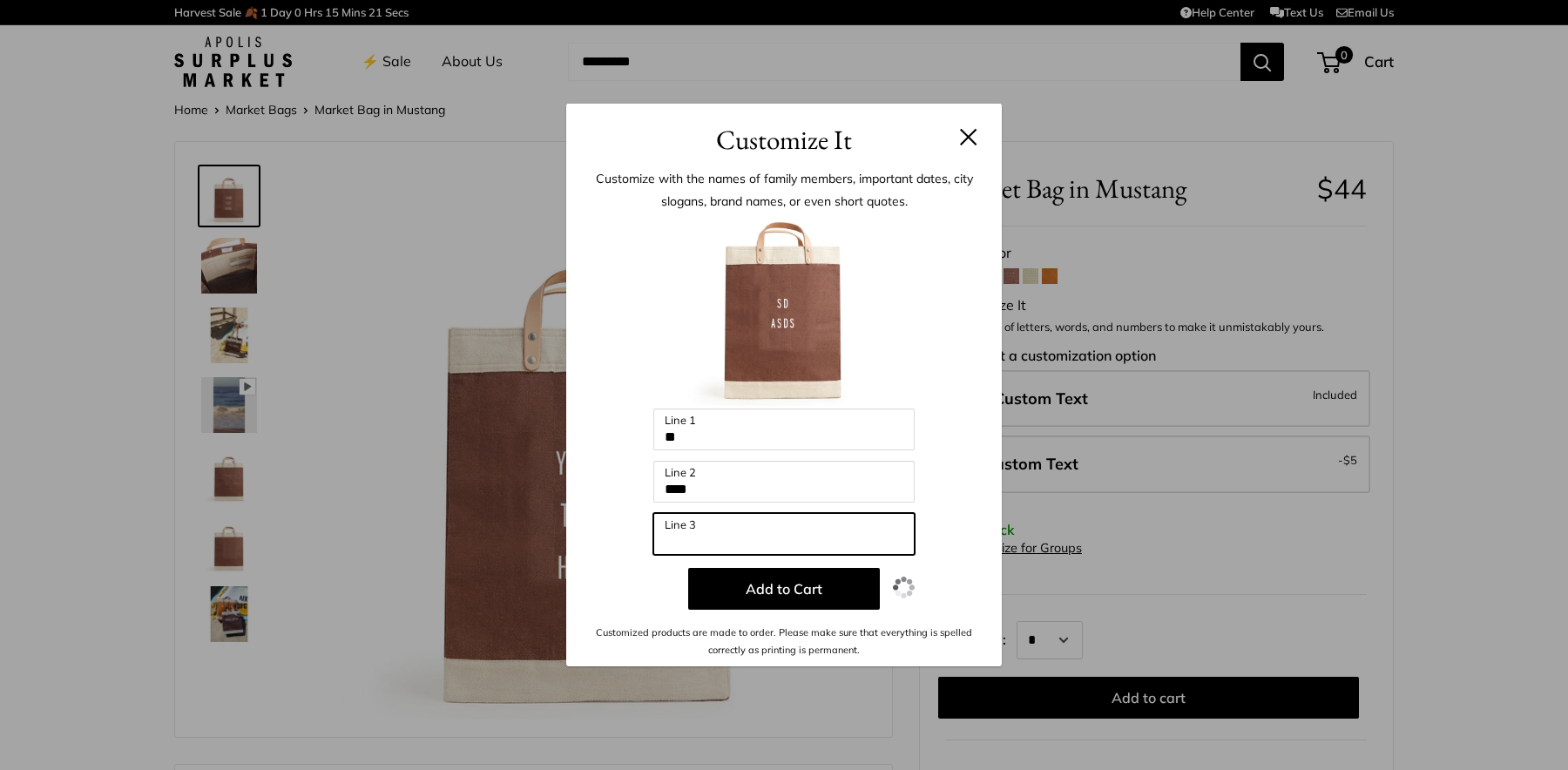
click at [835, 515] on input "Line 3" at bounding box center [784, 533] width 261 height 42
type input "*****"
click at [950, 388] on div at bounding box center [784, 313] width 383 height 191
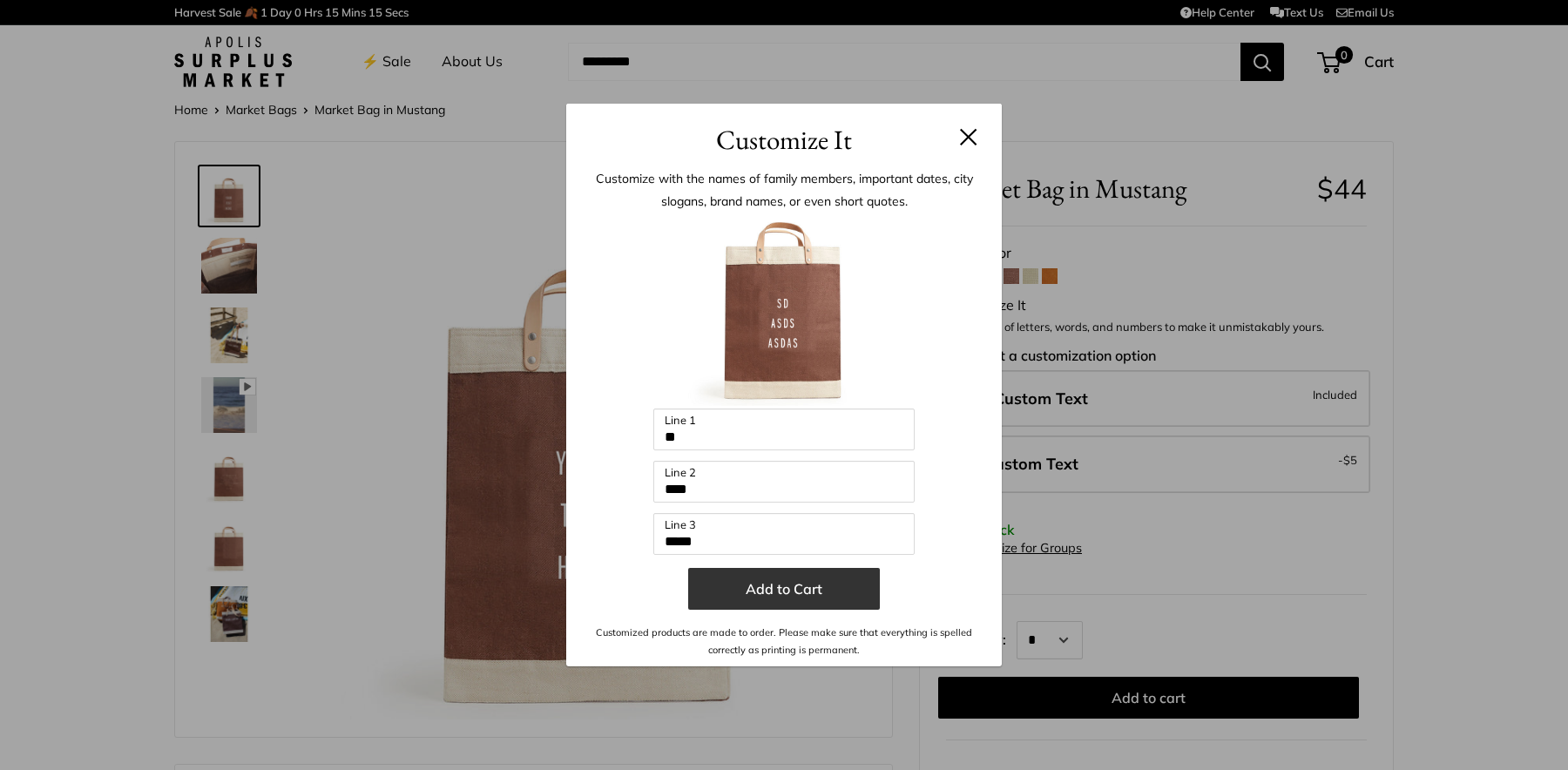
click at [802, 598] on button "Add to Cart" at bounding box center [784, 589] width 191 height 42
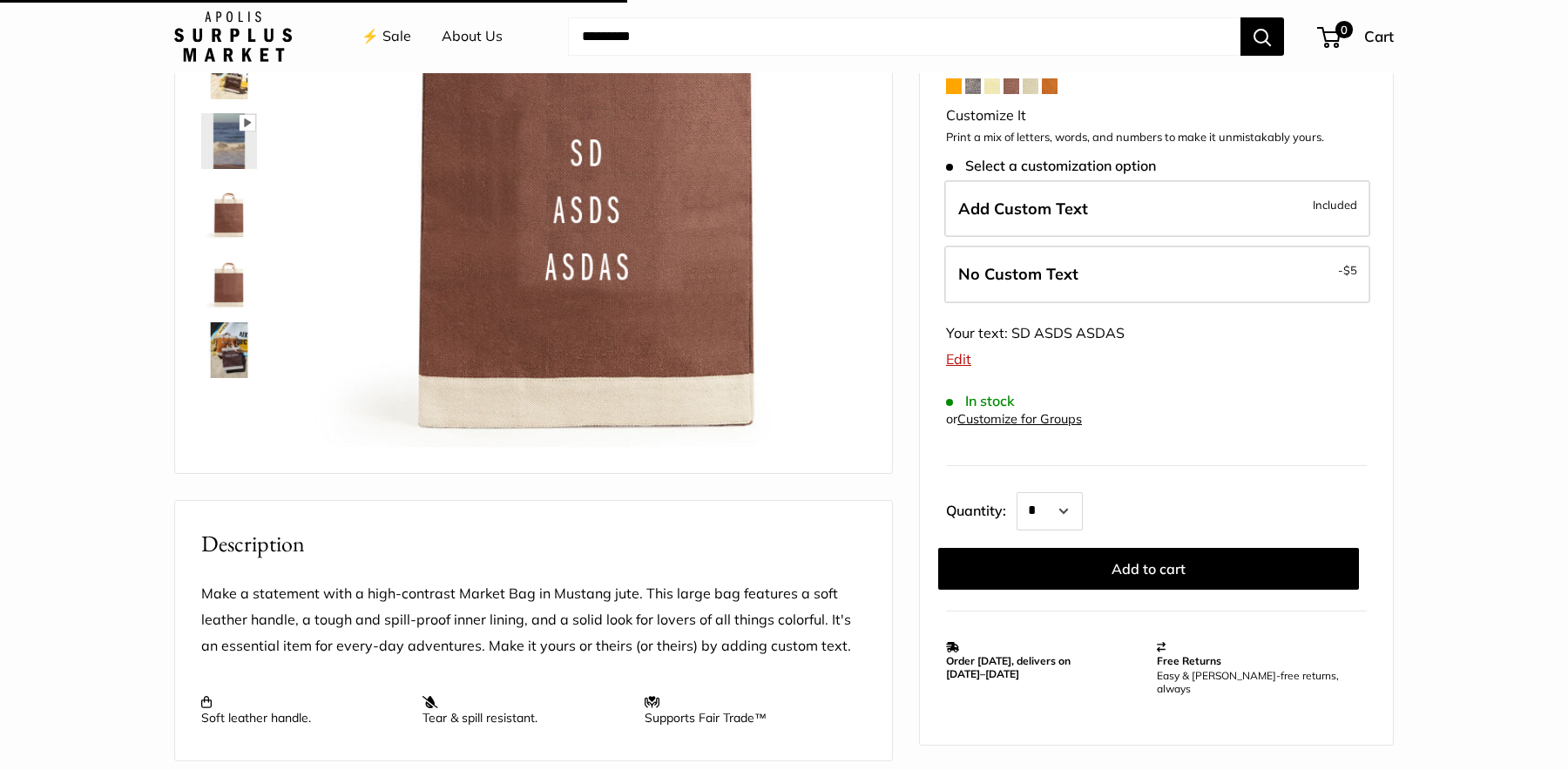
scroll to position [265, 0]
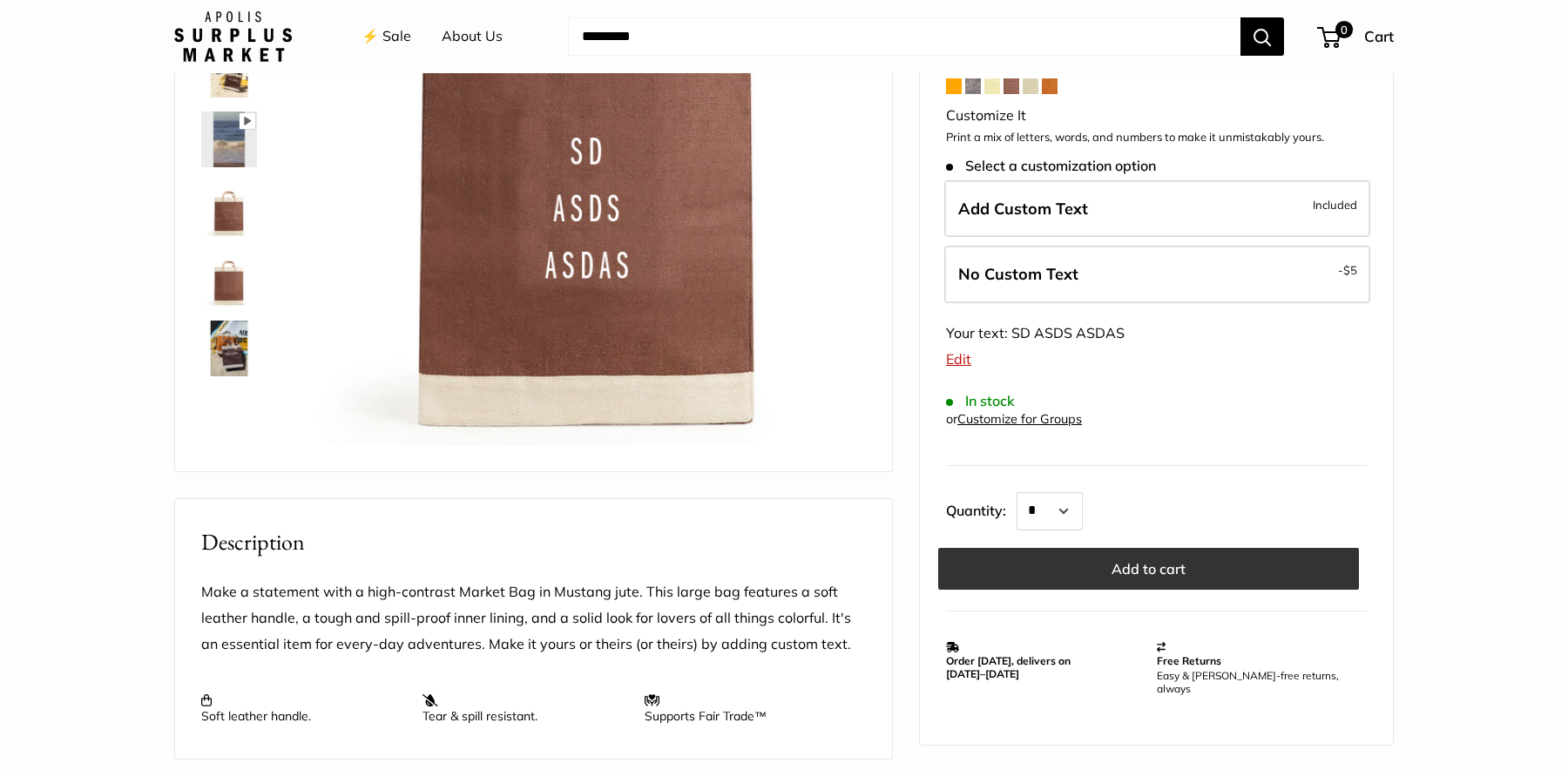
click at [1084, 572] on button "Add to cart" at bounding box center [1148, 568] width 421 height 42
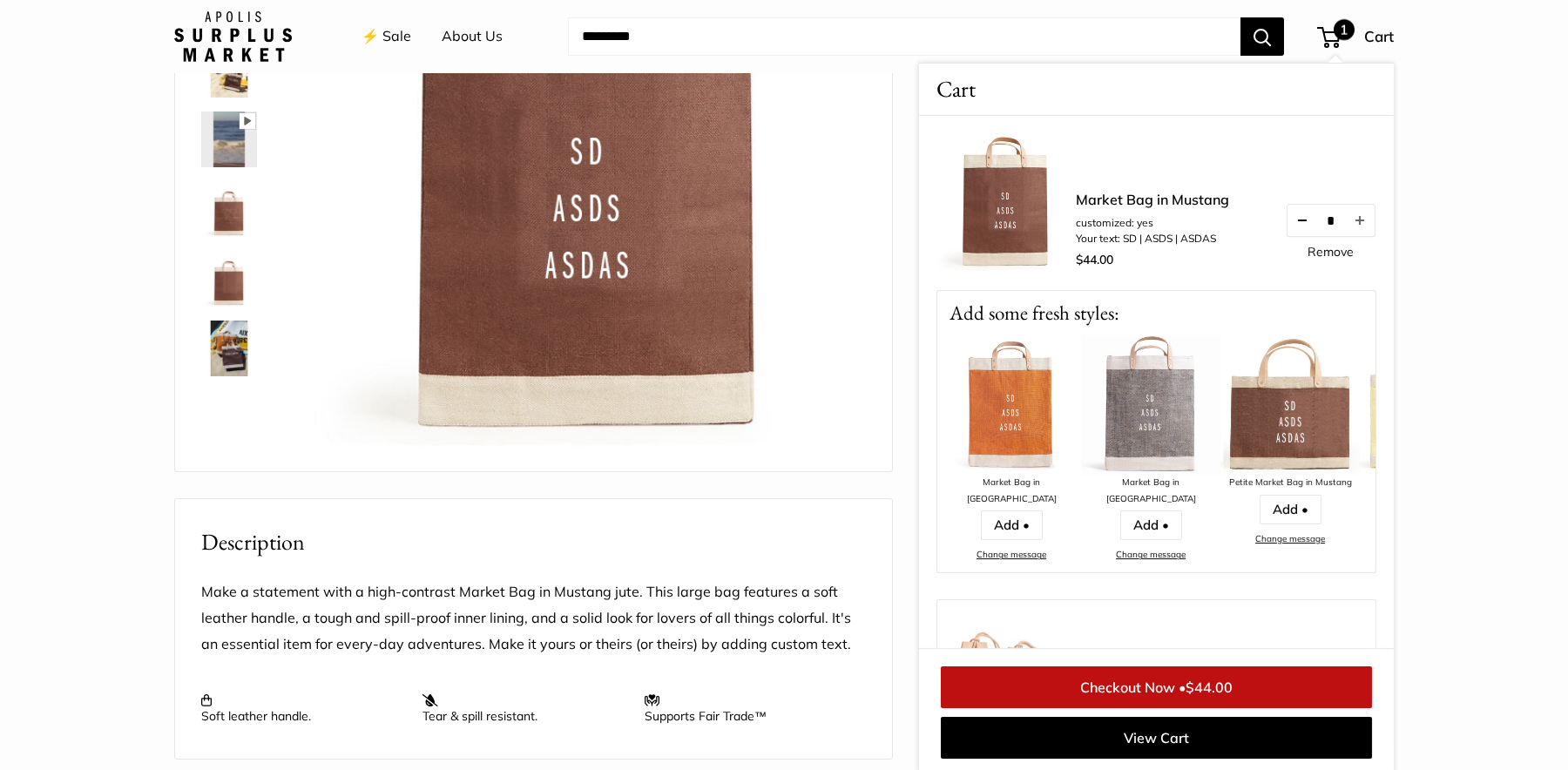
scroll to position [267, 0]
click at [1295, 227] on button "Decrease quantity by 1" at bounding box center [1302, 220] width 29 height 31
click at [1404, 228] on div "Home Market Bags Market Bag in [GEOGRAPHIC_DATA] Pause Play % buffered 00:00 Un…" at bounding box center [784, 580] width 1289 height 1498
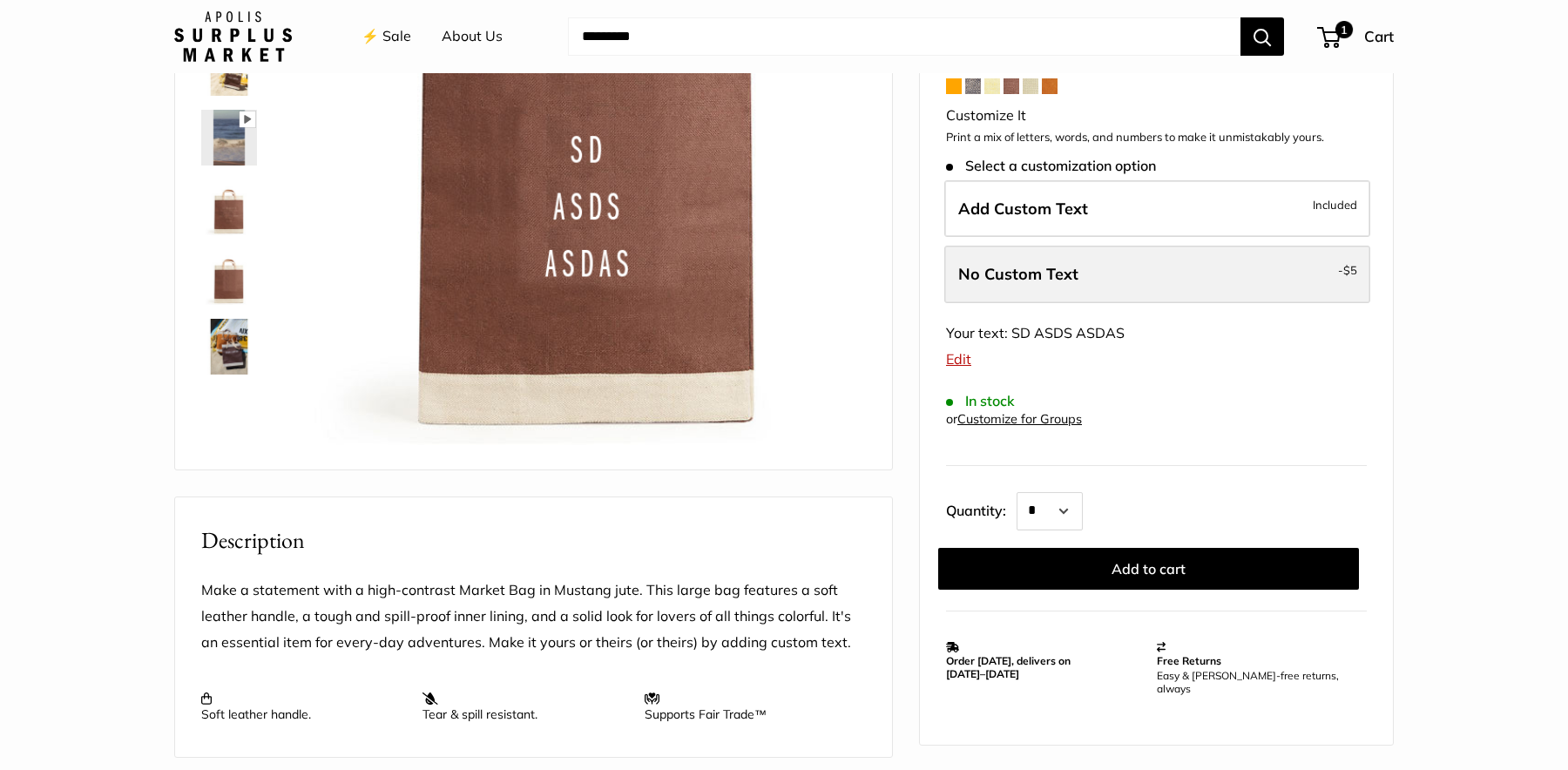
click at [1126, 289] on label "No Custom Text - $5" at bounding box center [1157, 274] width 426 height 57
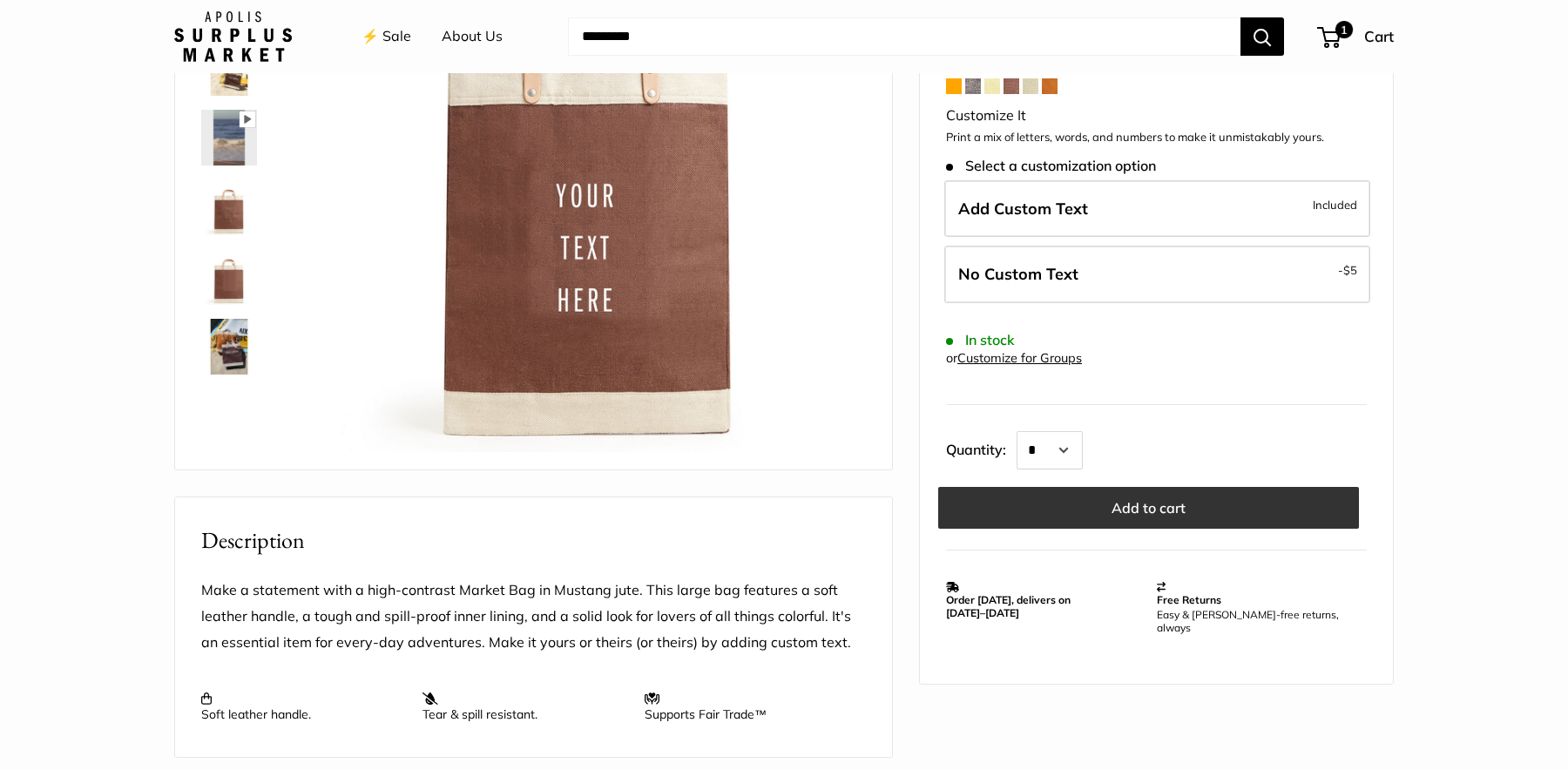
click at [1106, 511] on button "Add to cart" at bounding box center [1148, 507] width 421 height 42
